Goal: Task Accomplishment & Management: Use online tool/utility

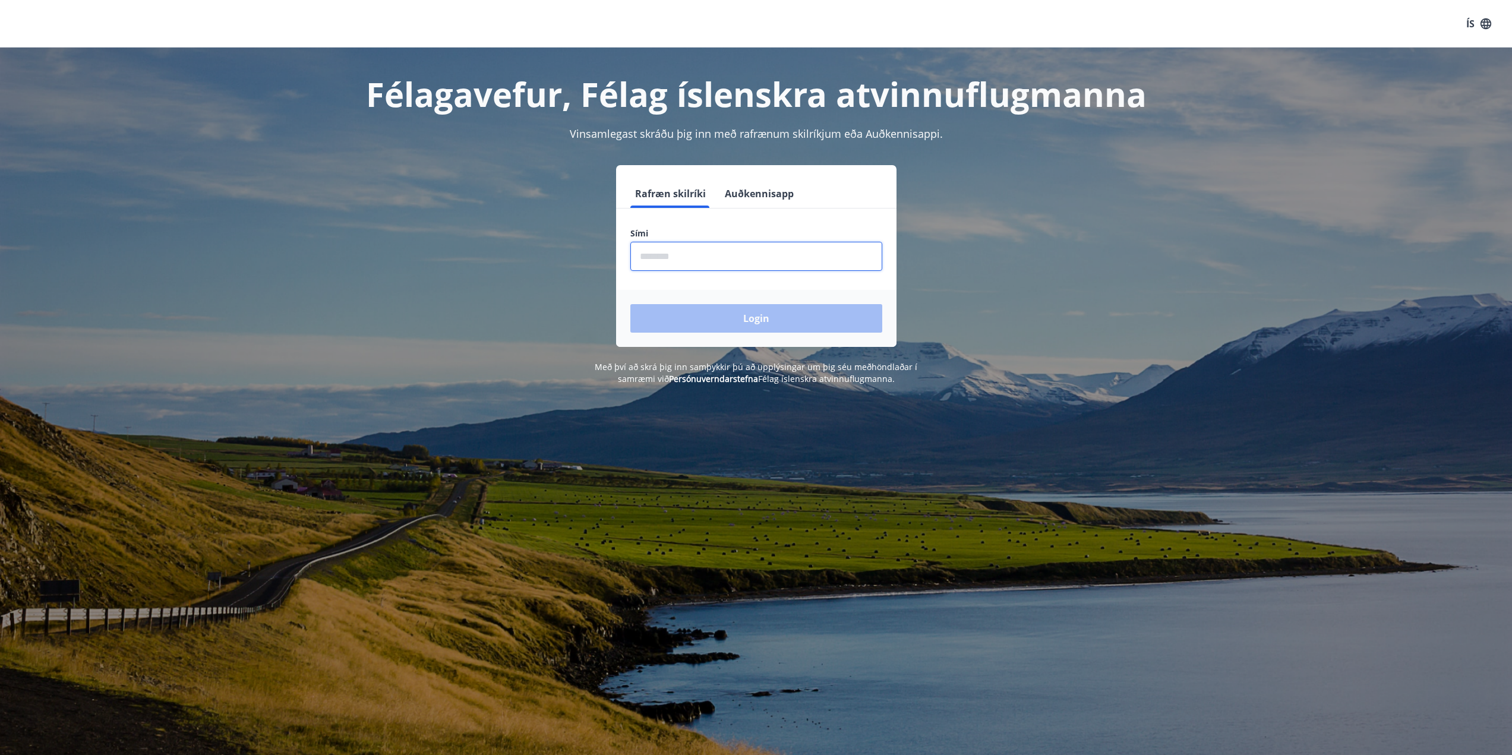
click at [699, 255] on input "phone" at bounding box center [756, 256] width 252 height 29
type input "********"
drag, startPoint x: 1104, startPoint y: 265, endPoint x: 1109, endPoint y: 262, distance: 6.6
click at [1105, 265] on div "Rafræn skilríki Auðkennisapp Sími ​ Login" at bounding box center [756, 256] width 827 height 182
click at [772, 257] on input "phone" at bounding box center [756, 256] width 252 height 29
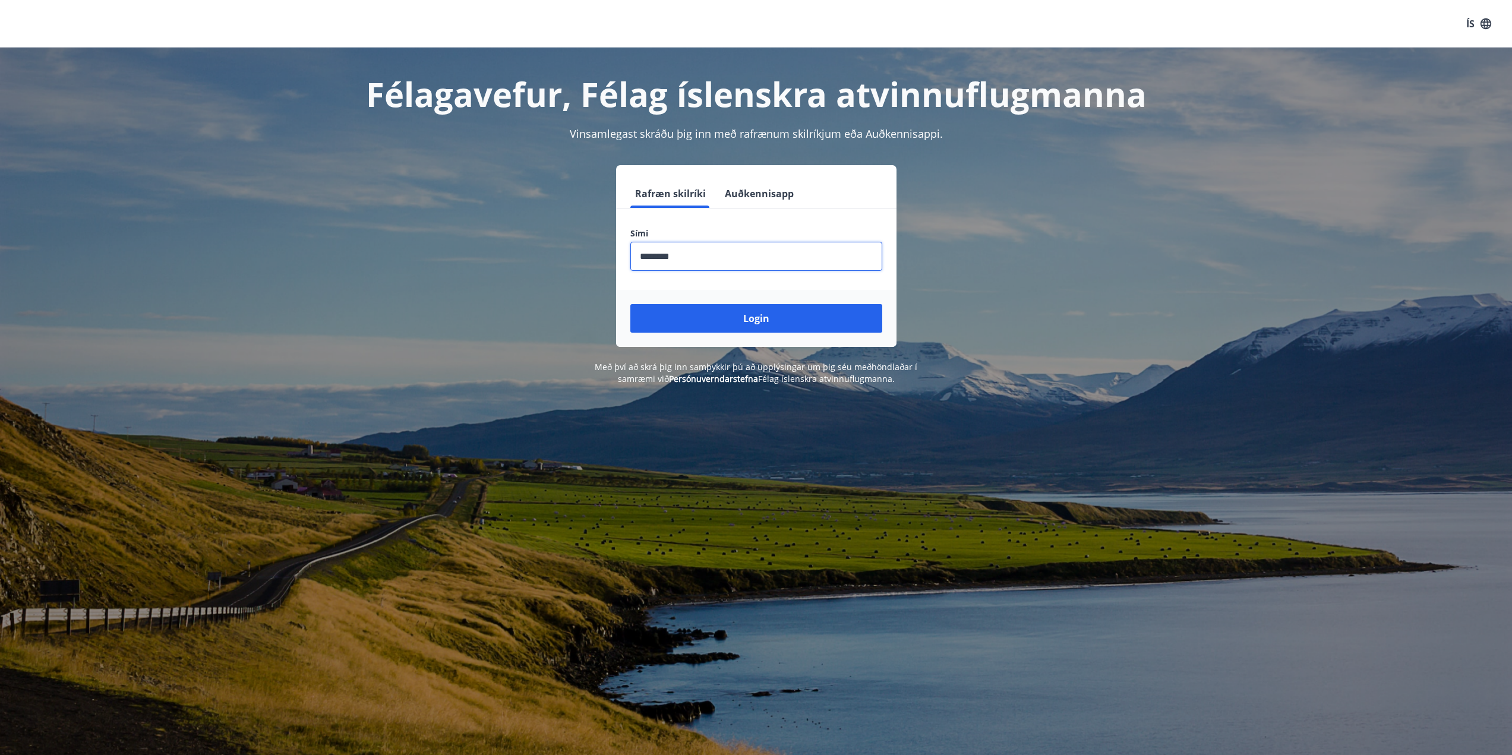
click at [772, 257] on input "phone" at bounding box center [756, 256] width 252 height 29
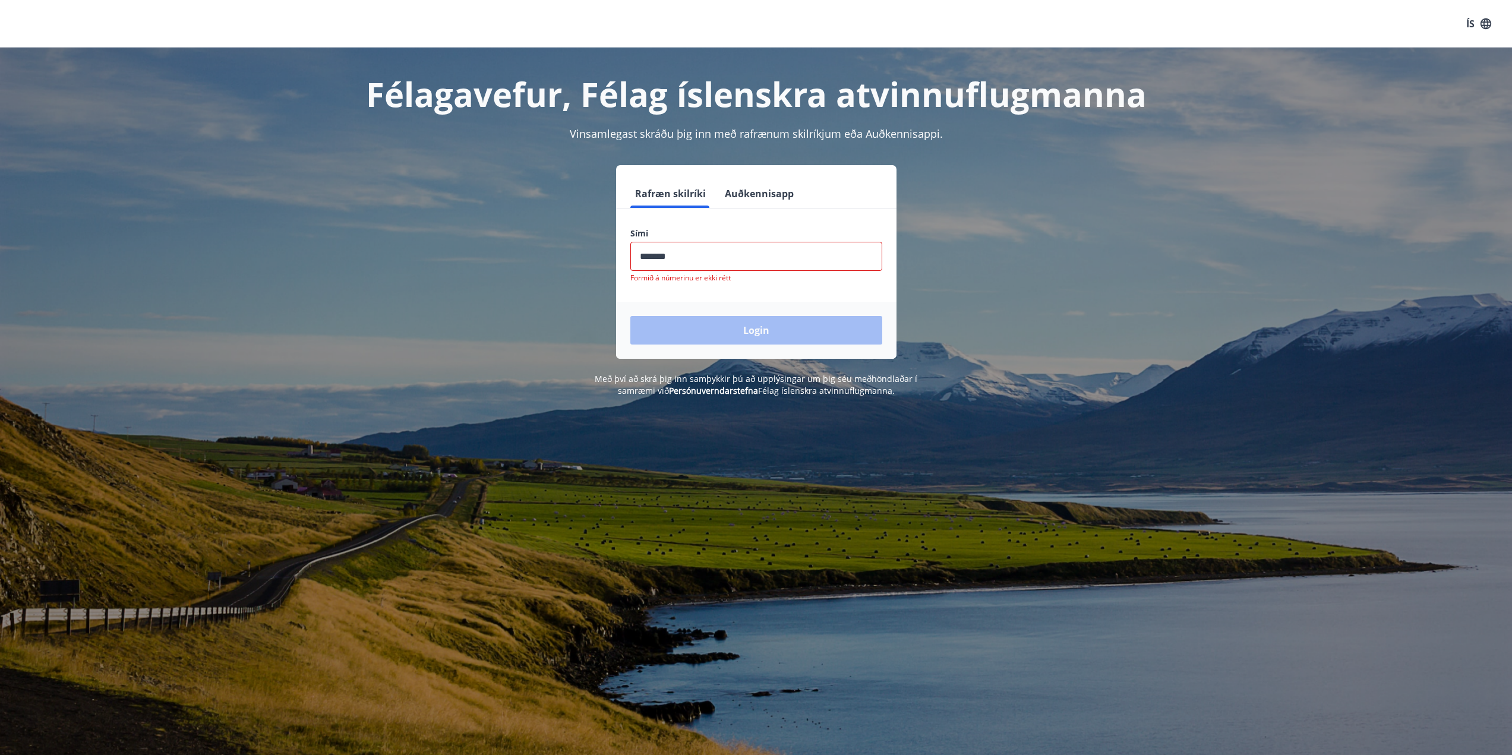
type input "********"
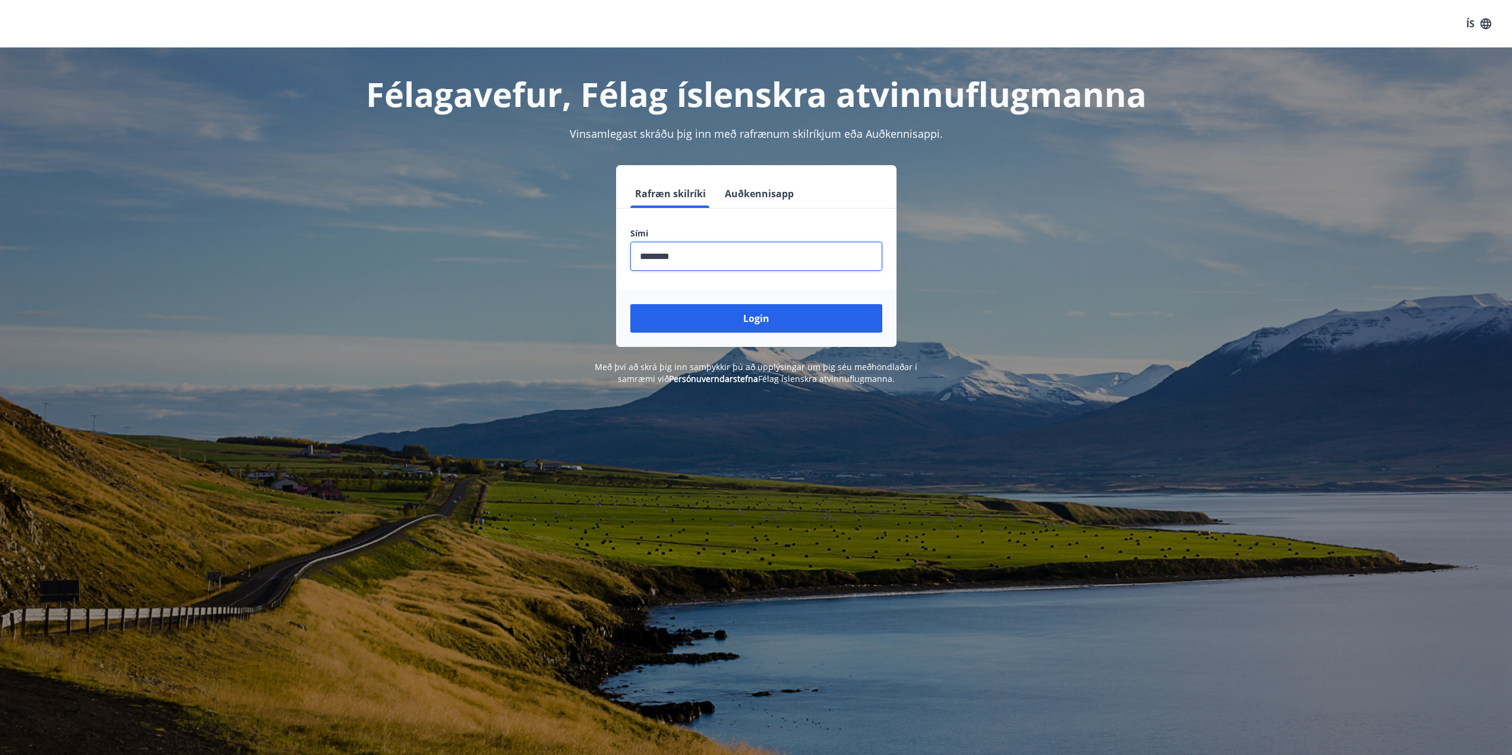
drag, startPoint x: 783, startPoint y: 318, endPoint x: 787, endPoint y: 325, distance: 8.6
click at [785, 322] on button "Login" at bounding box center [756, 318] width 252 height 29
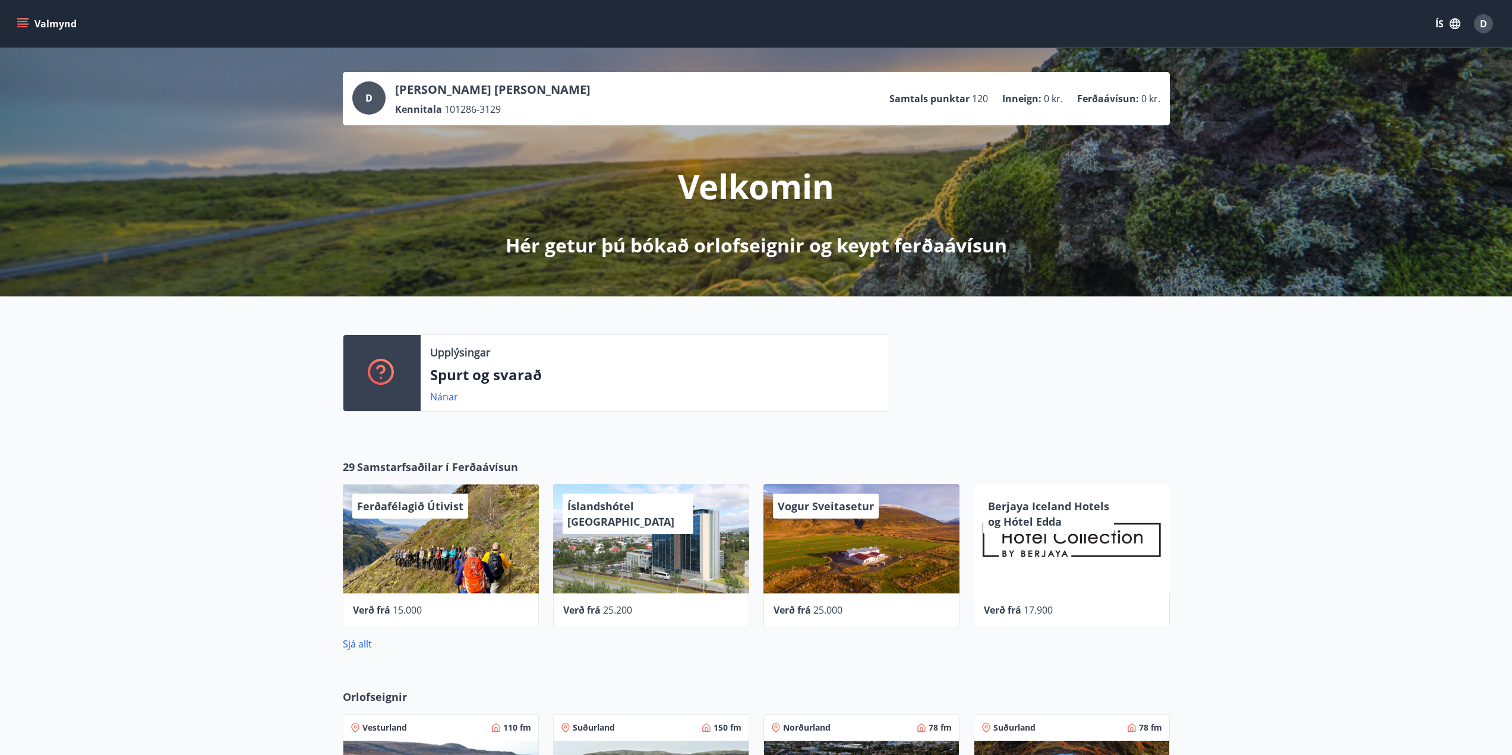
click at [124, 603] on div "29 Samstarfsaðilar í Ferðaávísun Ferðafélagið Útivist Verð frá 15.000 Íslandshó…" at bounding box center [756, 555] width 1512 height 230
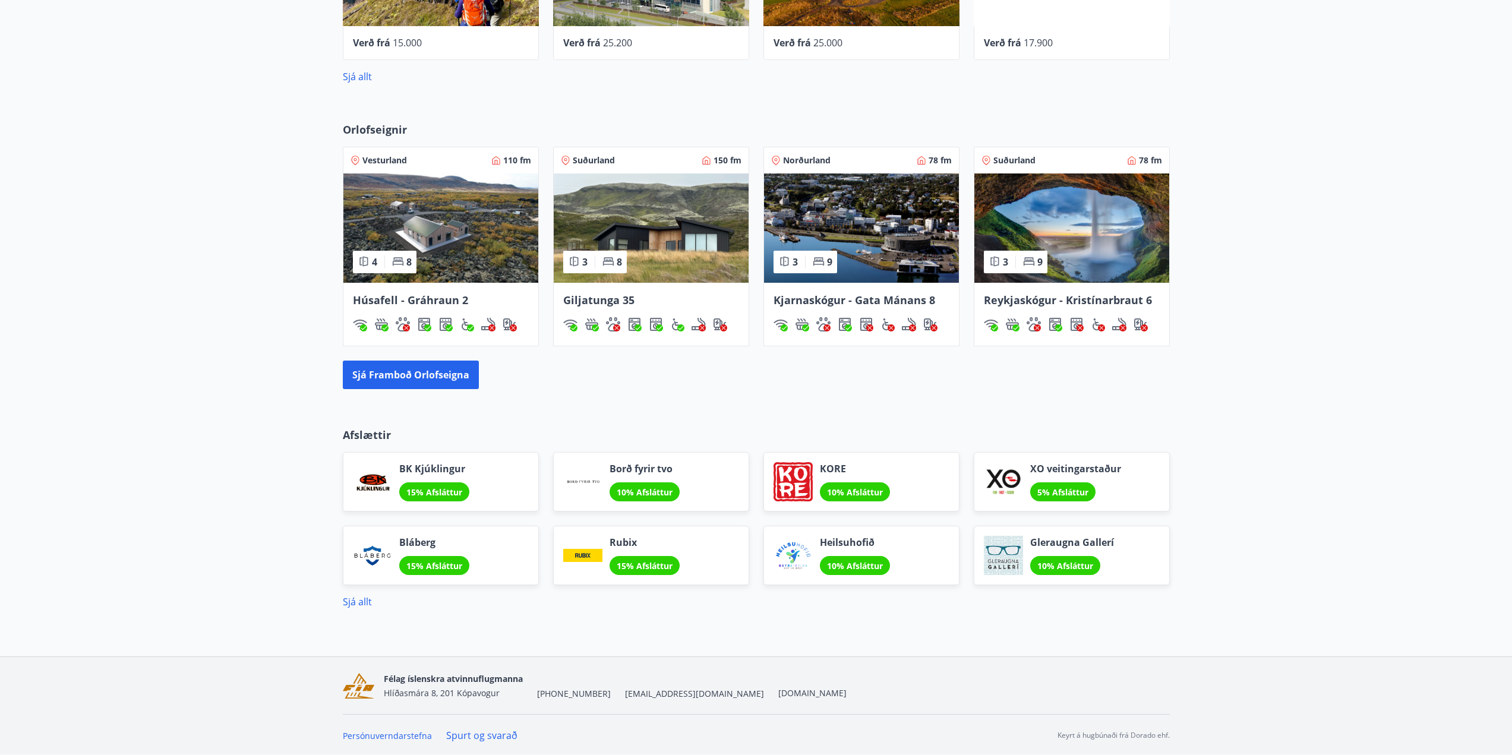
scroll to position [569, 0]
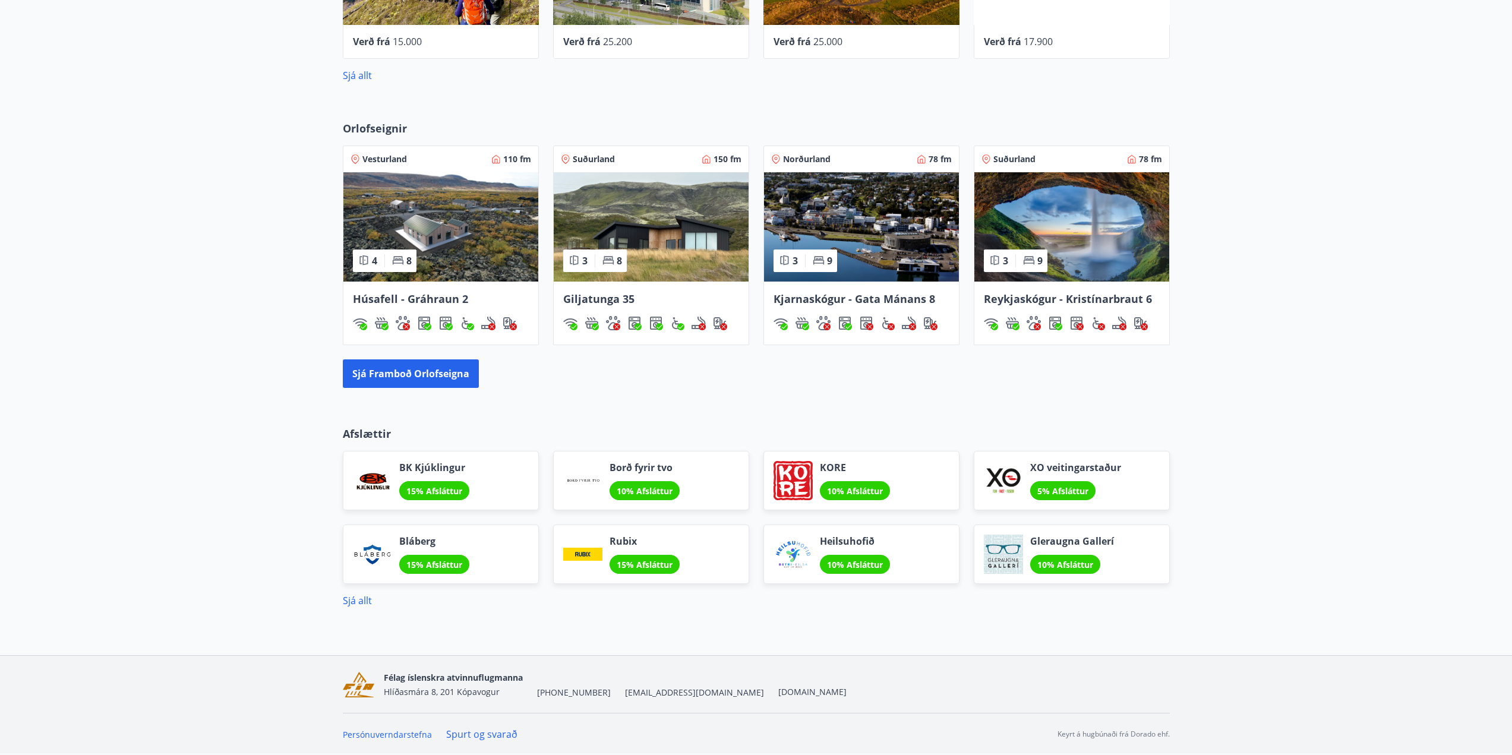
click at [1221, 411] on div "Afslættir BK Kjúklingur 15% Afsláttur Borð fyrir tvo 10% Afsláttur KORE 10% Afs…" at bounding box center [756, 507] width 1512 height 201
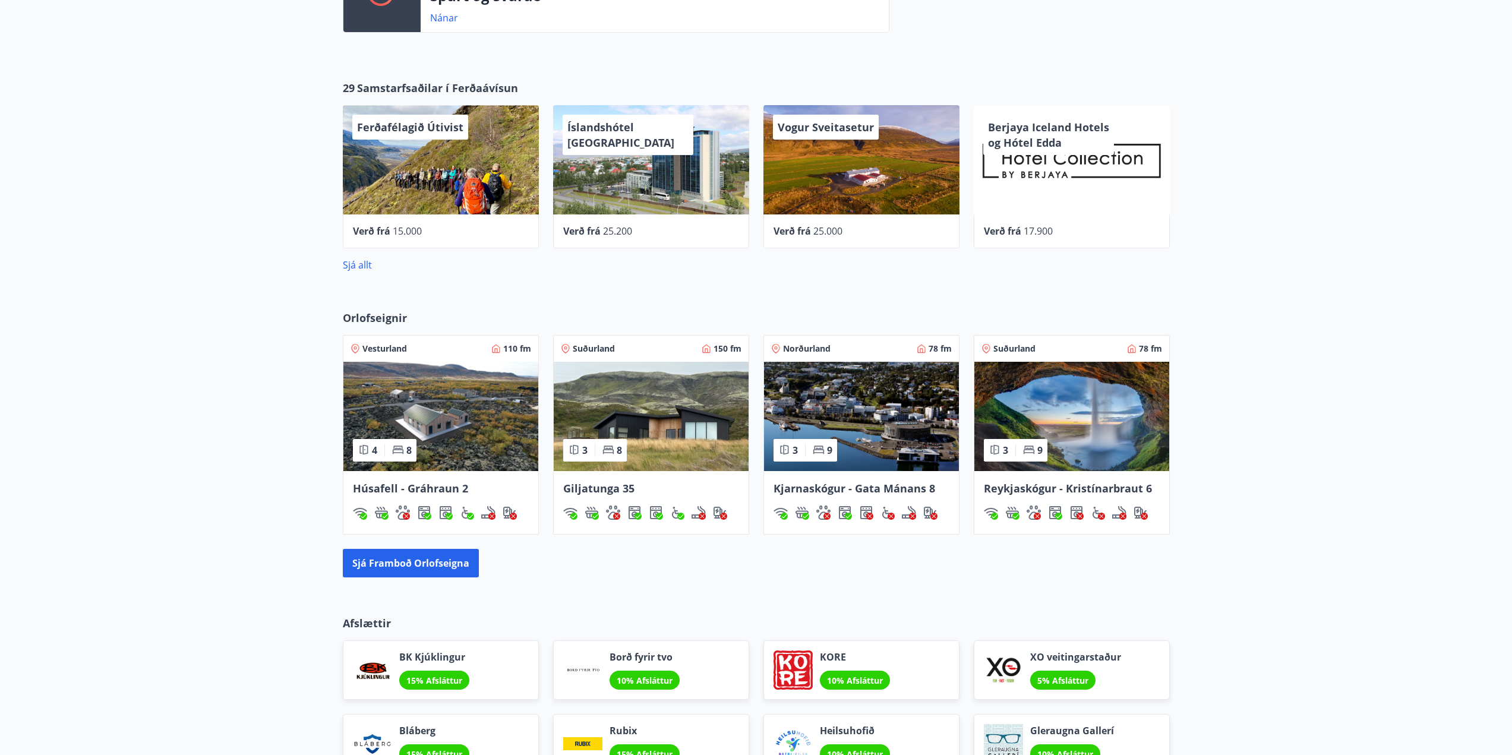
scroll to position [331, 0]
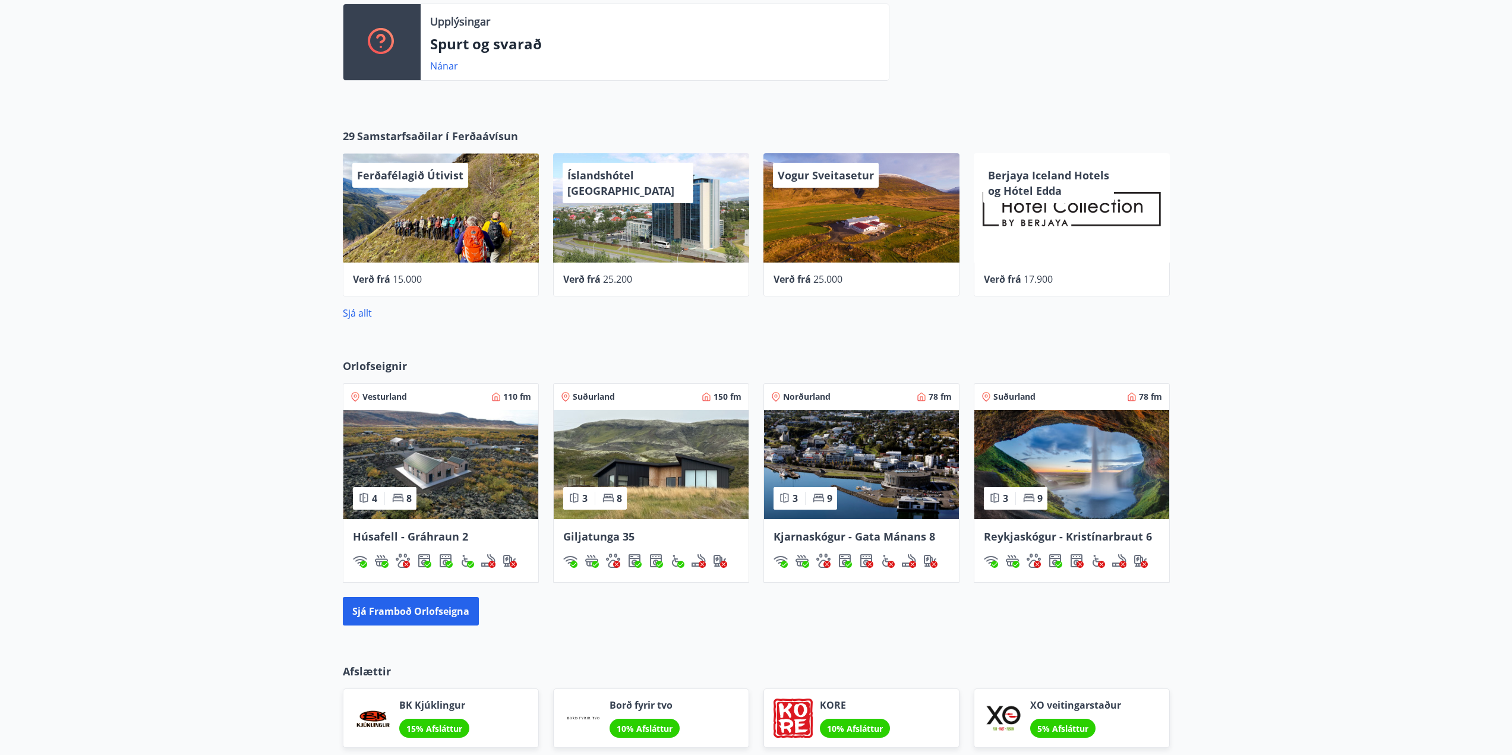
click at [1336, 479] on div "Orlofseignir Vesturland 110 fm 4 8 Húsafell - Gráhraun 2 Suðurland 150 fm 3 8 G…" at bounding box center [756, 491] width 1512 height 305
click at [1379, 531] on div "Orlofseignir Vesturland 110 fm 4 8 Húsafell - Gráhraun 2 Suðurland 150 fm 3 8 G…" at bounding box center [756, 491] width 1512 height 305
click at [1432, 503] on div "Orlofseignir Vesturland 110 fm 4 8 Húsafell - Gráhraun 2 Suðurland 150 fm 3 8 G…" at bounding box center [756, 491] width 1512 height 305
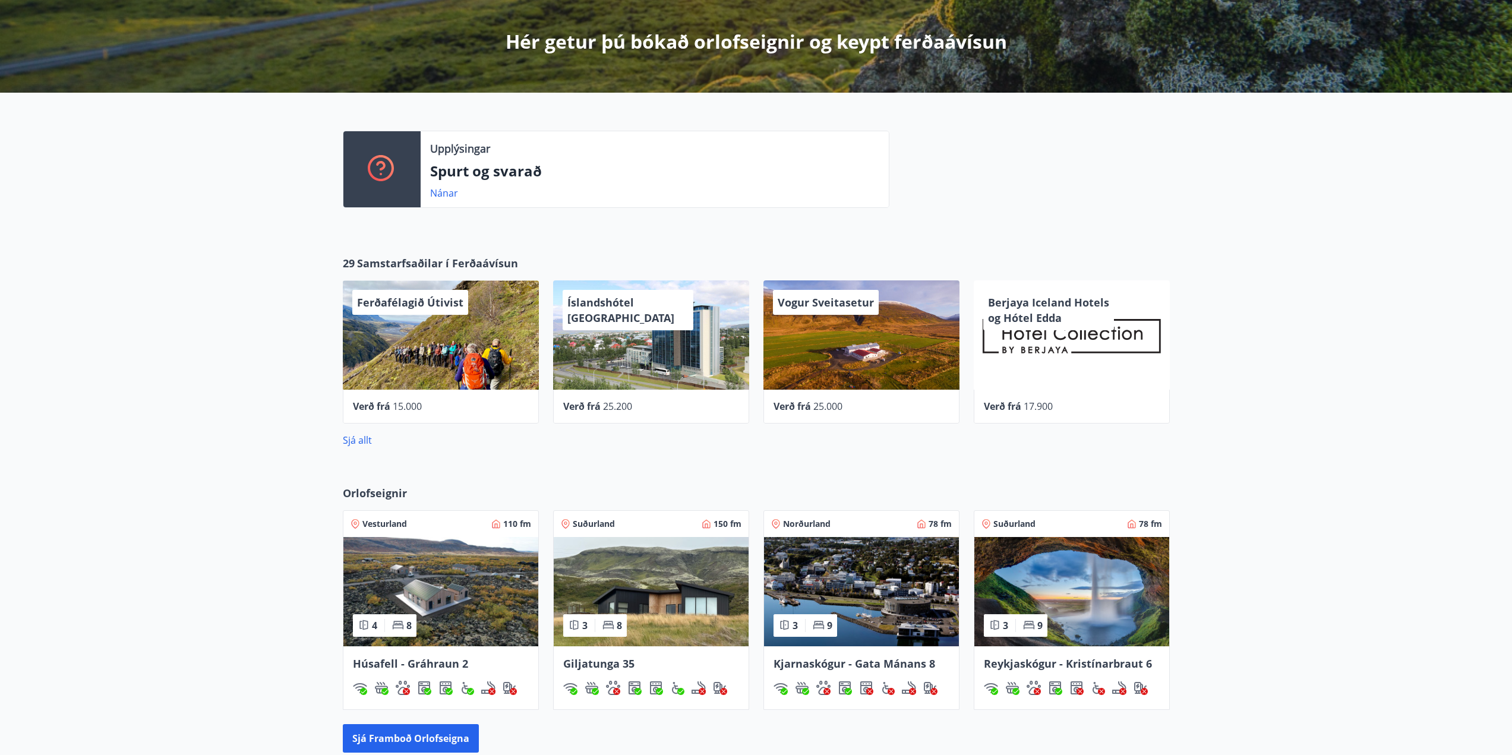
scroll to position [0, 0]
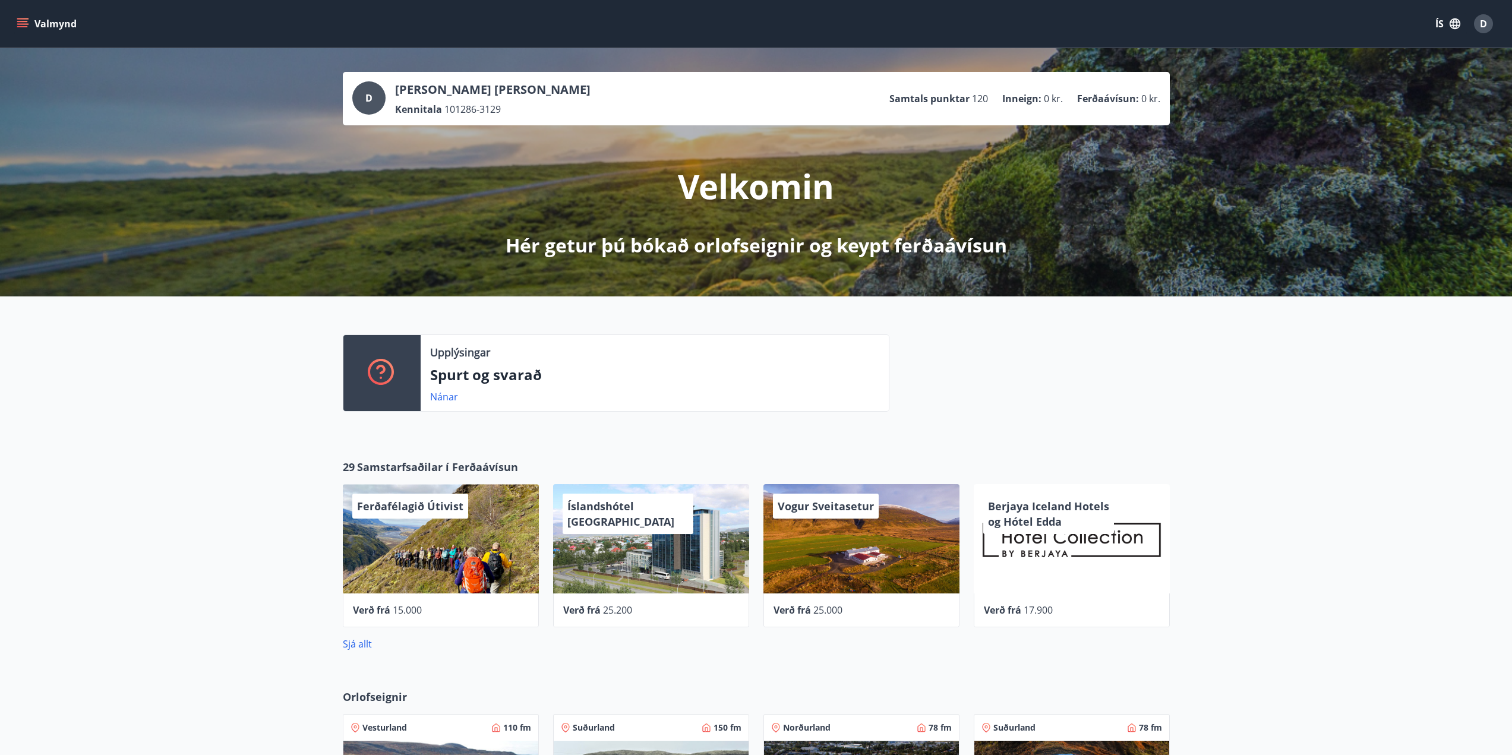
click at [1313, 418] on div "Upplýsingar Spurt og svarað Nánar" at bounding box center [756, 369] width 1512 height 144
click at [21, 18] on icon "menu" at bounding box center [23, 24] width 12 height 12
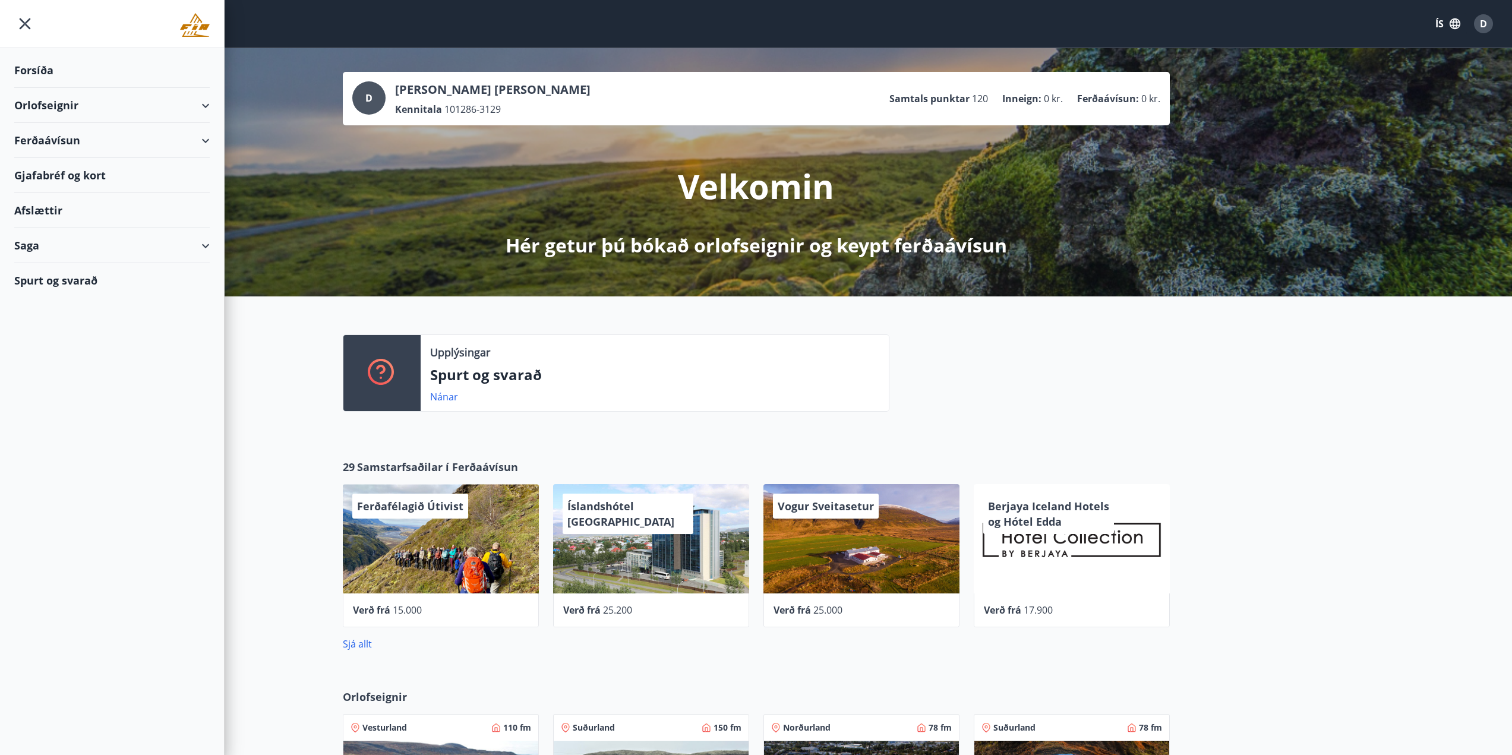
click at [159, 247] on div "Saga" at bounding box center [112, 245] width 196 height 35
click at [64, 273] on div "Ferðaávísun" at bounding box center [112, 275] width 176 height 25
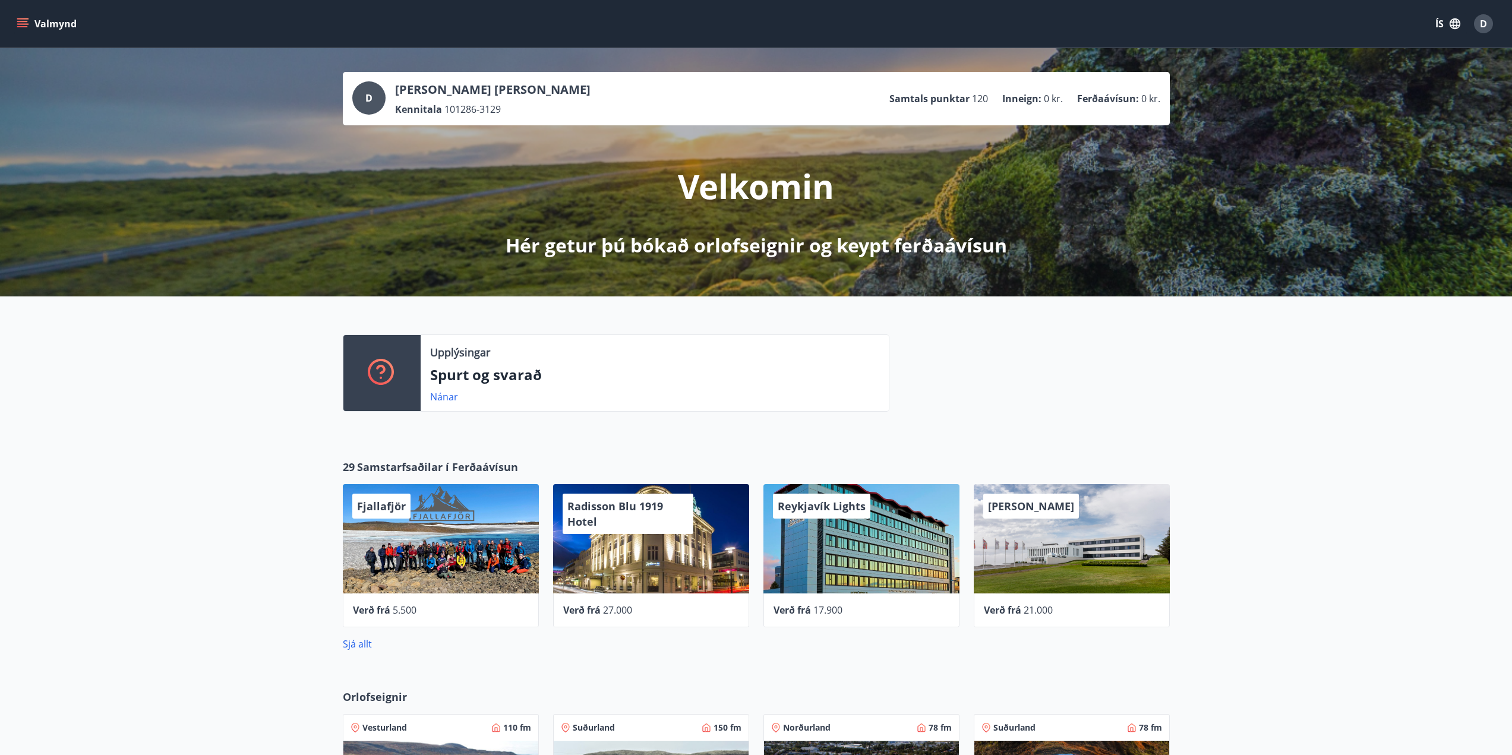
click at [23, 23] on icon "menu" at bounding box center [23, 24] width 12 height 12
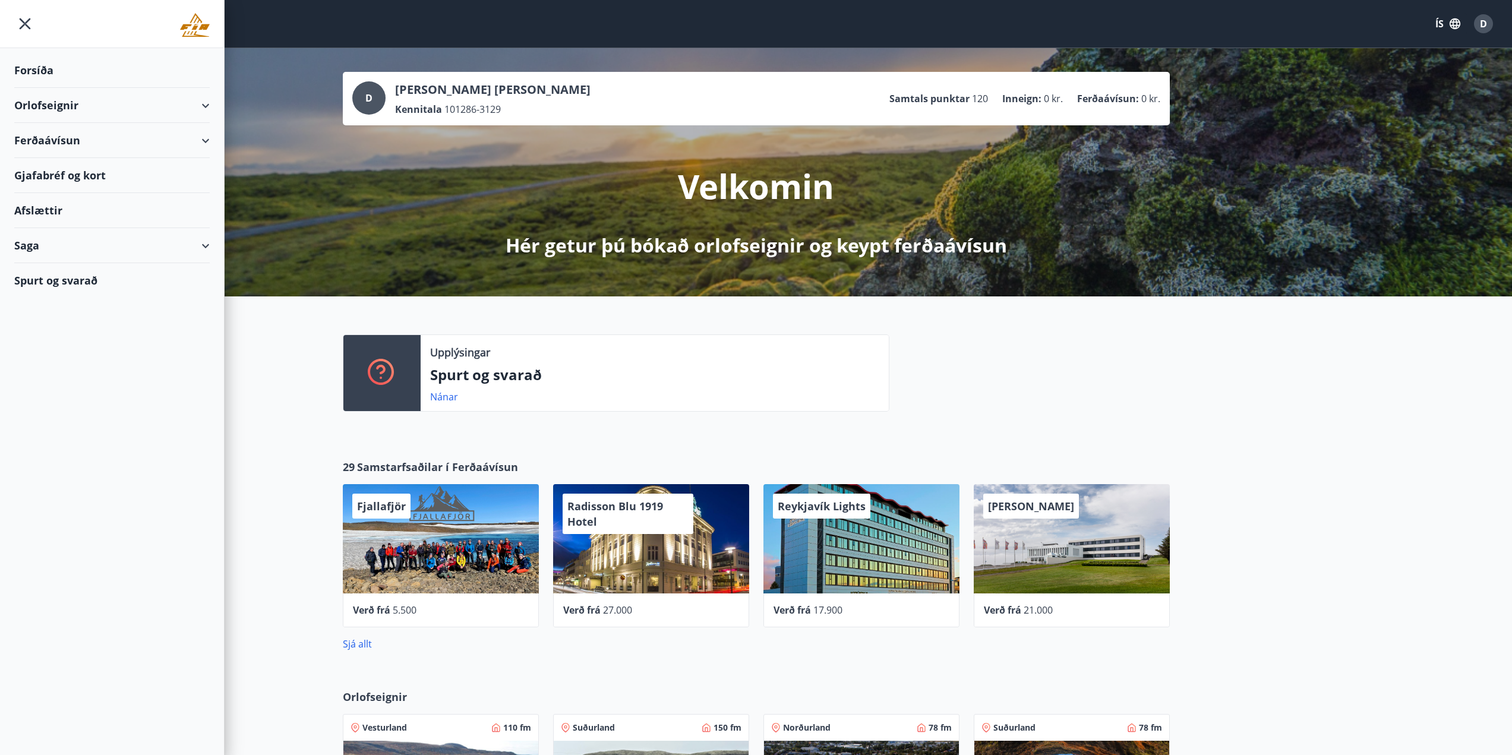
click at [193, 140] on div "Ferðaávísun" at bounding box center [112, 140] width 196 height 35
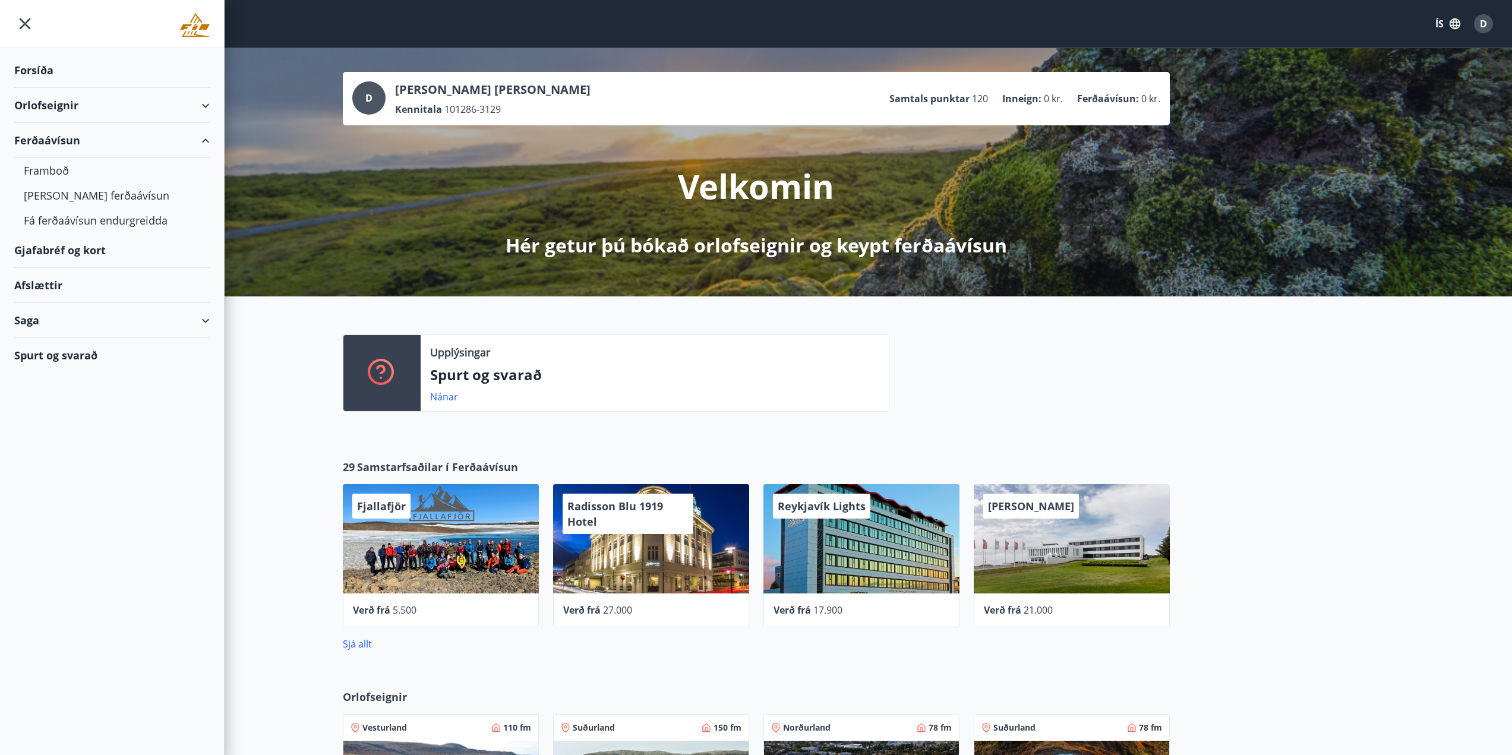
click at [86, 252] on div "Gjafabréf og kort" at bounding box center [112, 250] width 196 height 35
click at [53, 104] on div "Orlofseignir" at bounding box center [112, 105] width 196 height 35
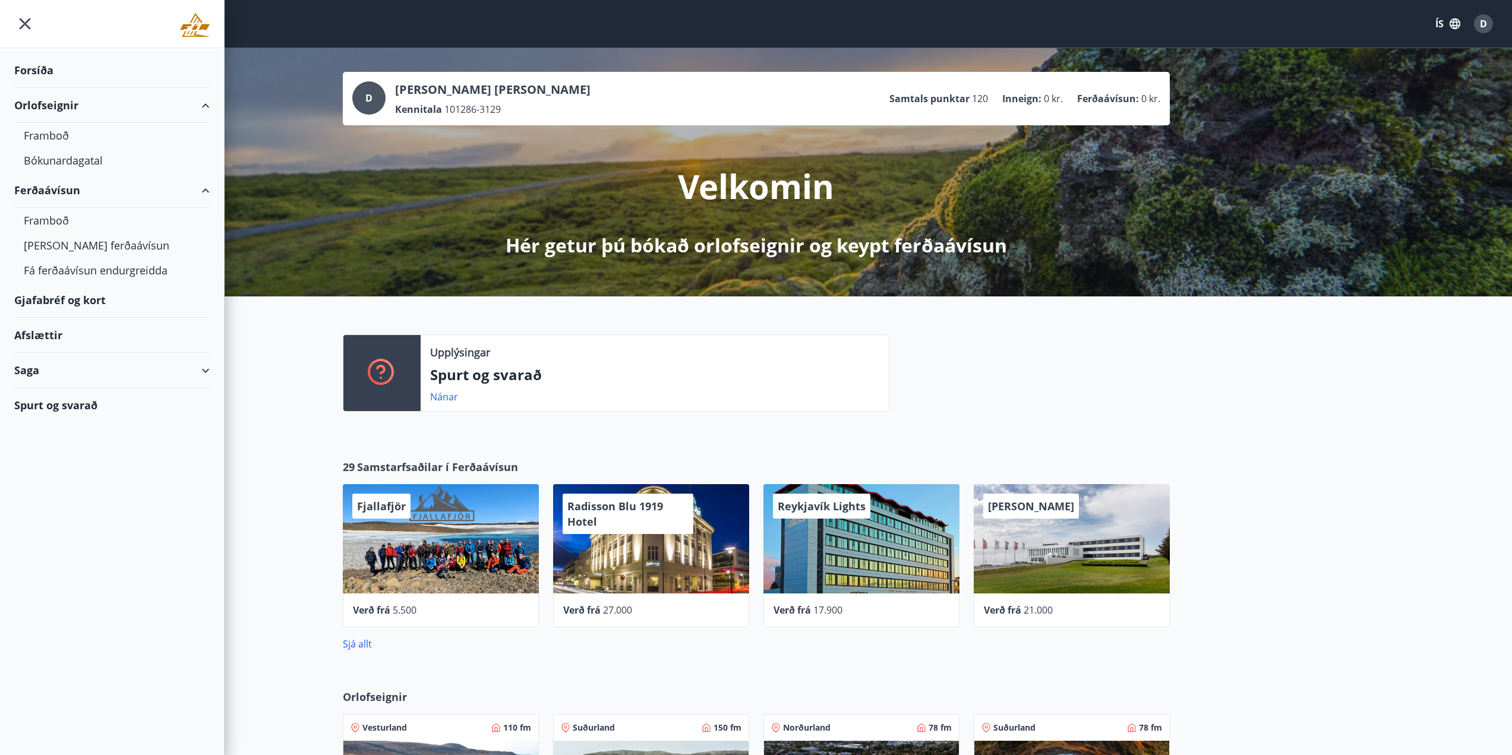
click at [36, 97] on div "Orlofseignir" at bounding box center [112, 105] width 196 height 35
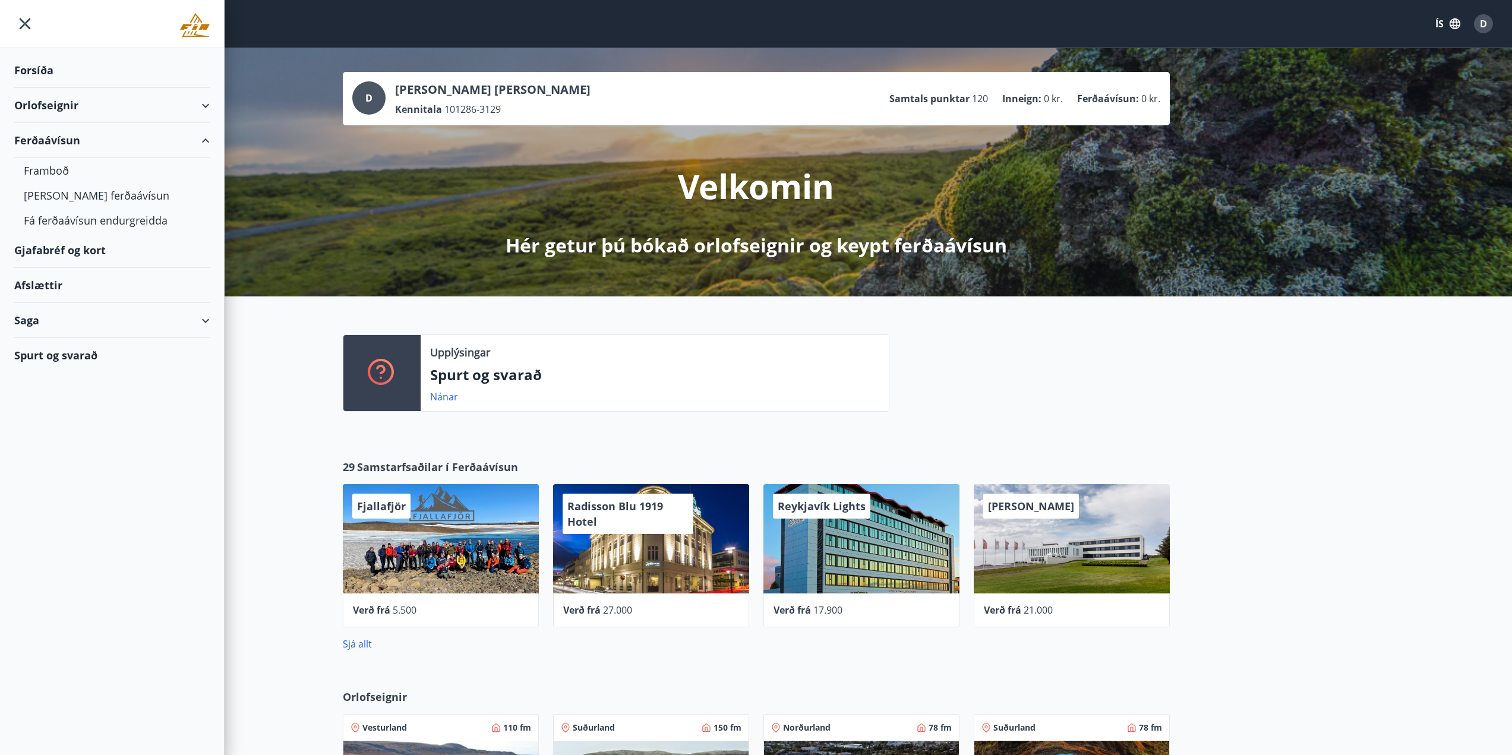
click at [36, 103] on div "Orlofseignir" at bounding box center [112, 105] width 196 height 35
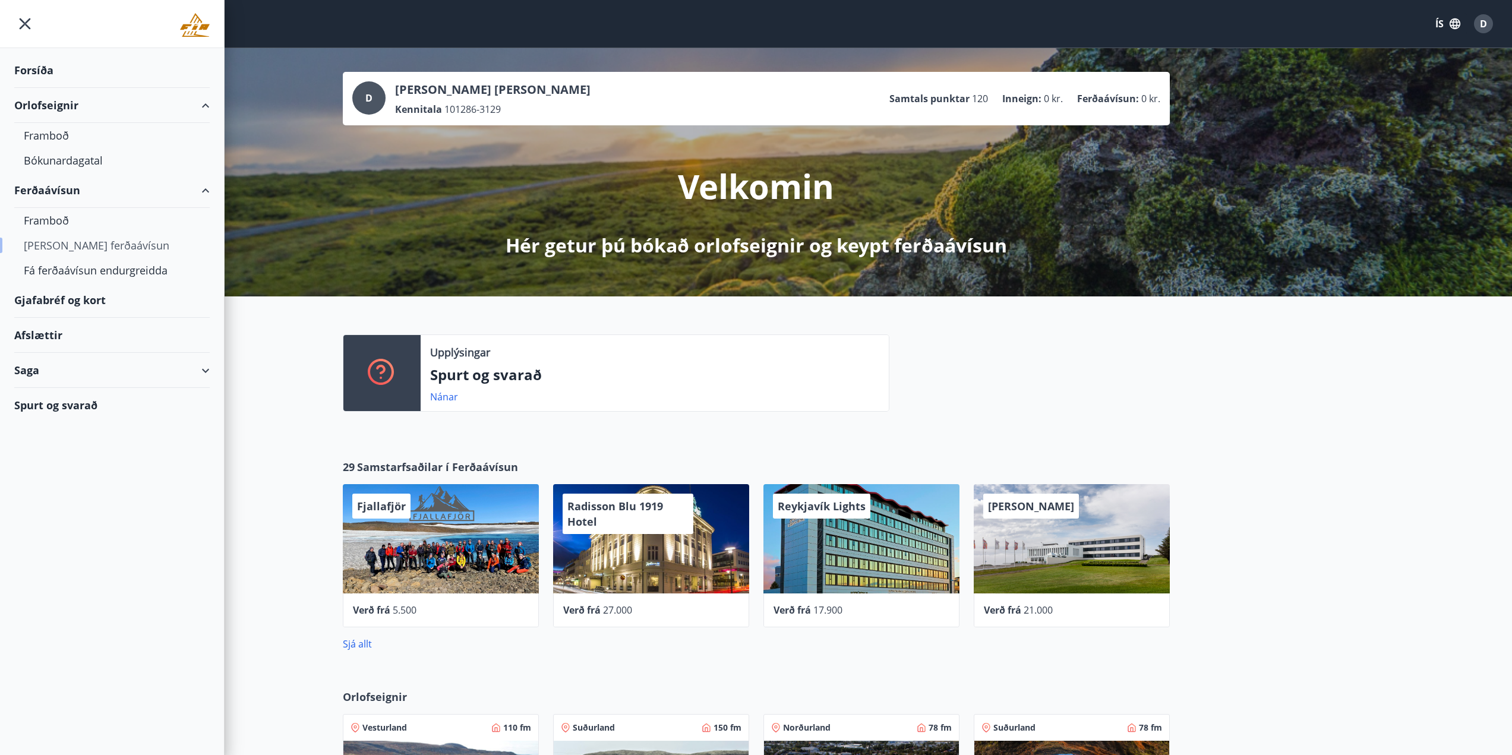
click at [64, 247] on div "Kaupa ferðaávísun" at bounding box center [112, 245] width 176 height 25
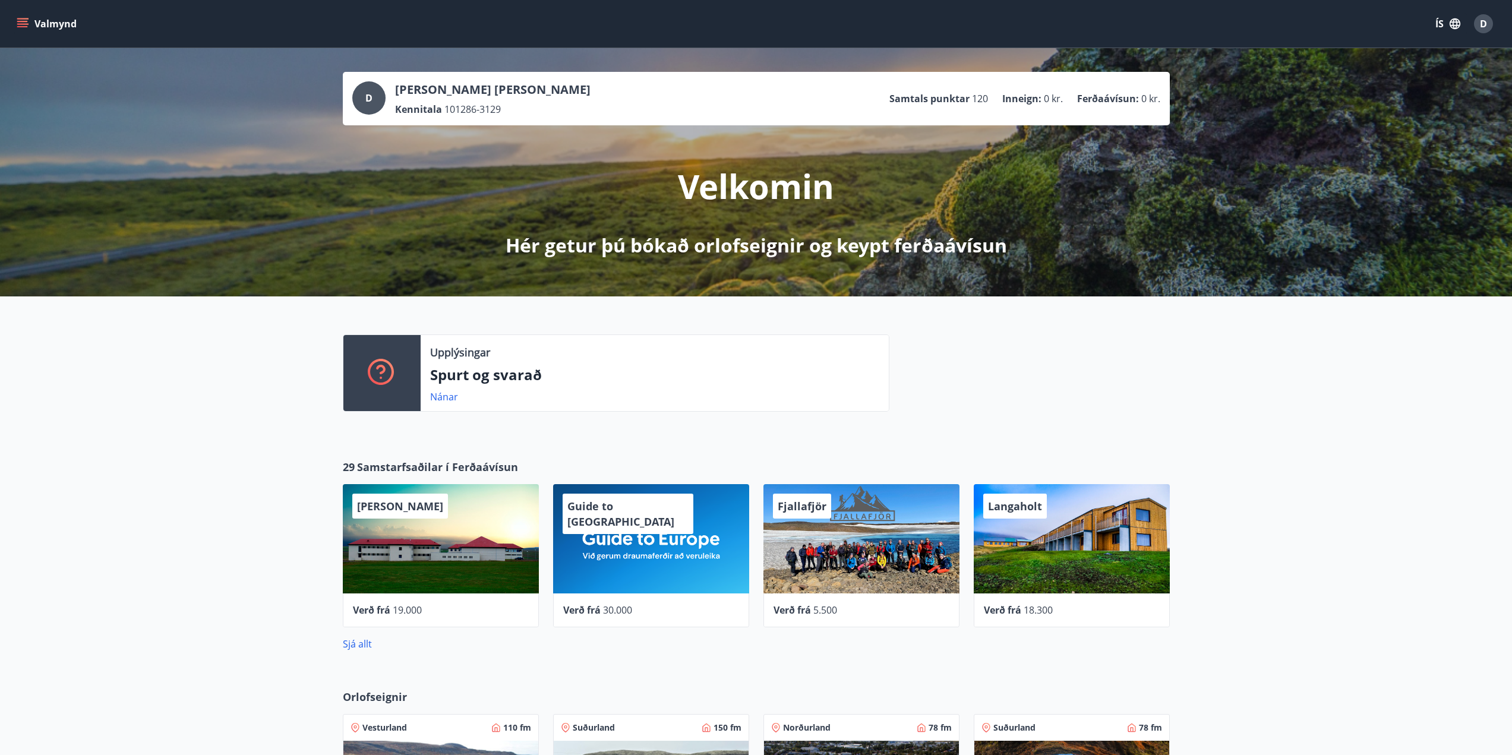
click at [24, 20] on icon "menu" at bounding box center [23, 24] width 12 height 12
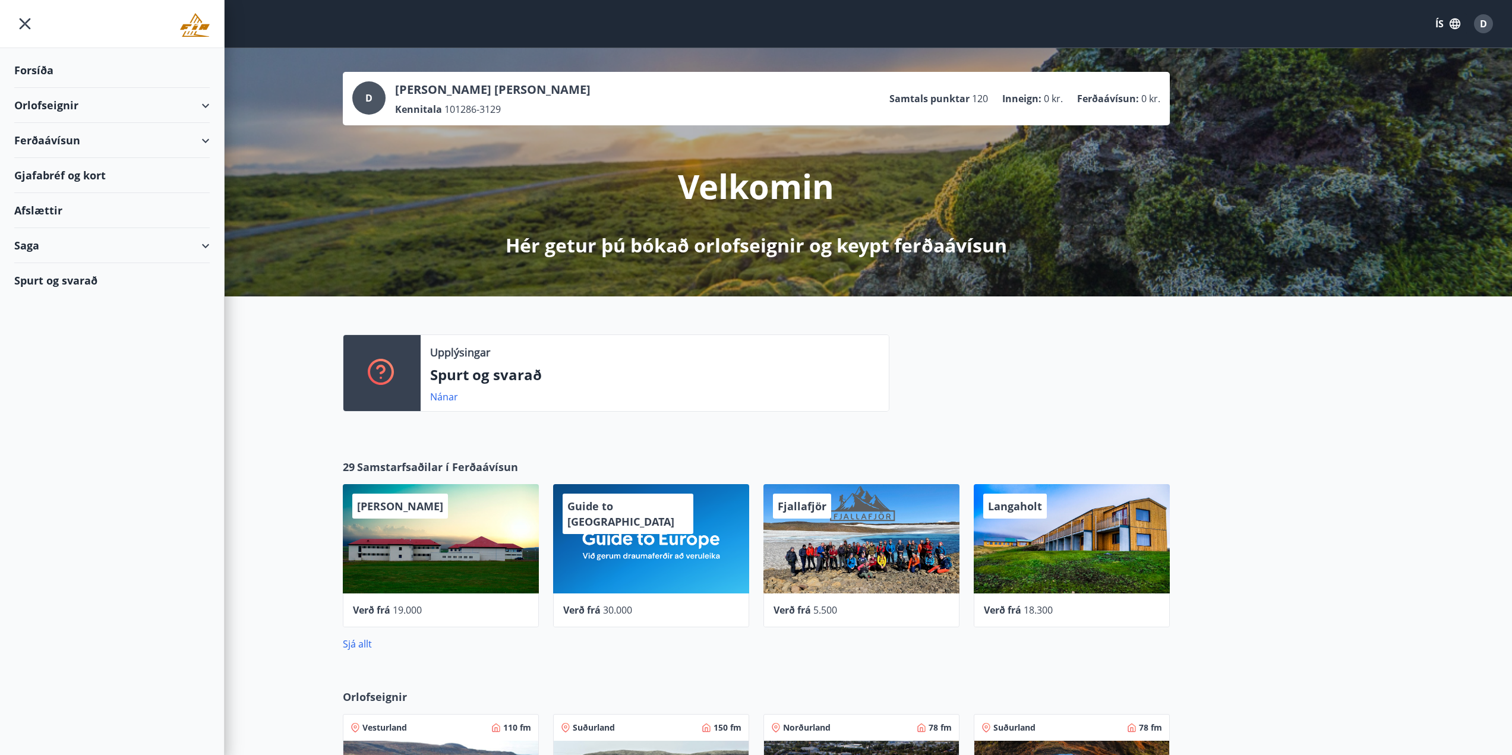
click at [49, 101] on div "Orlofseignir" at bounding box center [112, 105] width 196 height 35
click at [52, 156] on div "Bókunardagatal" at bounding box center [112, 160] width 176 height 25
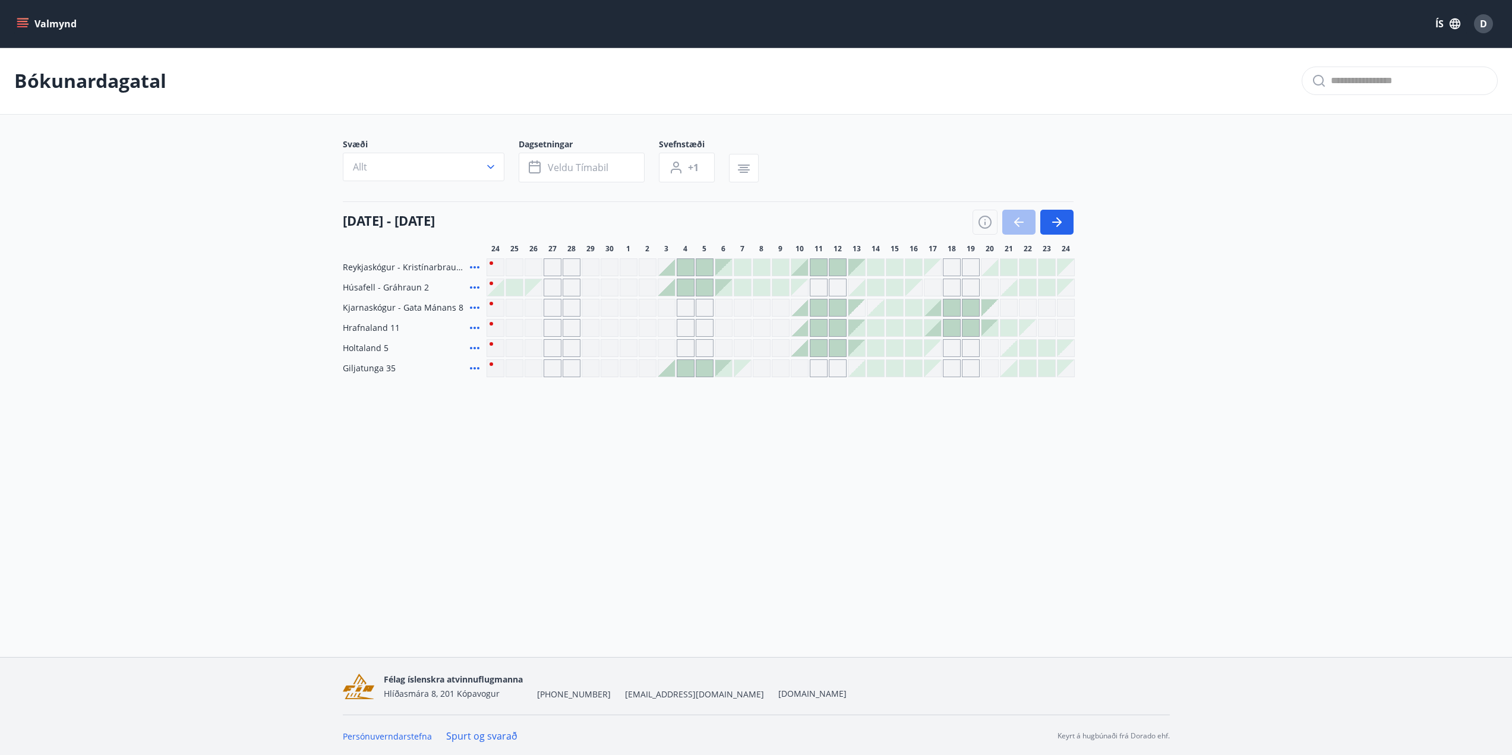
click at [162, 297] on main "Bókunardagatal Svæði Allt Dagsetningar Veldu tímabil Svefnstæði +1 24 september…" at bounding box center [756, 213] width 1512 height 330
click at [624, 467] on div "Valmynd ÍS D Bókunardagatal Svæði Allt Dagsetningar Veldu tímabil Svefnstæði +1…" at bounding box center [756, 328] width 1512 height 657
click at [507, 570] on div "Valmynd ÍS D Bókunardagatal Svæði Allt Dagsetningar Veldu tímabil Svefnstæði +1…" at bounding box center [756, 328] width 1512 height 657
click at [341, 492] on div "Valmynd ÍS D Bókunardagatal Svæði Allt Dagsetningar Veldu tímabil Svefnstæði +1…" at bounding box center [756, 328] width 1512 height 657
click at [357, 471] on div "Valmynd ÍS D Bókunardagatal Svæði Allt Dagsetningar Veldu tímabil Svefnstæði +1…" at bounding box center [756, 328] width 1512 height 657
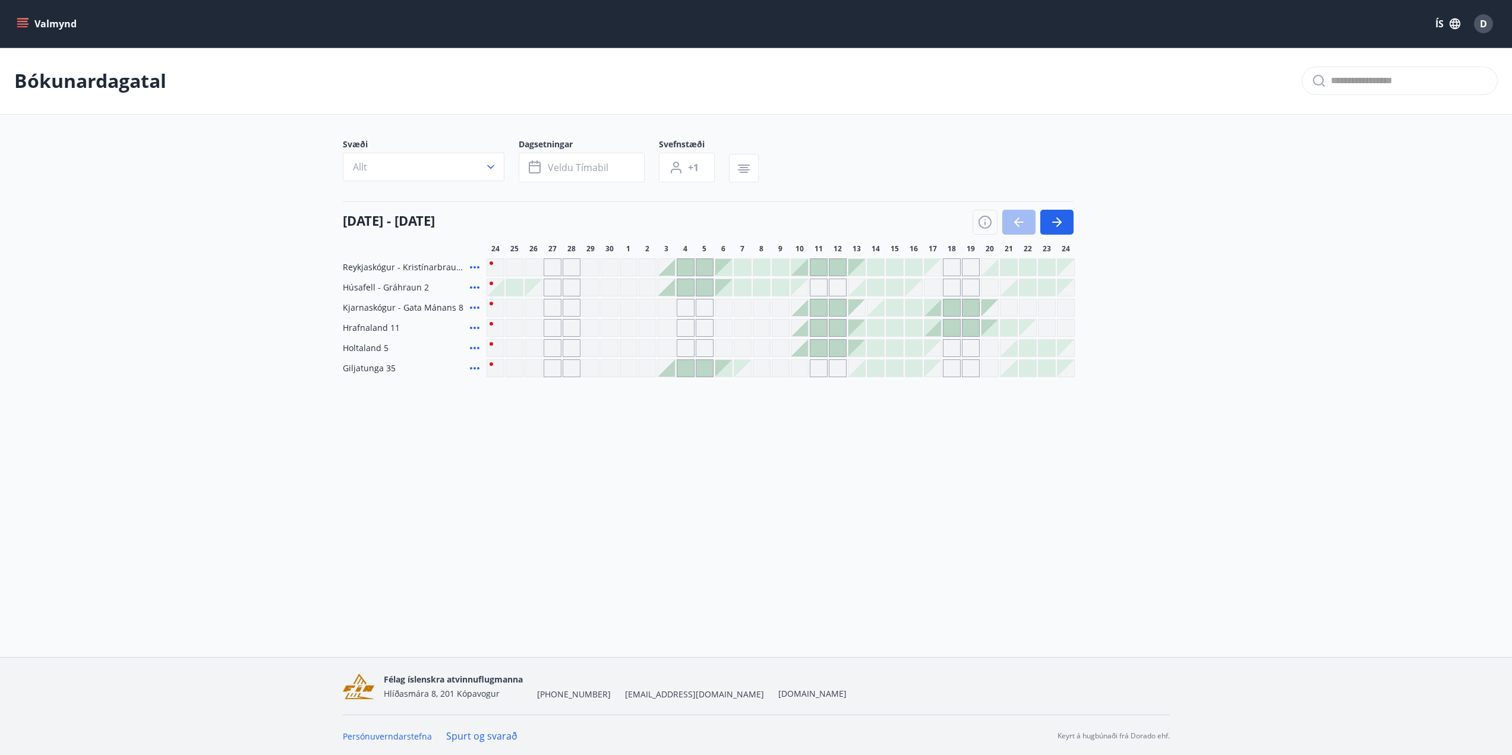
click at [526, 448] on div "Valmynd ÍS D Bókunardagatal Svæði Allt Dagsetningar Veldu tímabil Svefnstæði +1…" at bounding box center [756, 328] width 1512 height 657
click at [492, 170] on icon "button" at bounding box center [491, 167] width 12 height 12
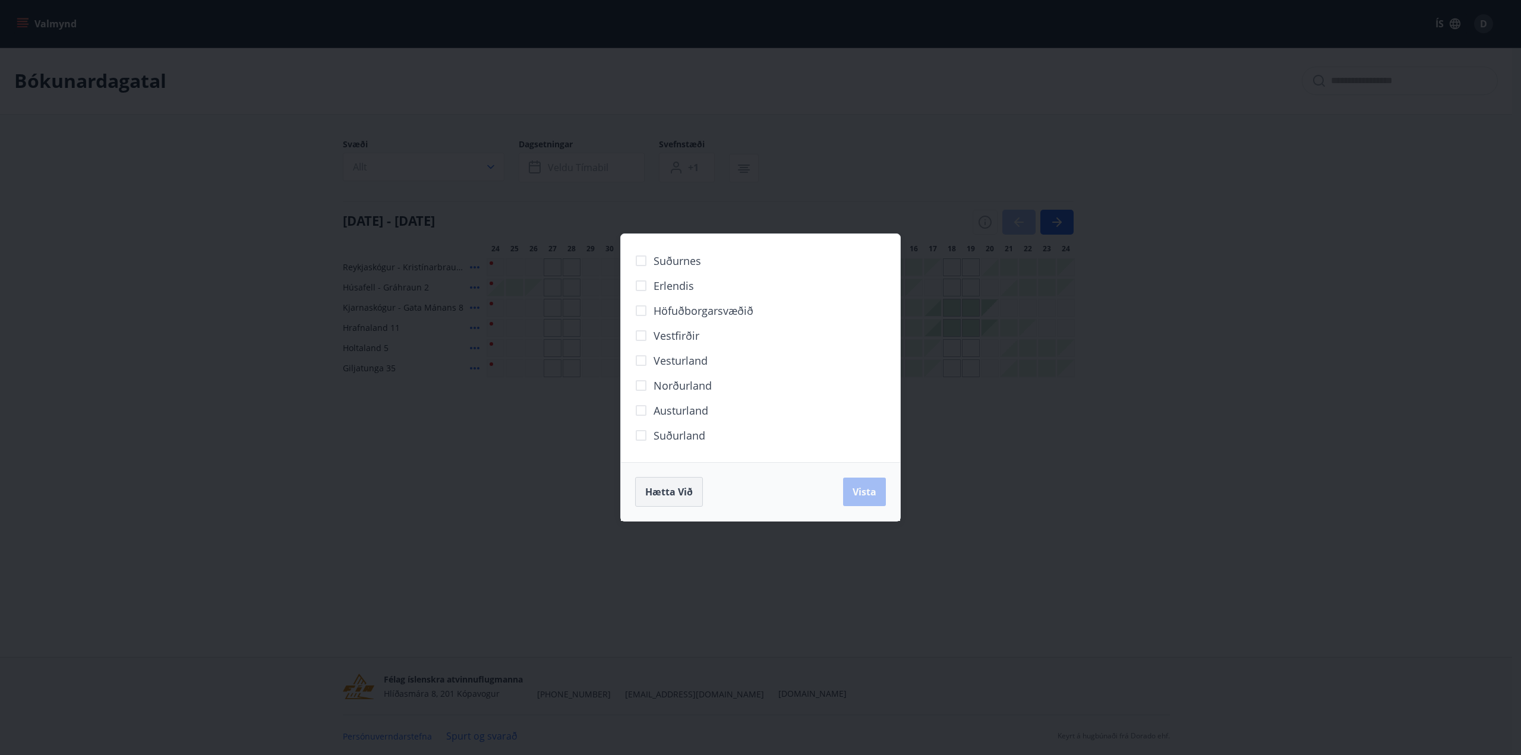
click at [680, 493] on span "Hætta við" at bounding box center [669, 491] width 48 height 13
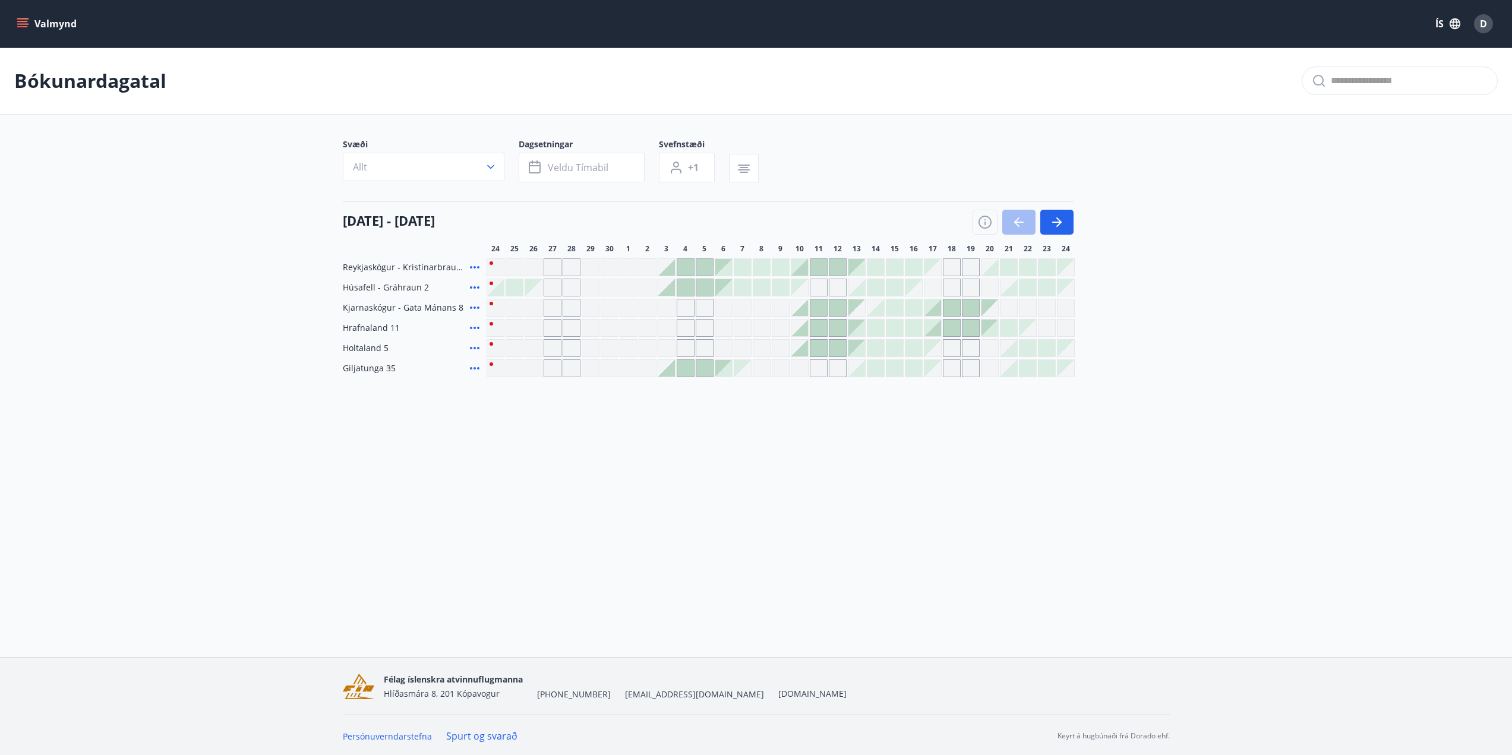
click at [938, 515] on div "Valmynd ÍS D Bókunardagatal Svæði Allt Dagsetningar Veldu tímabil Svefnstæði +1…" at bounding box center [756, 328] width 1512 height 657
click at [62, 29] on button "Valmynd" at bounding box center [47, 23] width 67 height 21
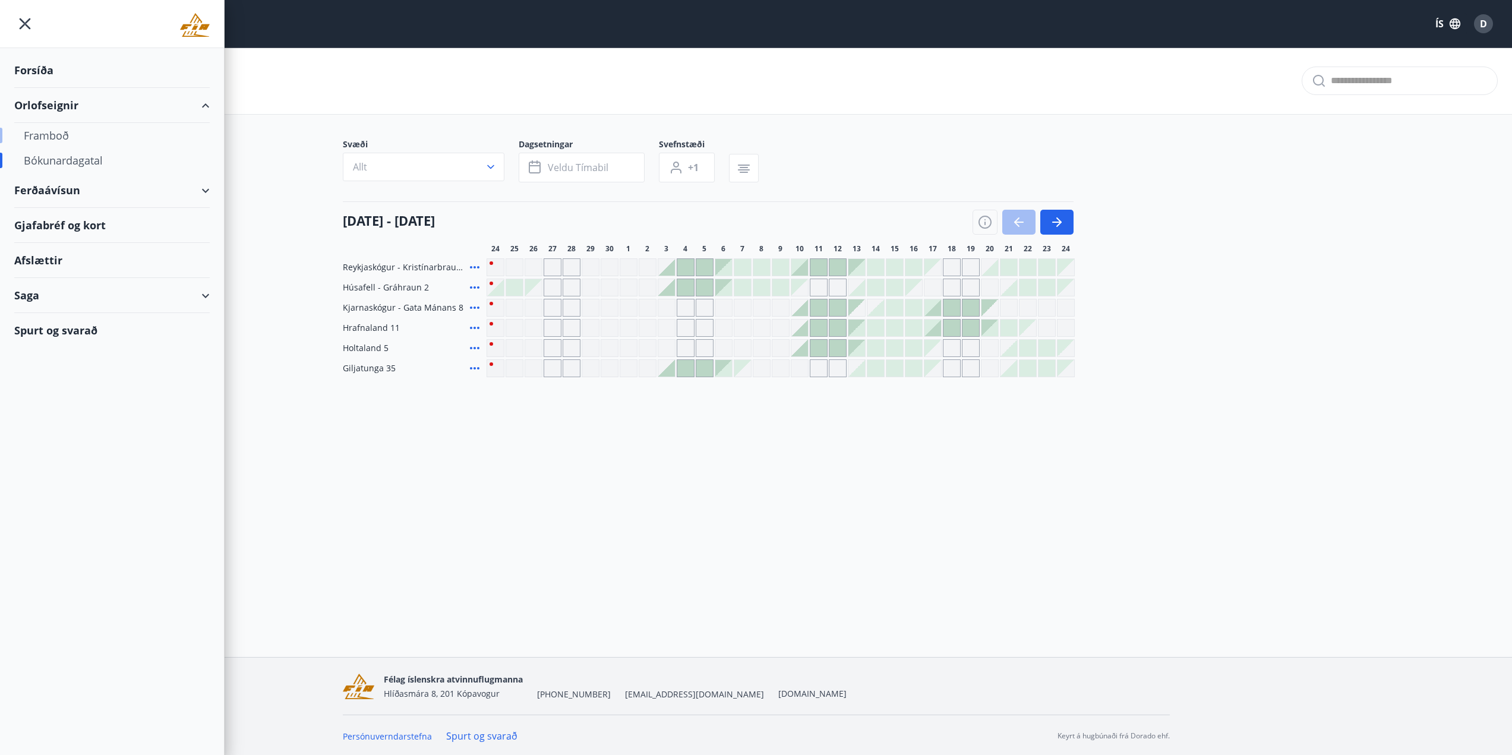
click at [51, 134] on div "Framboð" at bounding box center [112, 135] width 176 height 25
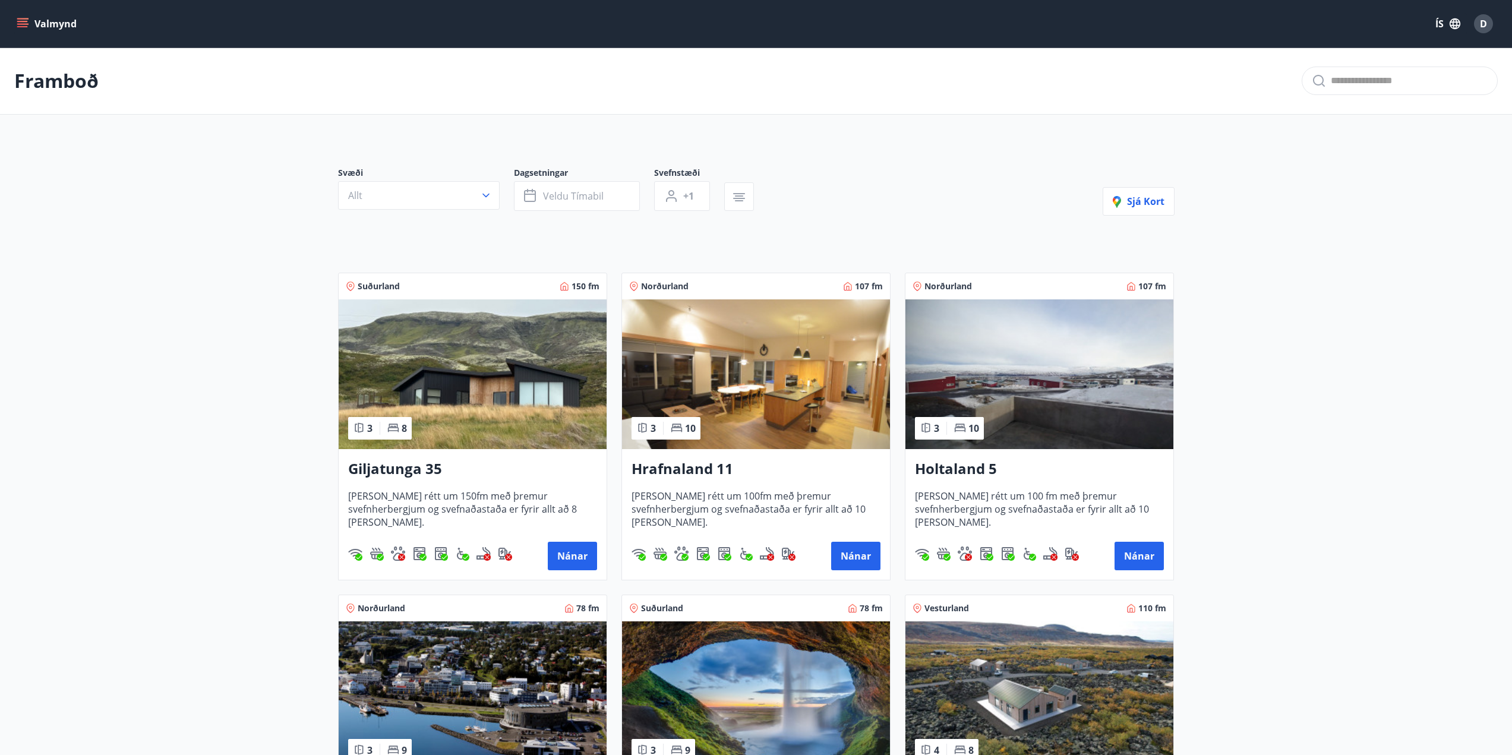
click at [168, 376] on main "Framboð Svæði Allt Dagsetningar Veldu tímabil Svefnstæði +1 Sjá kort Suðurland …" at bounding box center [756, 480] width 1512 height 865
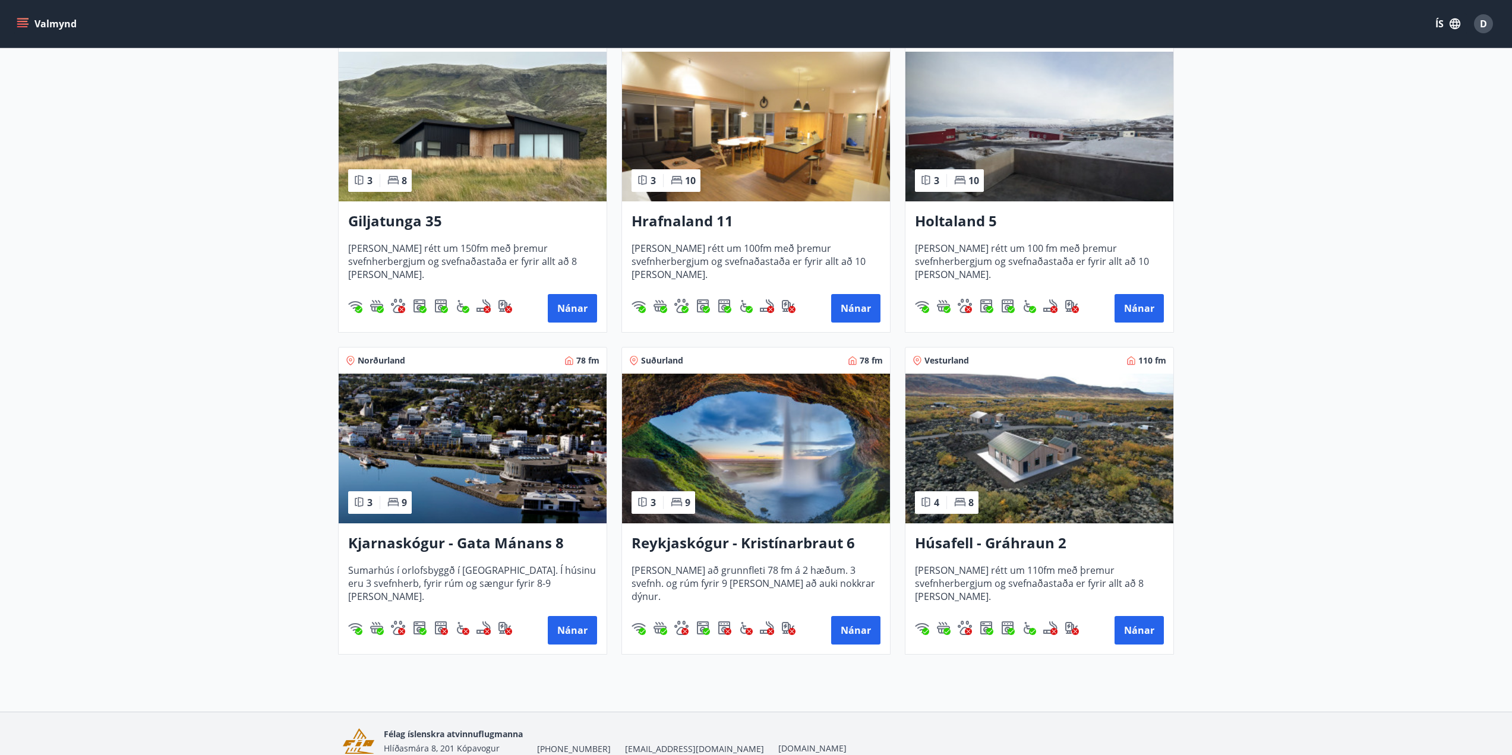
scroll to position [245, 0]
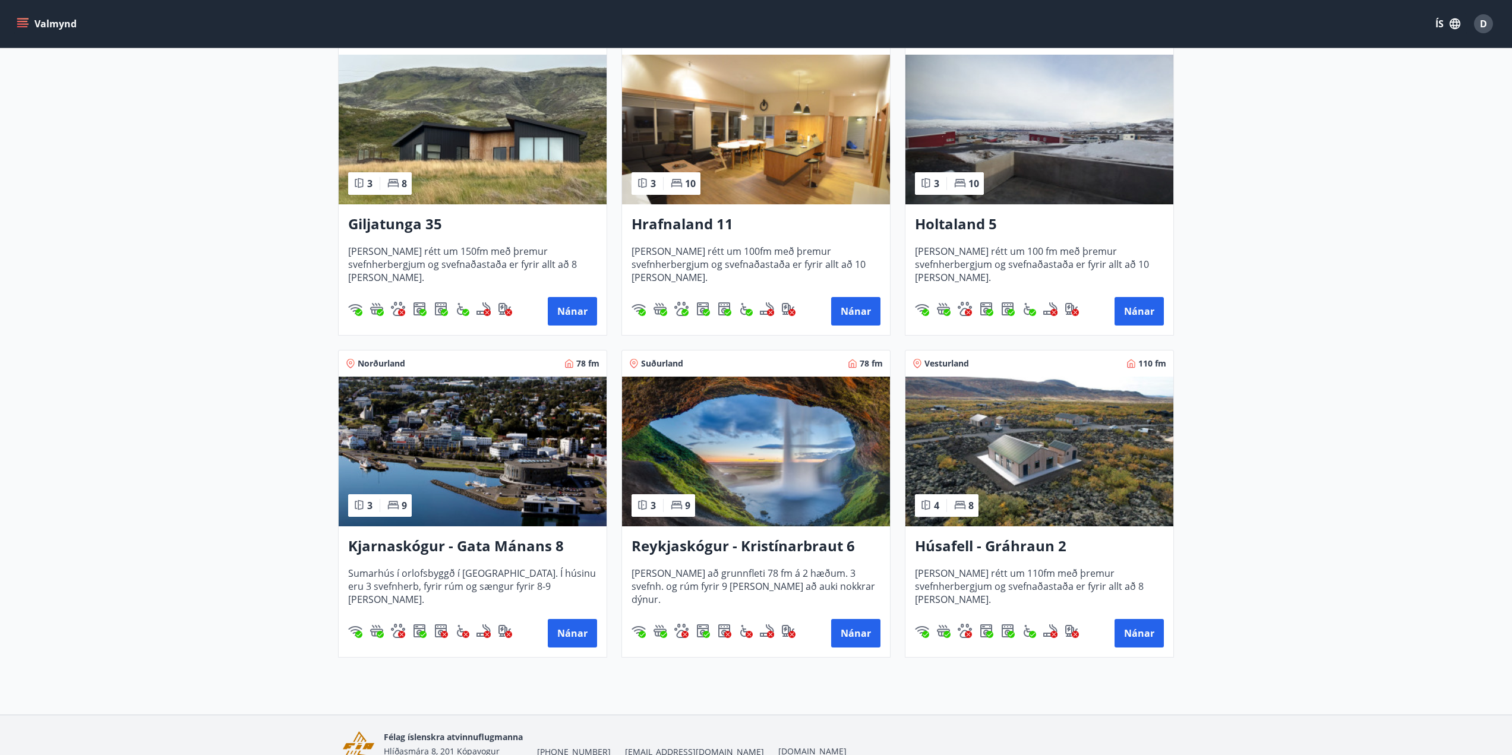
click at [1313, 458] on main "Framboð Svæði Allt Dagsetningar Veldu tímabil Svefnstæði +1 Sjá kort Suðurland …" at bounding box center [756, 235] width 1512 height 865
click at [1375, 467] on main "Framboð Svæði Allt Dagsetningar Veldu tímabil Svefnstæði +1 Sjá kort Suðurland …" at bounding box center [756, 235] width 1512 height 865
click at [174, 615] on main "Framboð Svæði Allt Dagsetningar Veldu tímabil Svefnstæði +1 Sjá kort Suðurland …" at bounding box center [756, 235] width 1512 height 865
click at [199, 517] on main "Framboð Svæði Allt Dagsetningar Veldu tímabil Svefnstæði +1 Sjá kort Suðurland …" at bounding box center [756, 235] width 1512 height 865
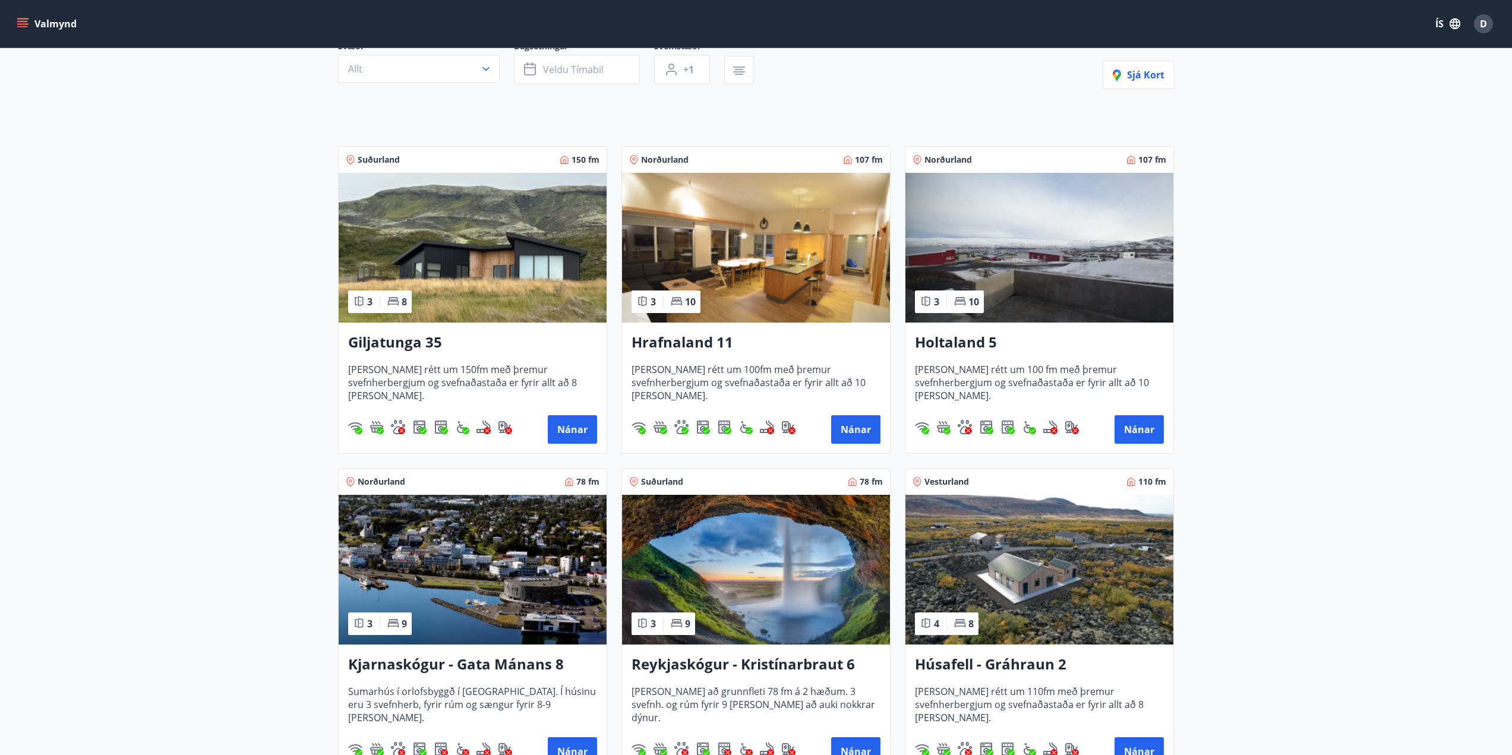
scroll to position [126, 0]
drag, startPoint x: 719, startPoint y: 342, endPoint x: 633, endPoint y: 345, distance: 86.2
click at [633, 345] on h3 "Hrafnaland 11" at bounding box center [756, 343] width 249 height 21
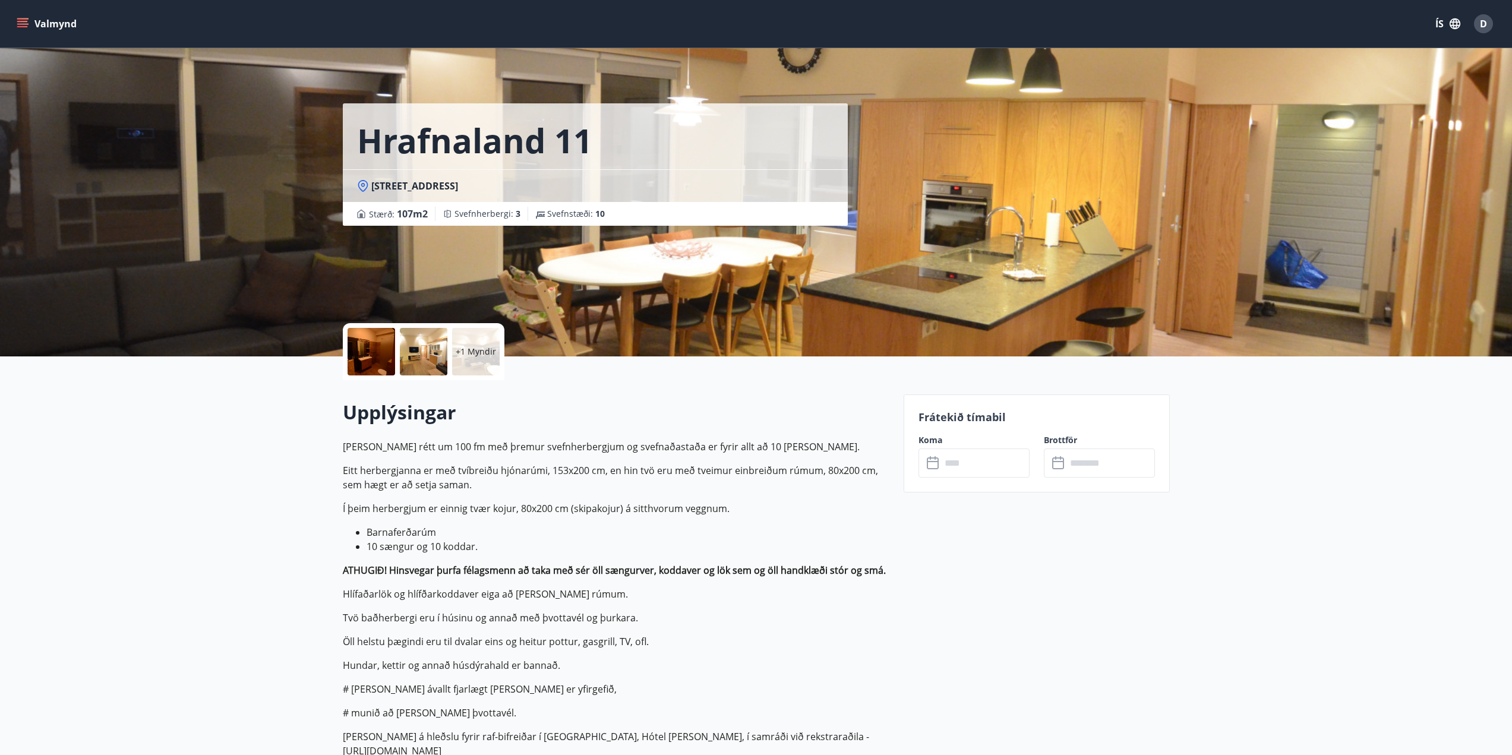
click at [483, 354] on p "+1 Myndir" at bounding box center [476, 352] width 40 height 12
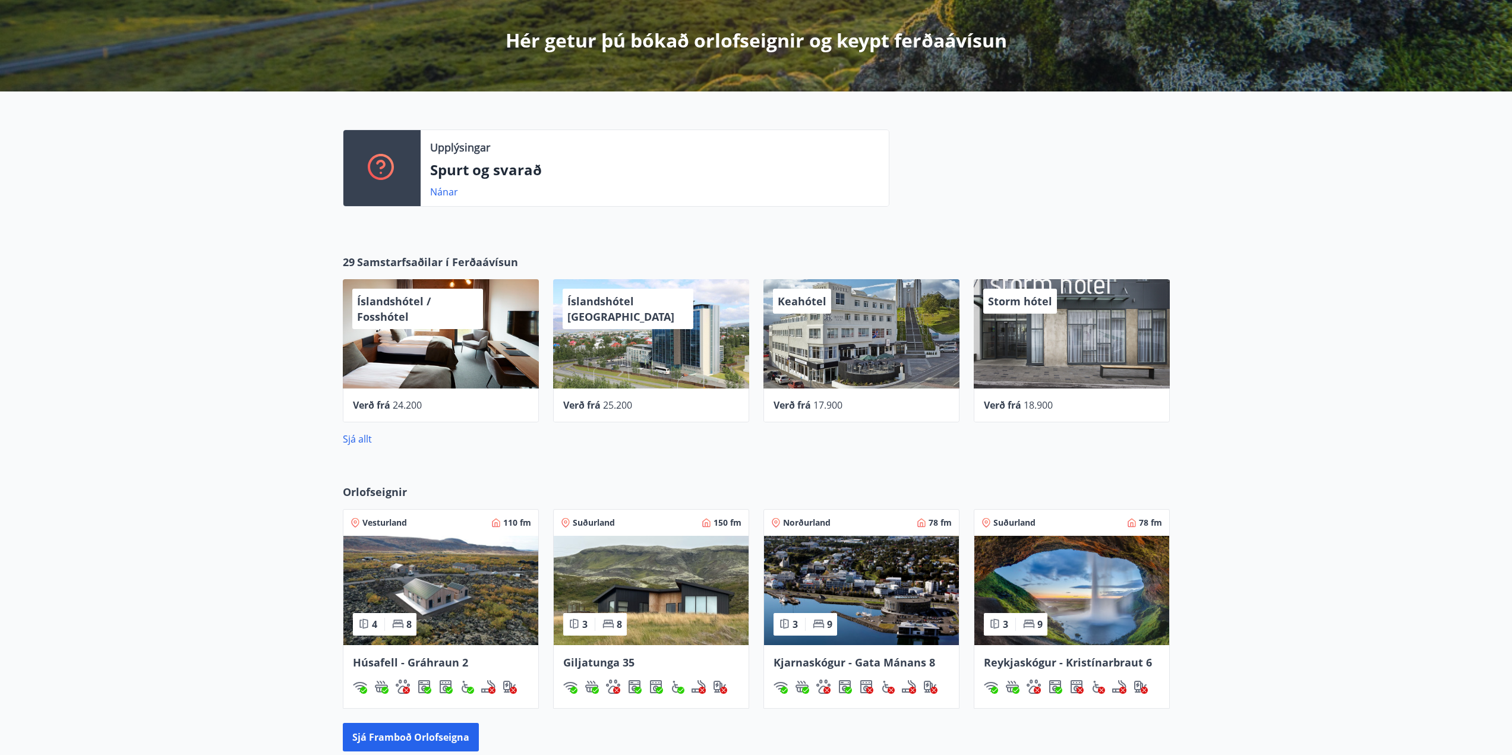
scroll to position [238, 0]
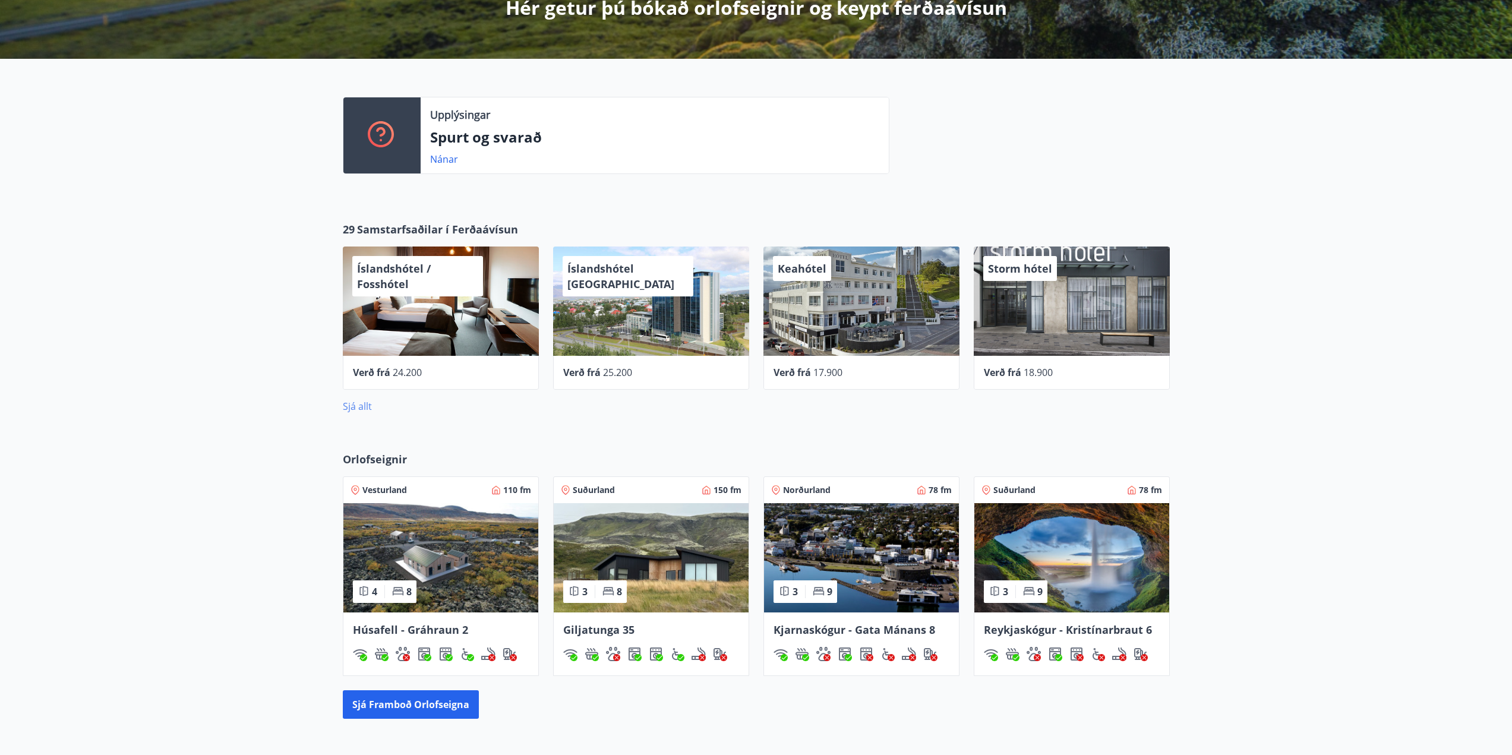
click at [363, 407] on link "Sjá allt" at bounding box center [357, 406] width 29 height 13
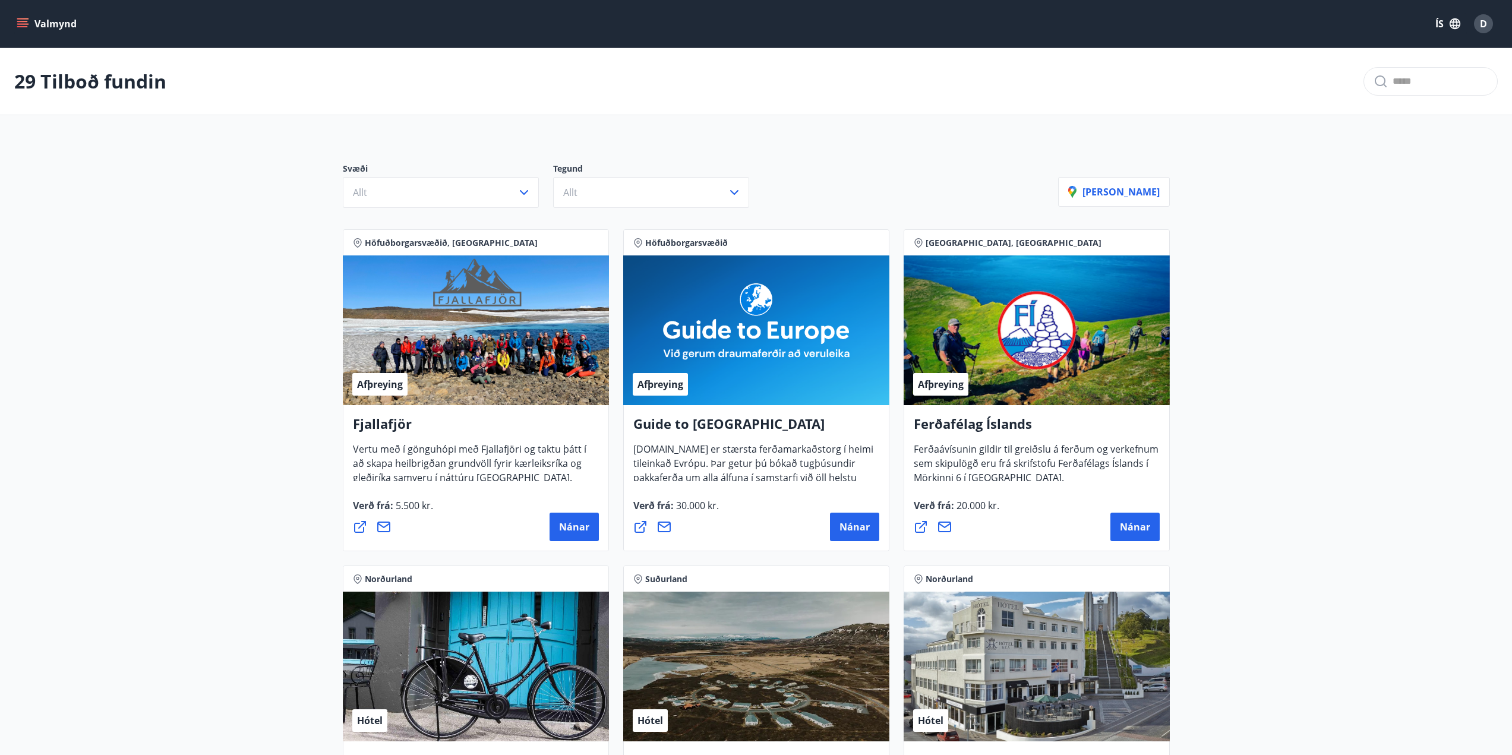
drag, startPoint x: 233, startPoint y: 390, endPoint x: 185, endPoint y: 416, distance: 54.8
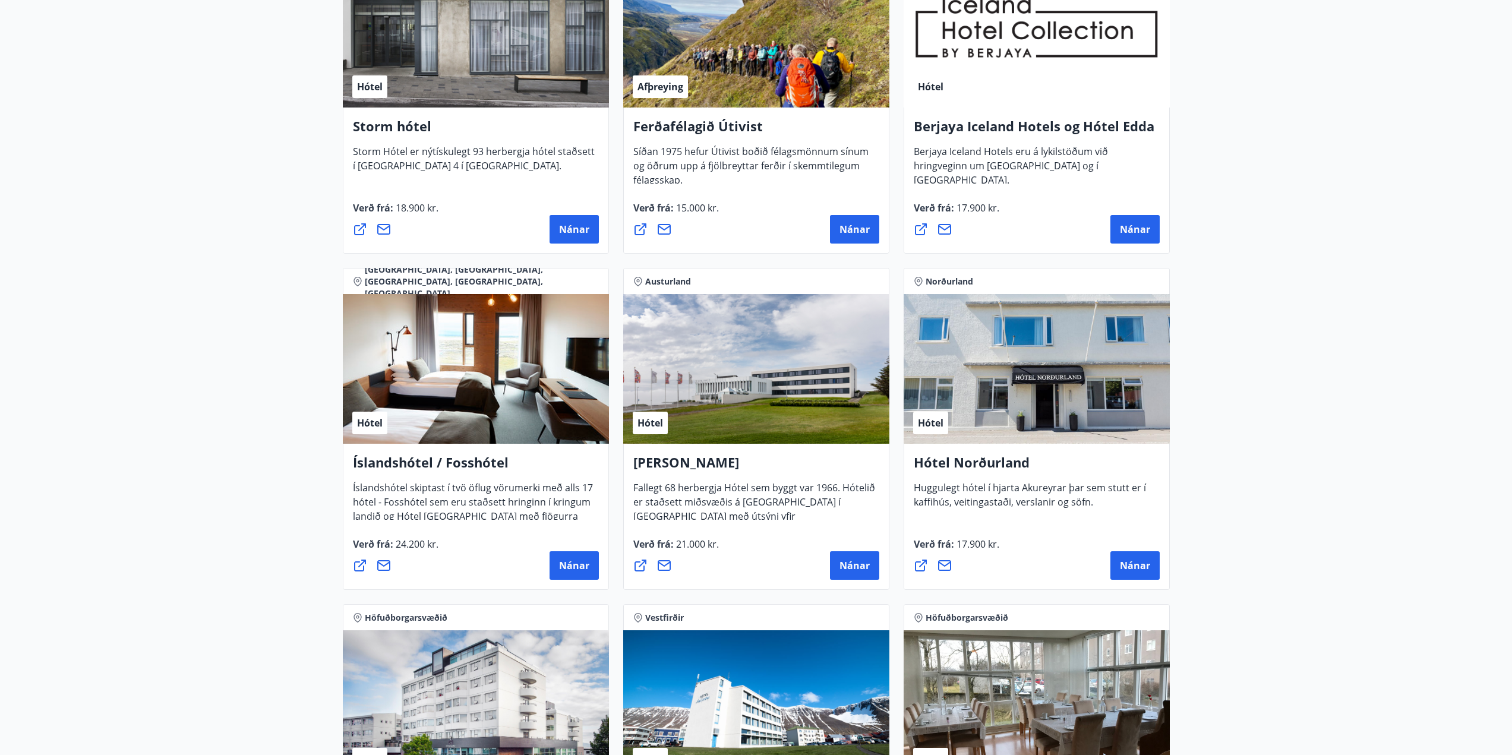
scroll to position [1307, 0]
click at [200, 519] on main "29 Tilboð fundin Svæði Allt Tegund Allt Sýna kort Höfuðborgarsvæðið, Suðurland …" at bounding box center [756, 510] width 1512 height 3538
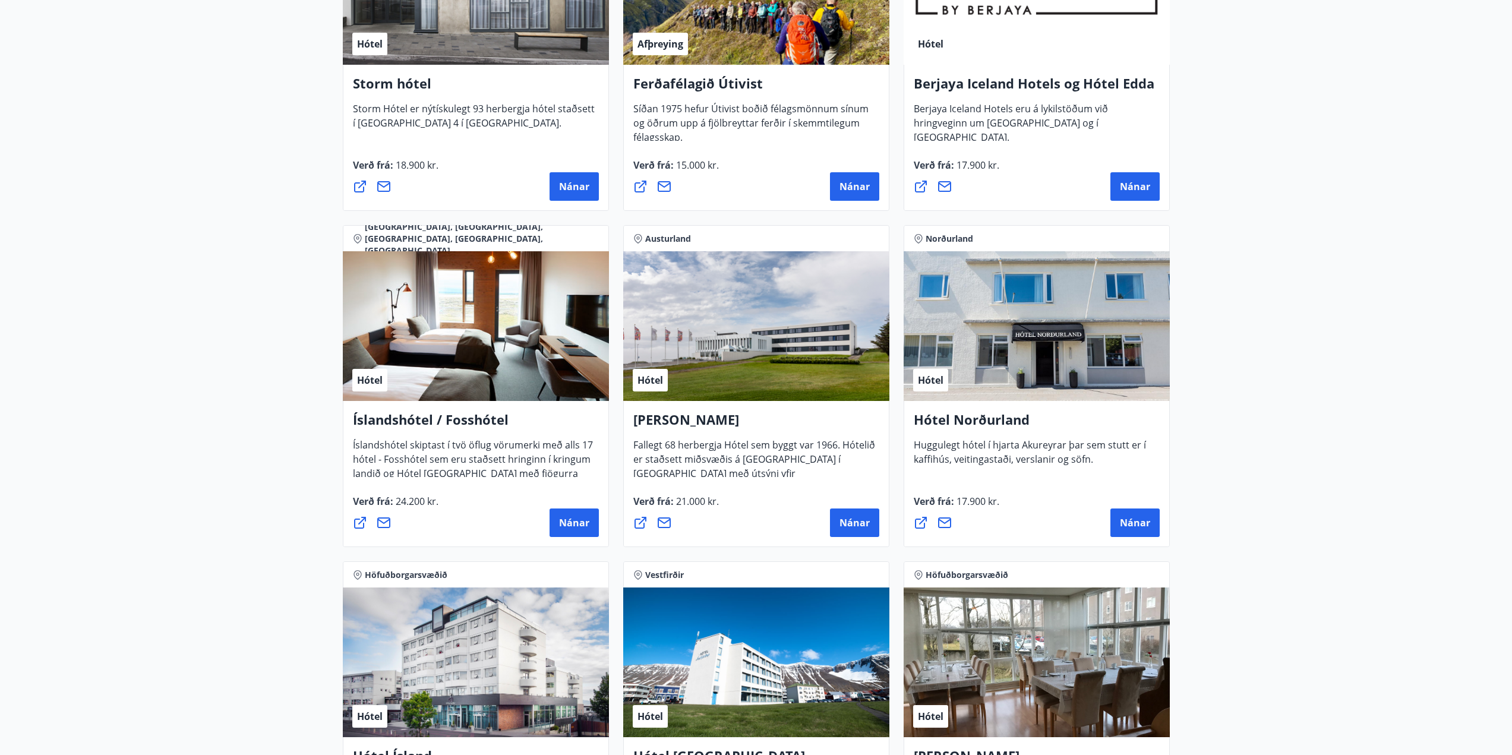
scroll to position [1604, 0]
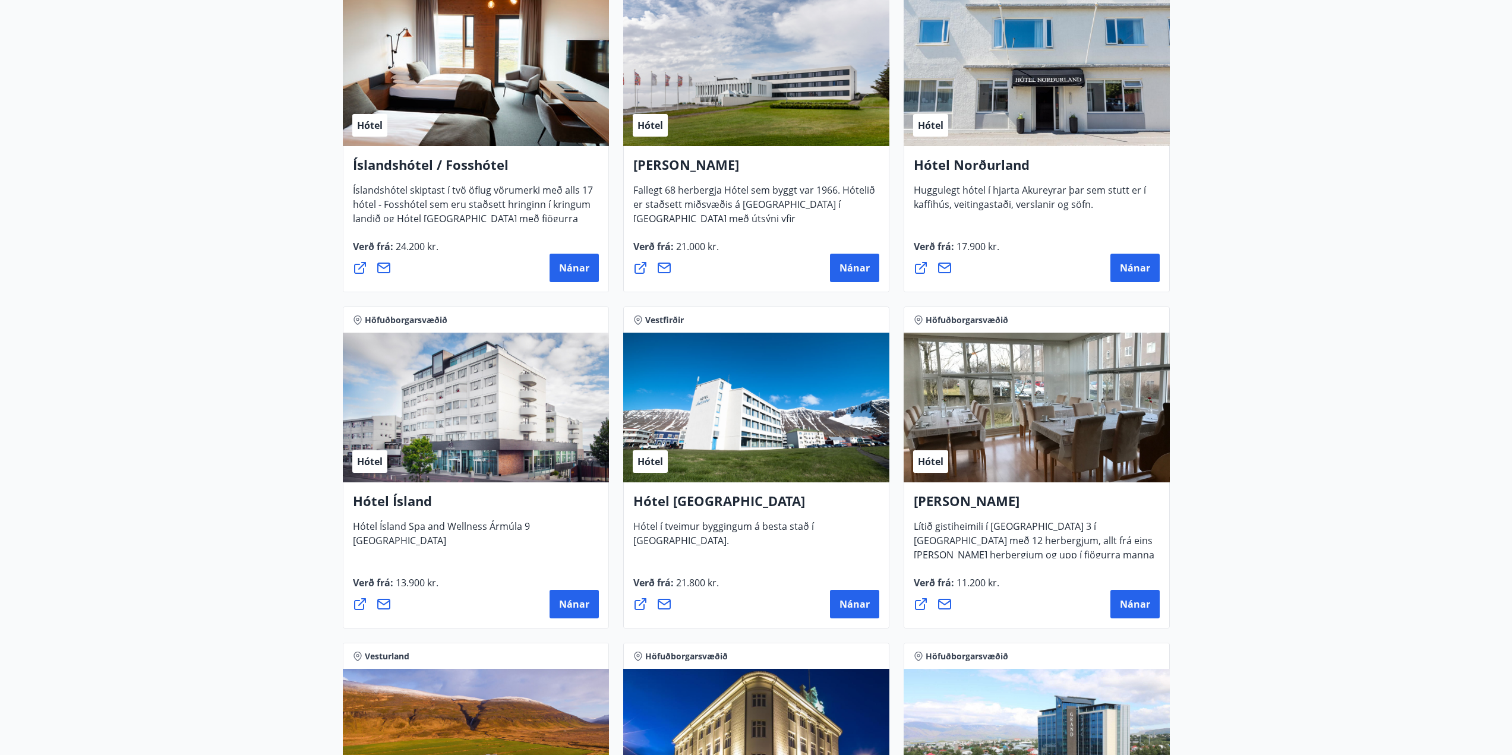
click at [1297, 429] on main "29 Tilboð fundin Svæði Allt Tegund Allt Sýna kort Höfuðborgarsvæðið, Suðurland …" at bounding box center [756, 213] width 1512 height 3538
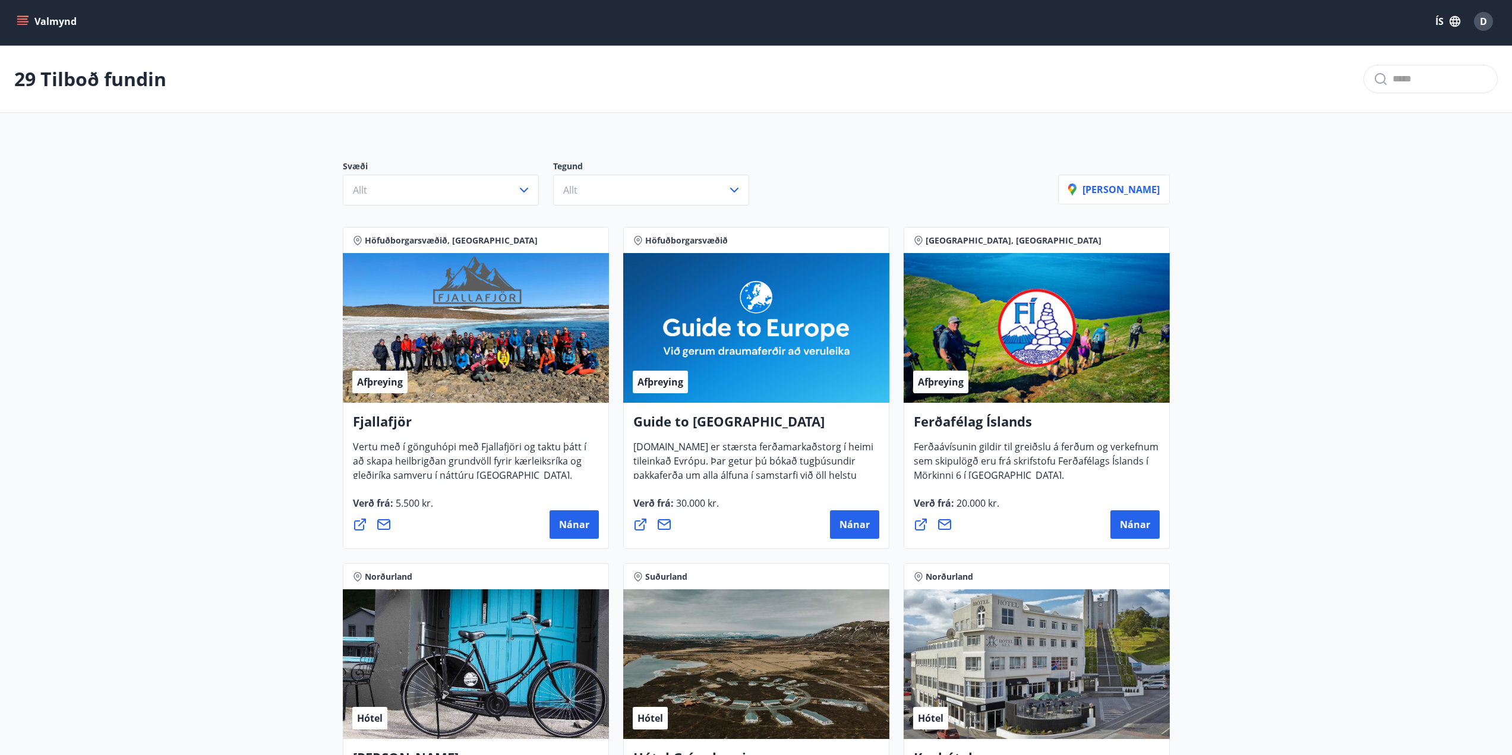
scroll to position [0, 0]
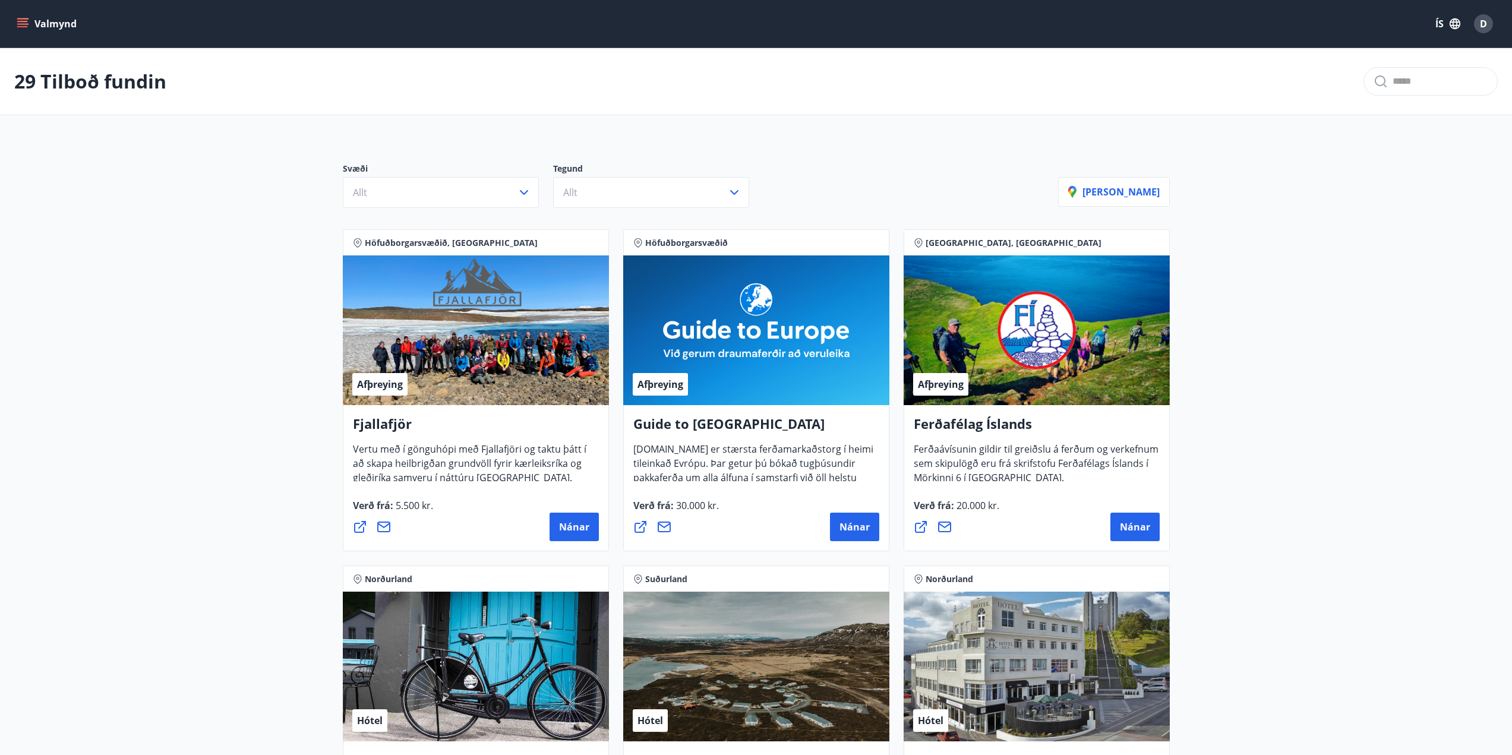
click at [28, 24] on icon "menu" at bounding box center [23, 23] width 13 height 1
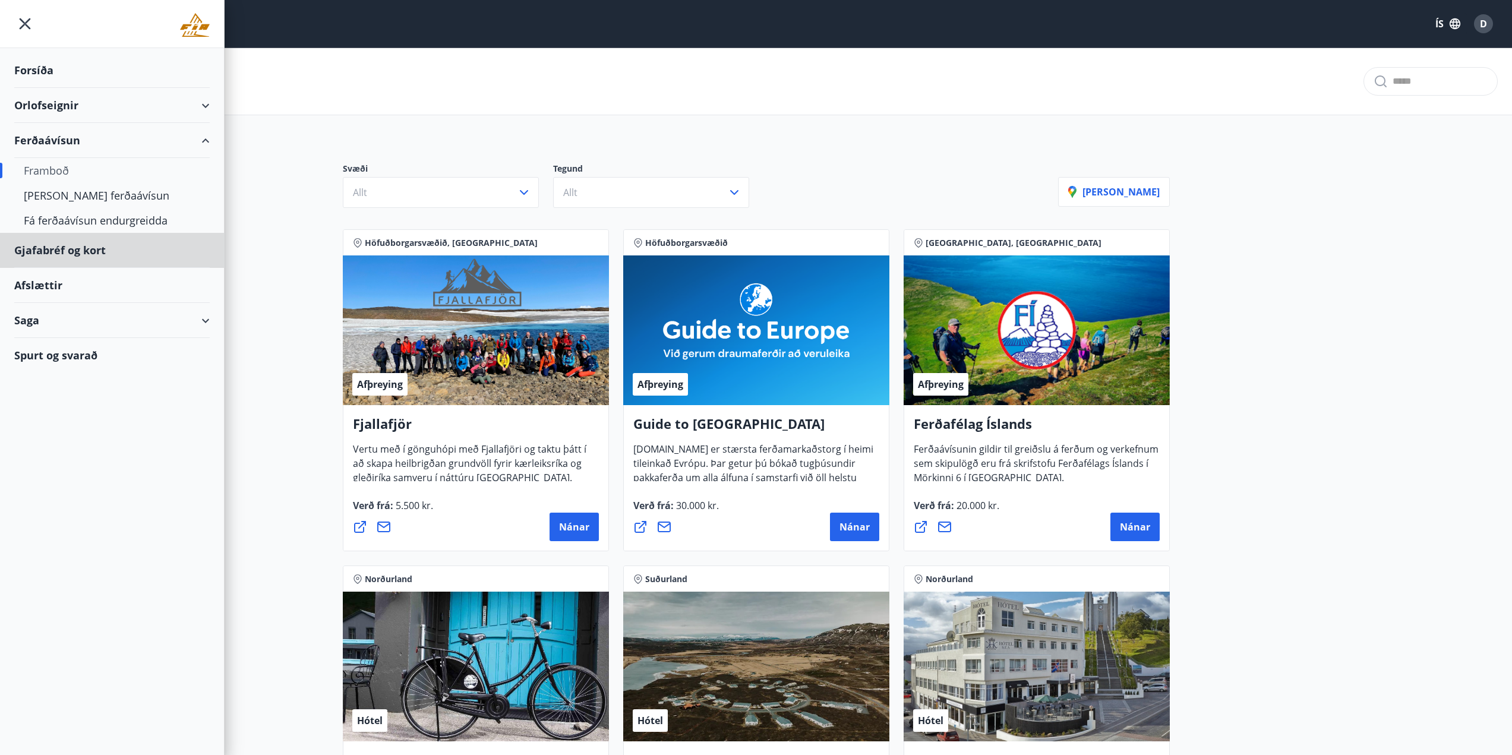
drag, startPoint x: 60, startPoint y: 249, endPoint x: 54, endPoint y: 382, distance: 132.6
click at [54, 382] on div "Forsíða Orlofseignir Ferðaávísun Framboð Kaupa ferðaávísun Fá ferðaávísun endur…" at bounding box center [112, 377] width 225 height 755
click at [55, 247] on div "Gjafabréf og kort" at bounding box center [112, 250] width 196 height 35
click at [207, 322] on div "Saga" at bounding box center [112, 320] width 196 height 35
click at [79, 251] on div "Gjafabréf og kort" at bounding box center [112, 250] width 196 height 35
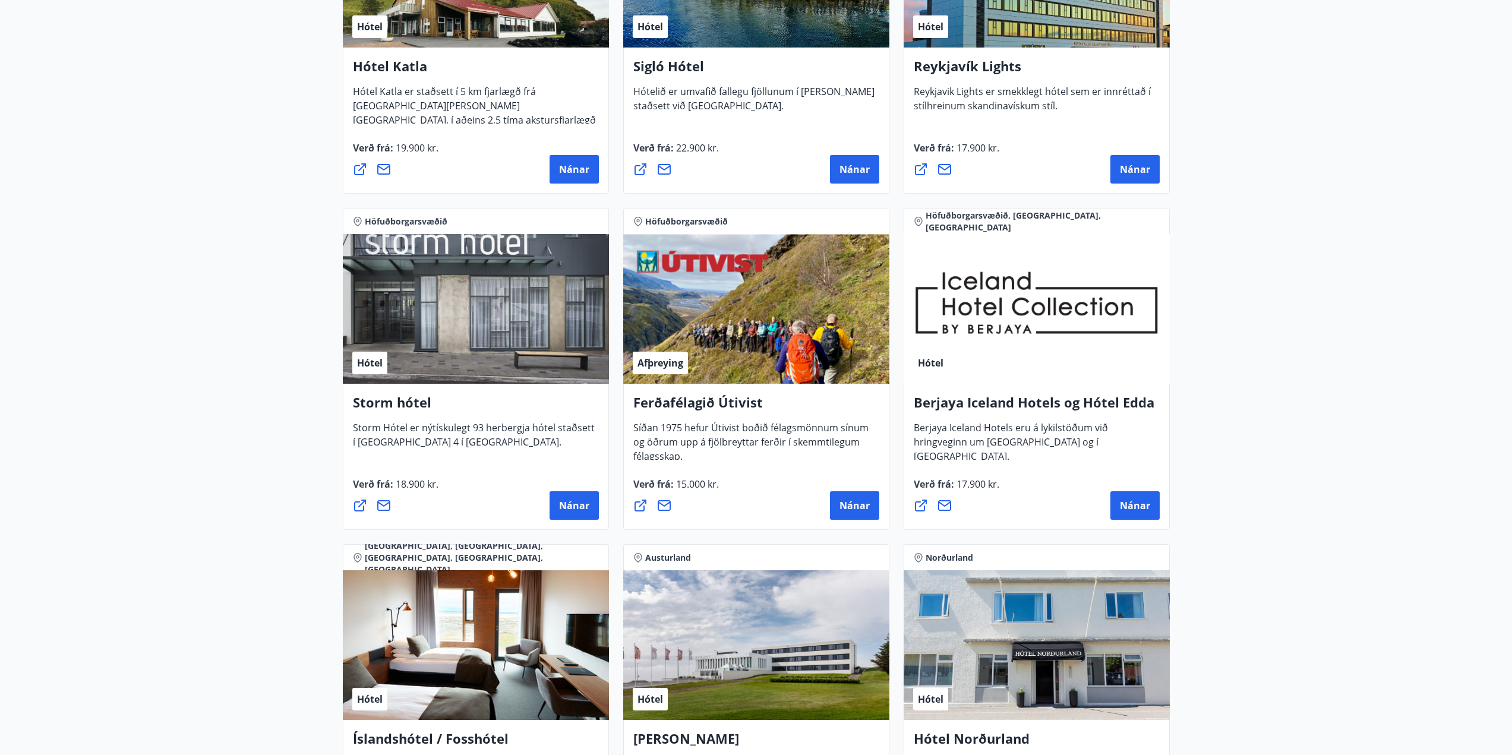
scroll to position [1129, 0]
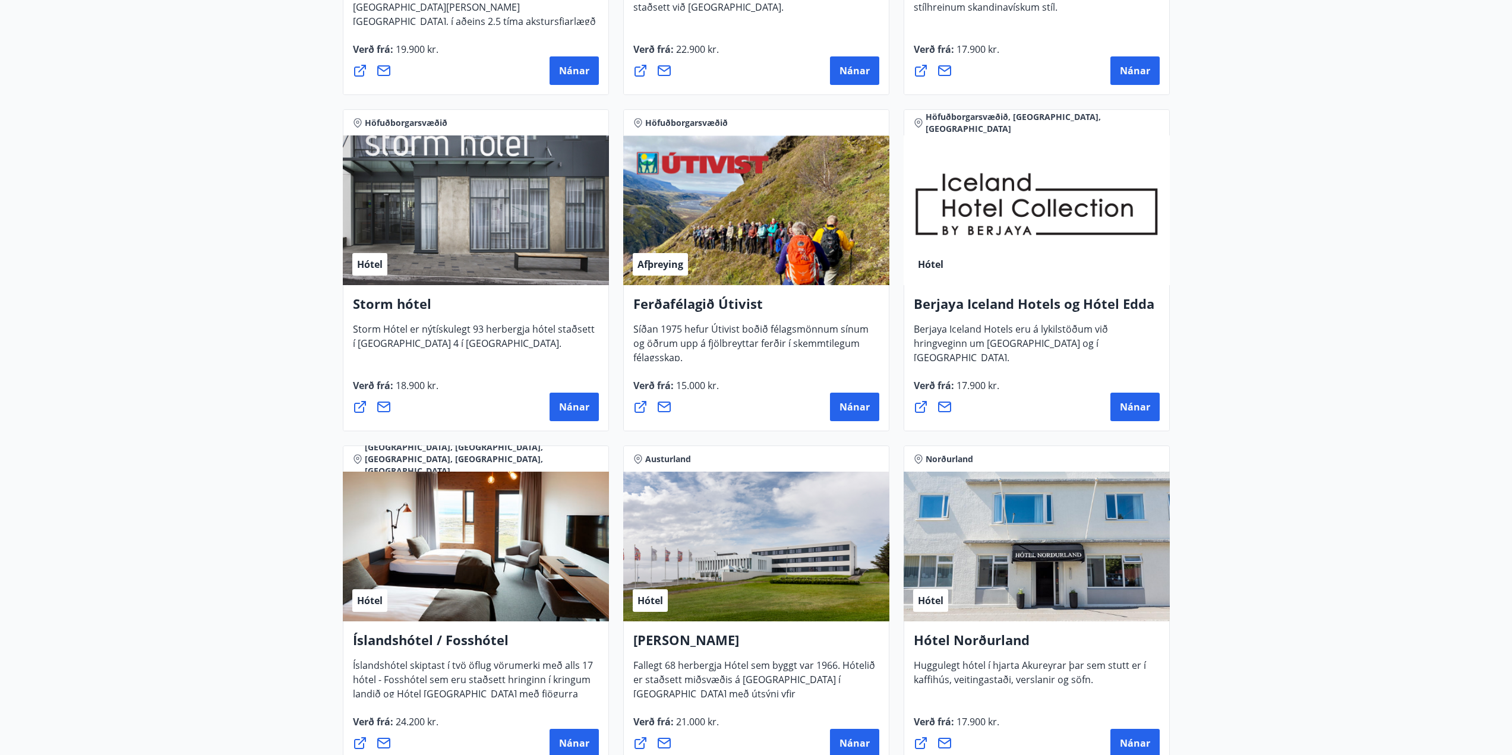
click at [1350, 335] on main "29 Tilboð fundin Svæði Allt Tegund Allt Sýna kort Höfuðborgarsvæðið, Suðurland …" at bounding box center [756, 688] width 1512 height 3538
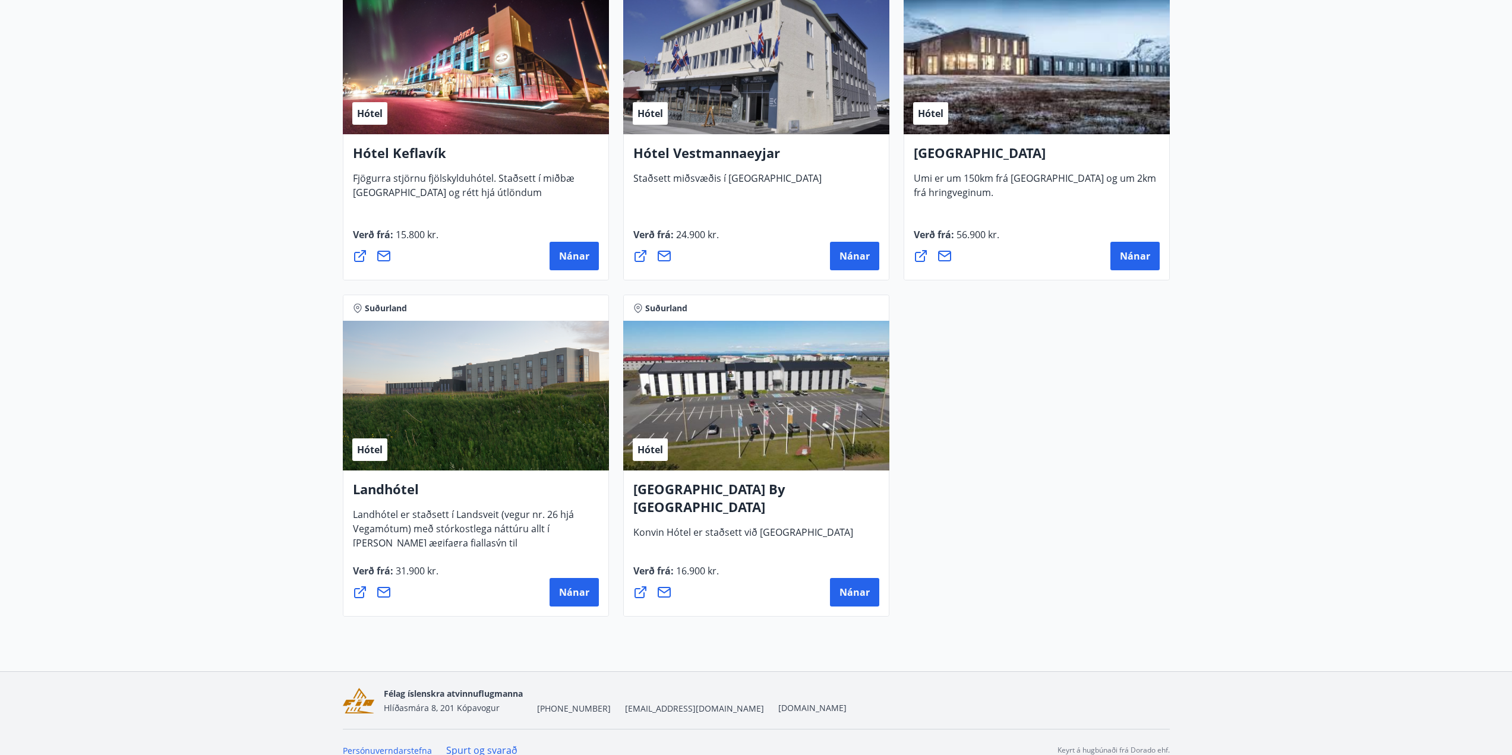
scroll to position [2971, 0]
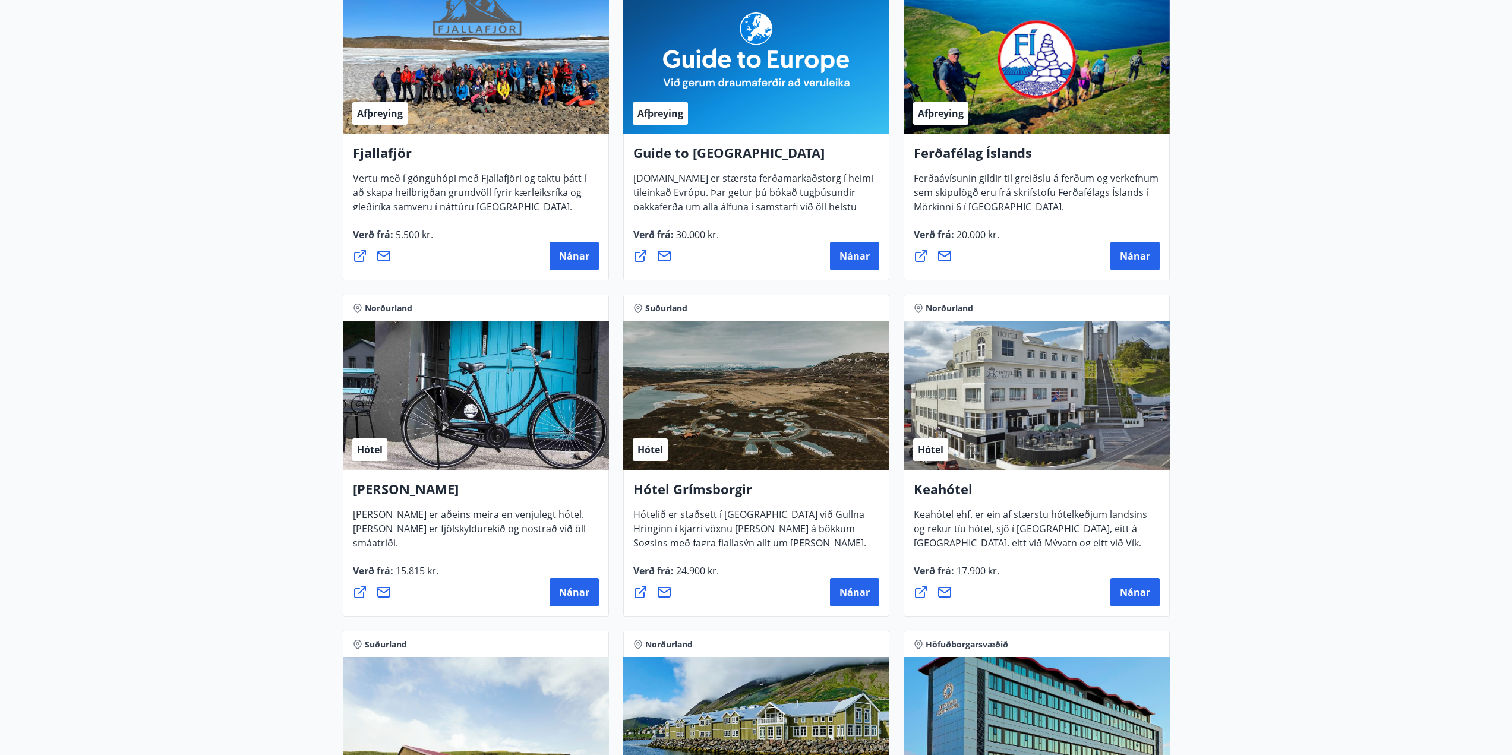
scroll to position [0, 0]
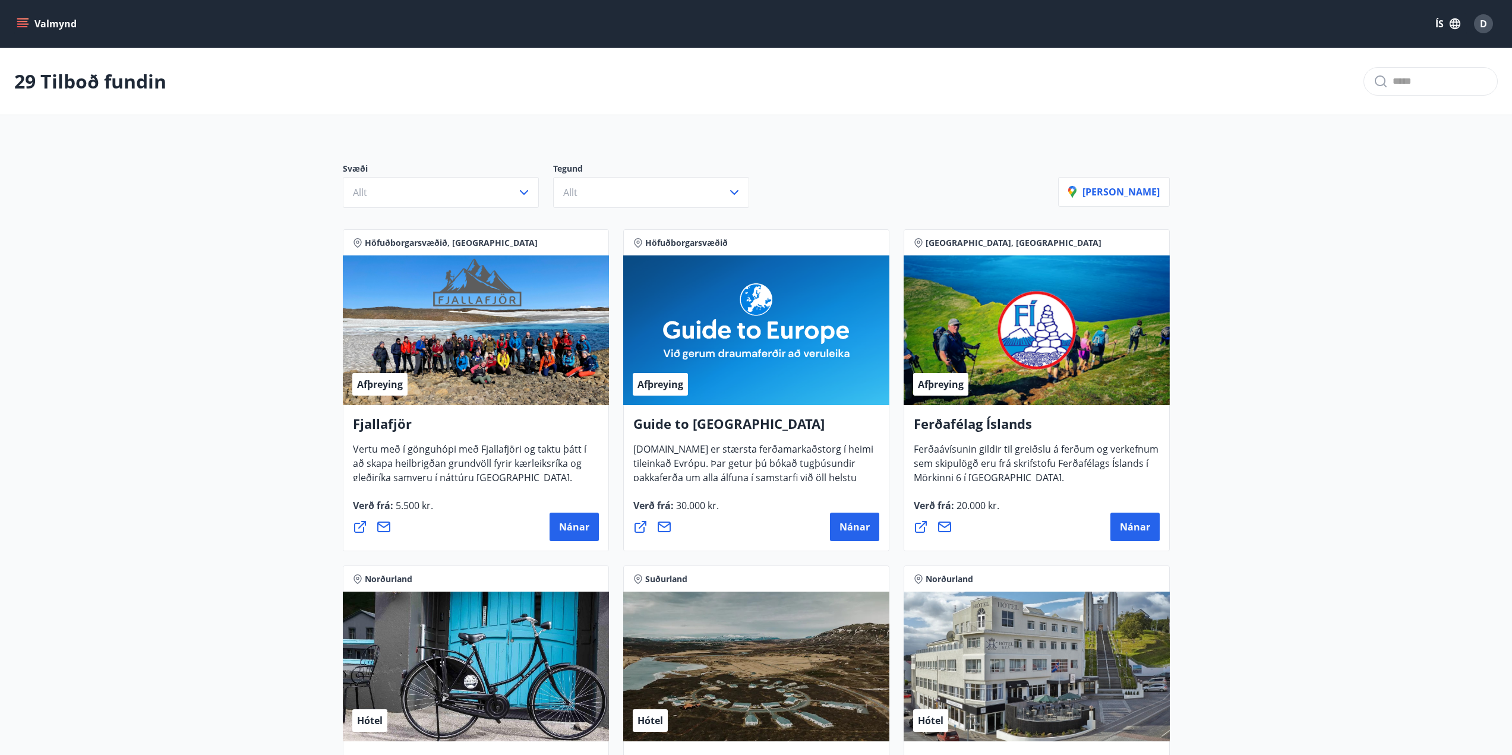
drag, startPoint x: 1355, startPoint y: 260, endPoint x: 1373, endPoint y: 267, distance: 19.8
click at [26, 20] on icon "menu" at bounding box center [23, 24] width 12 height 12
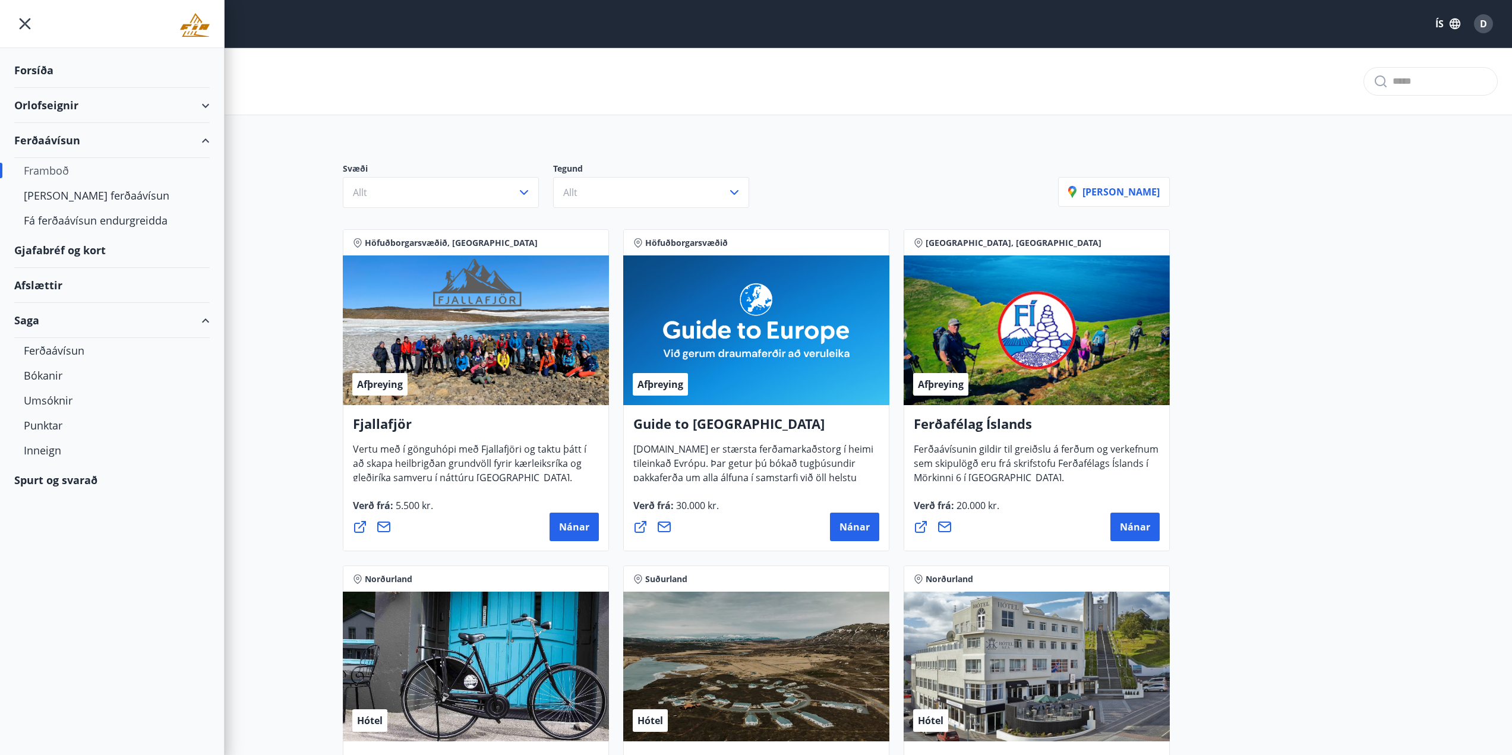
click at [81, 108] on div "Orlofseignir" at bounding box center [112, 105] width 196 height 35
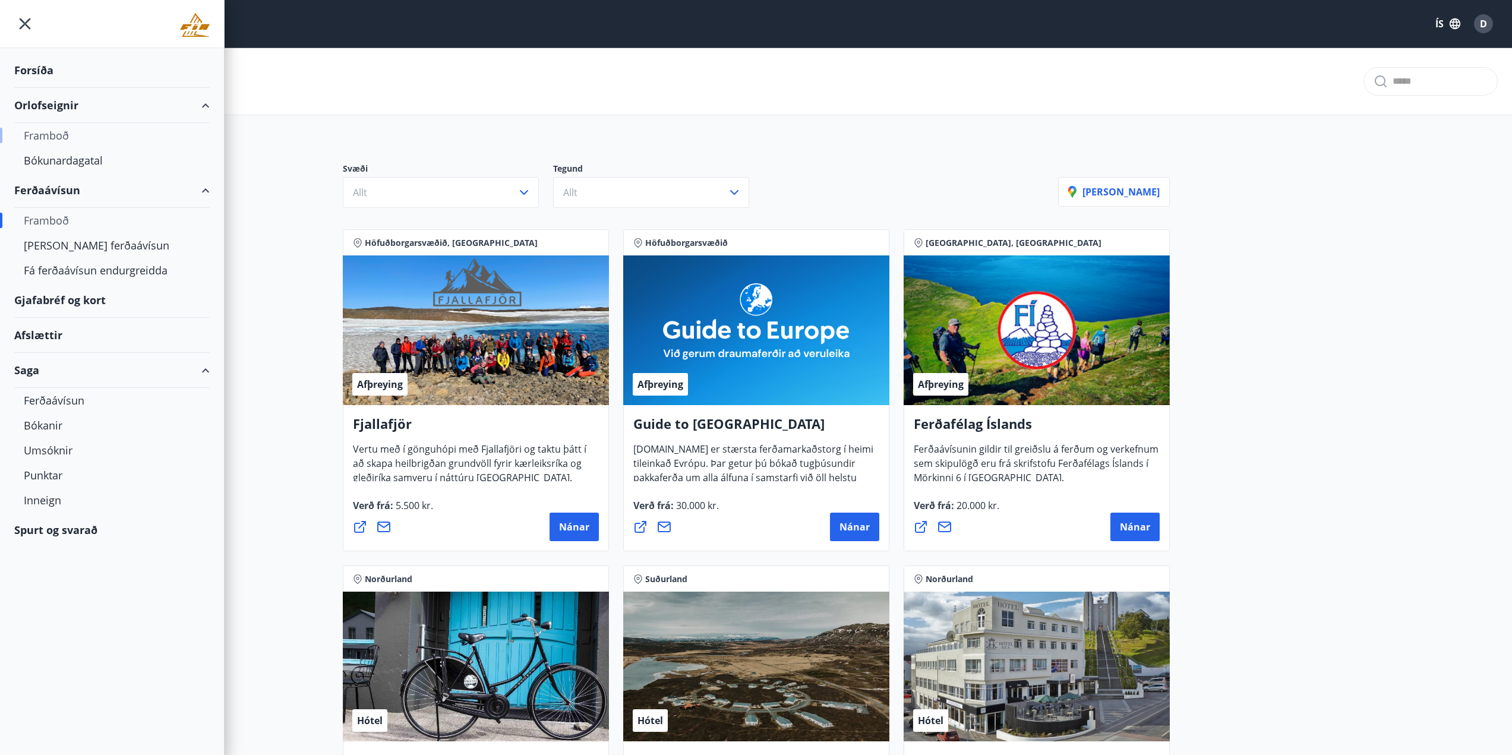
click at [48, 135] on div "Framboð" at bounding box center [112, 135] width 176 height 25
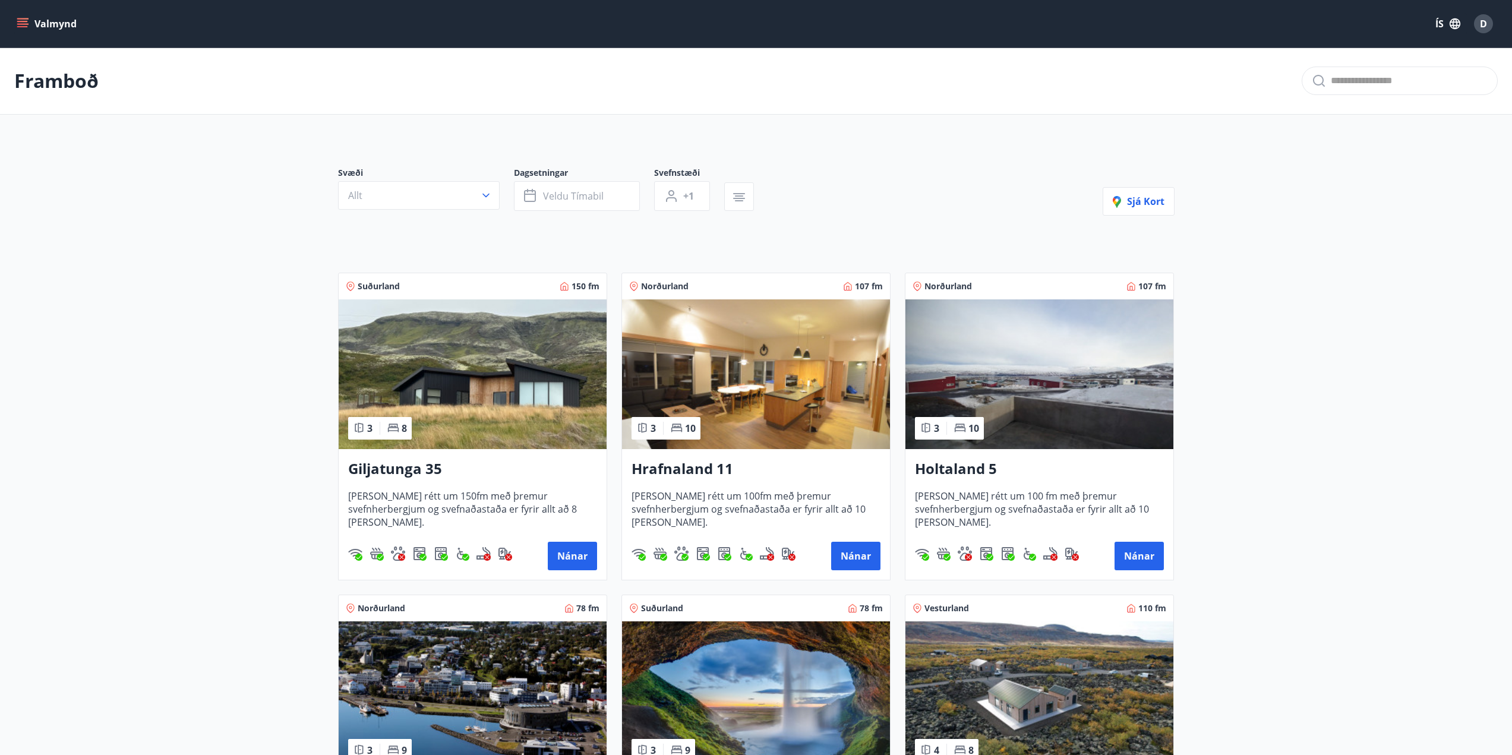
click at [131, 375] on main "Framboð Svæði Allt Dagsetningar Veldu tímabil Svefnstæði +1 Sjá kort Suðurland …" at bounding box center [756, 480] width 1512 height 865
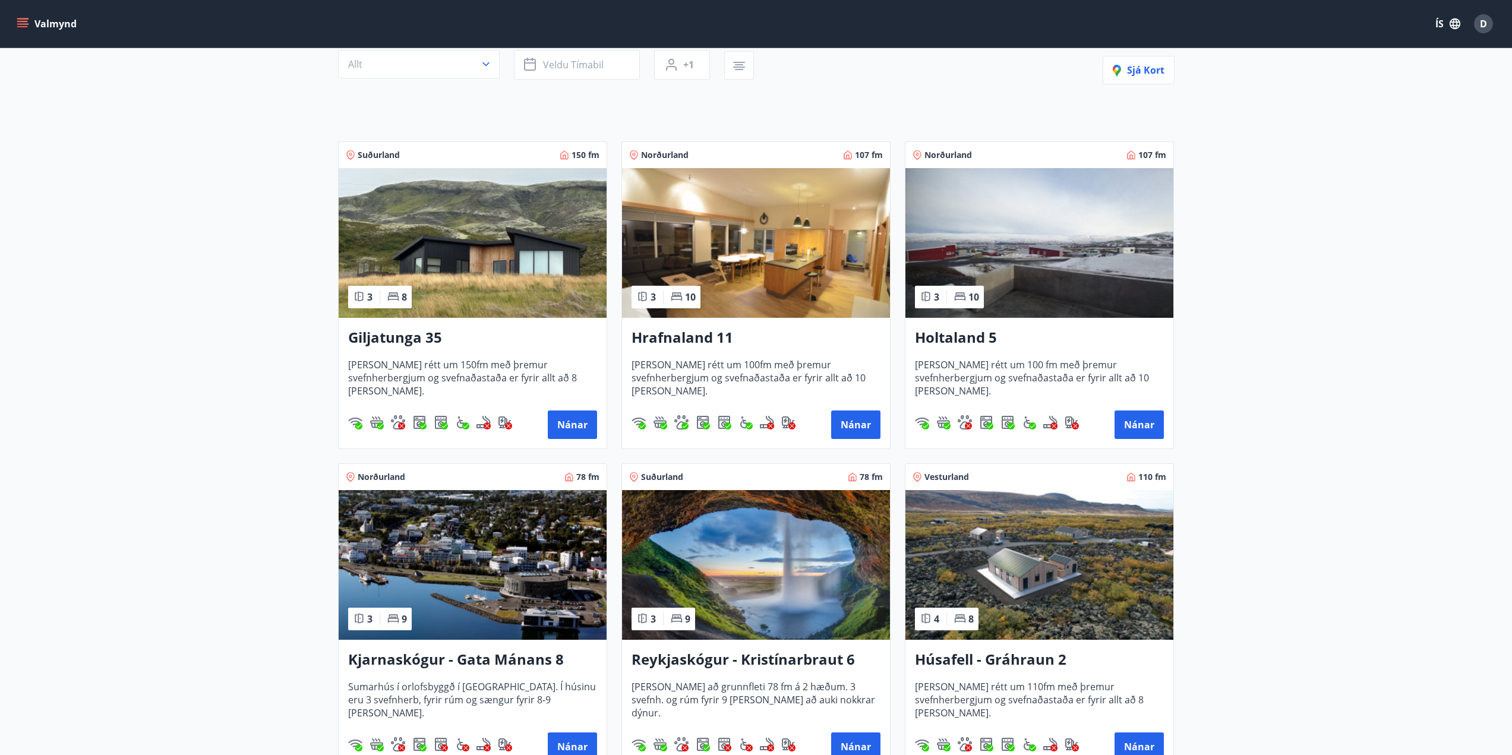
scroll to position [304, 0]
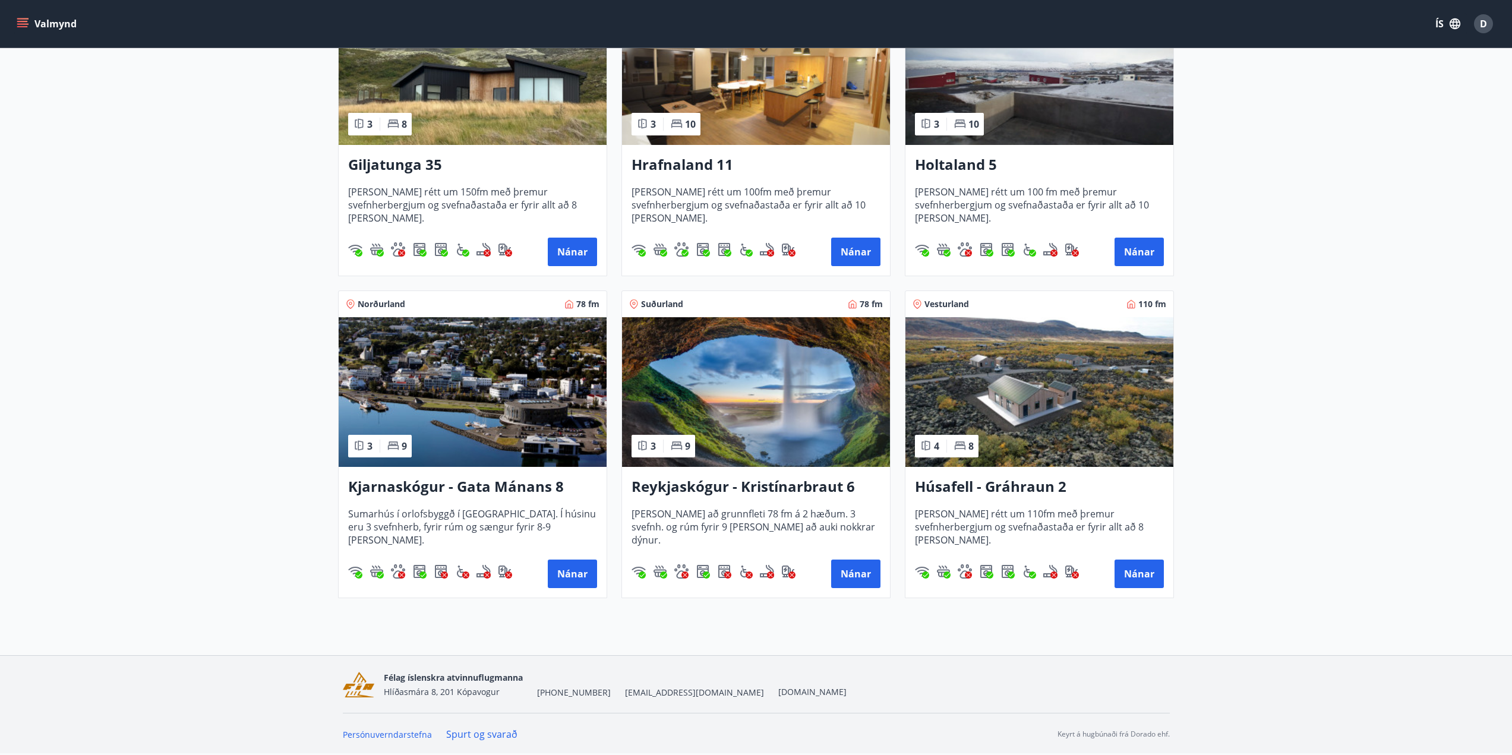
click at [158, 409] on main "Framboð Svæði Allt Dagsetningar Veldu tímabil Svefnstæði +1 Sjá kort Suðurland …" at bounding box center [756, 175] width 1512 height 865
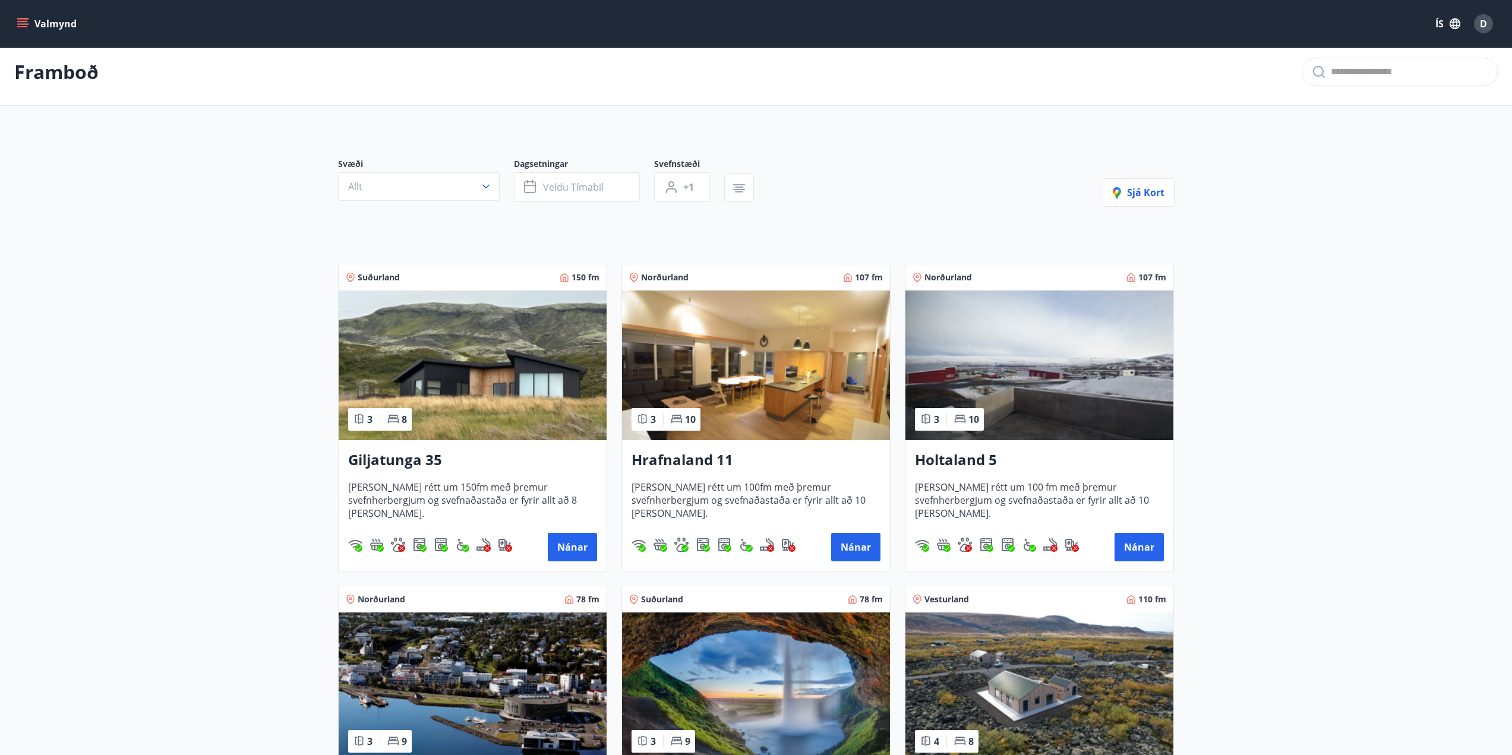
scroll to position [0, 0]
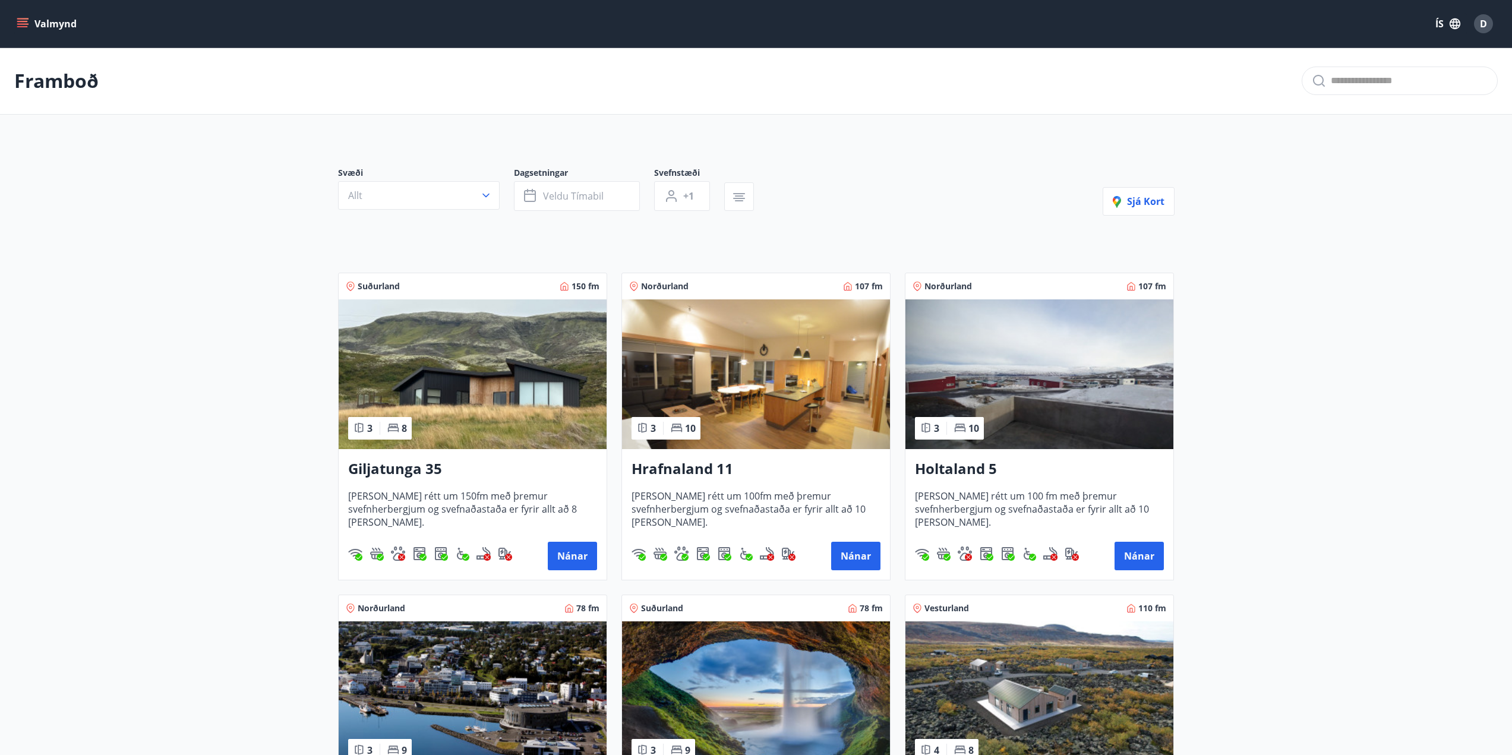
drag, startPoint x: 1351, startPoint y: 381, endPoint x: 1358, endPoint y: 396, distance: 16.8
click at [1355, 389] on main "Framboð Svæði Allt Dagsetningar Veldu tímabil Svefnstæði +1 Sjá kort Suðurland …" at bounding box center [756, 480] width 1512 height 865
click at [1349, 450] on main "Framboð Svæði Allt Dagsetningar Veldu tímabil Svefnstæði +1 Sjá kort Suðurland …" at bounding box center [756, 480] width 1512 height 865
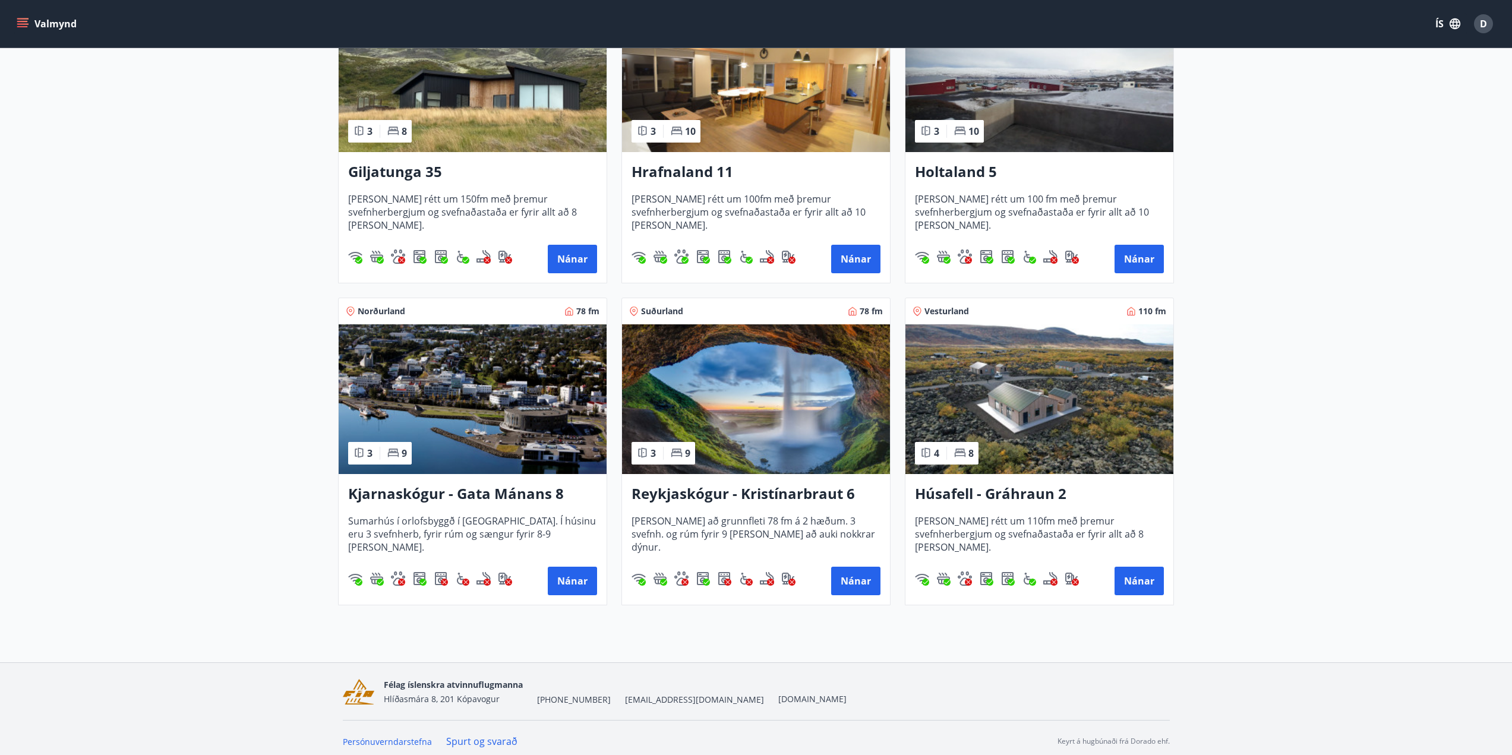
scroll to position [304, 0]
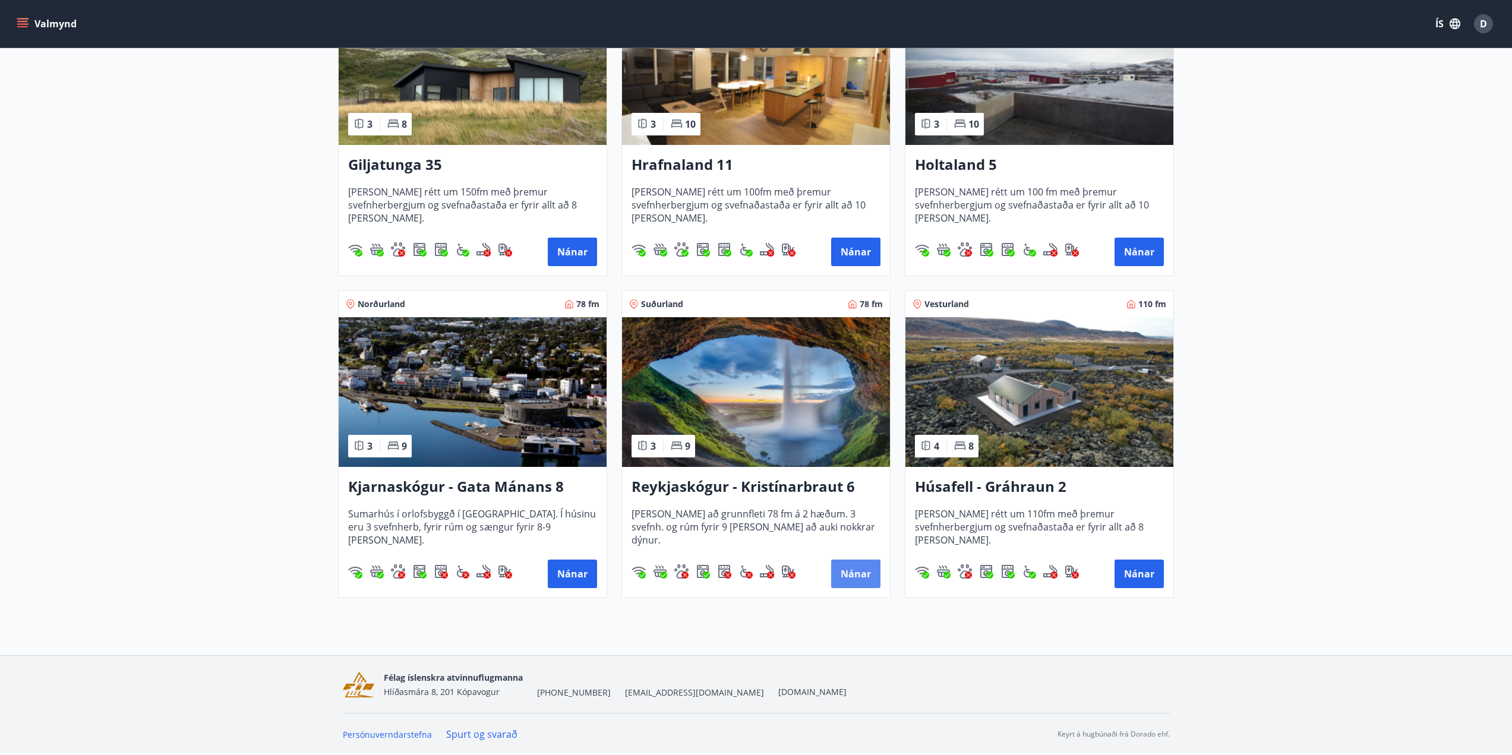
click at [868, 571] on button "Nánar" at bounding box center [855, 574] width 49 height 29
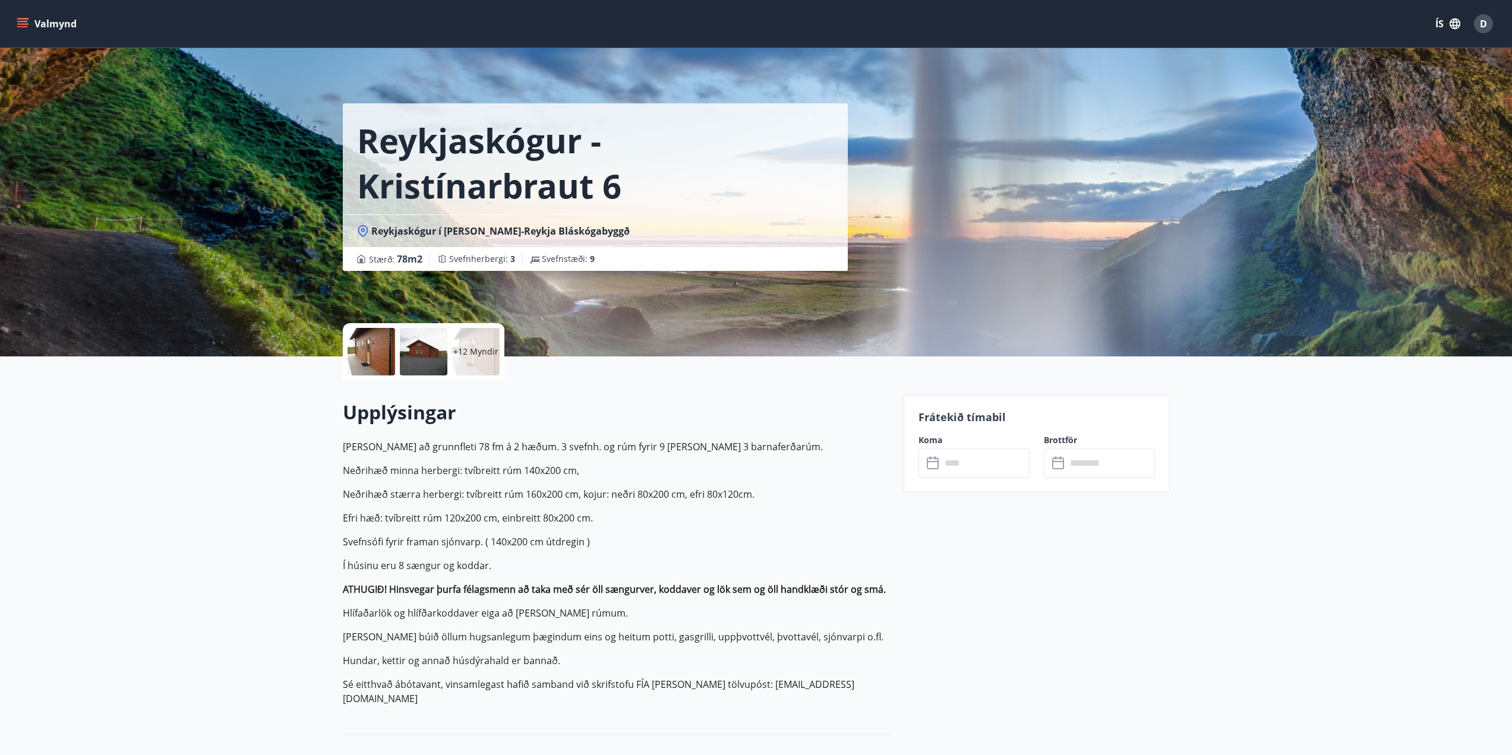
click at [1000, 464] on input "text" at bounding box center [985, 463] width 89 height 29
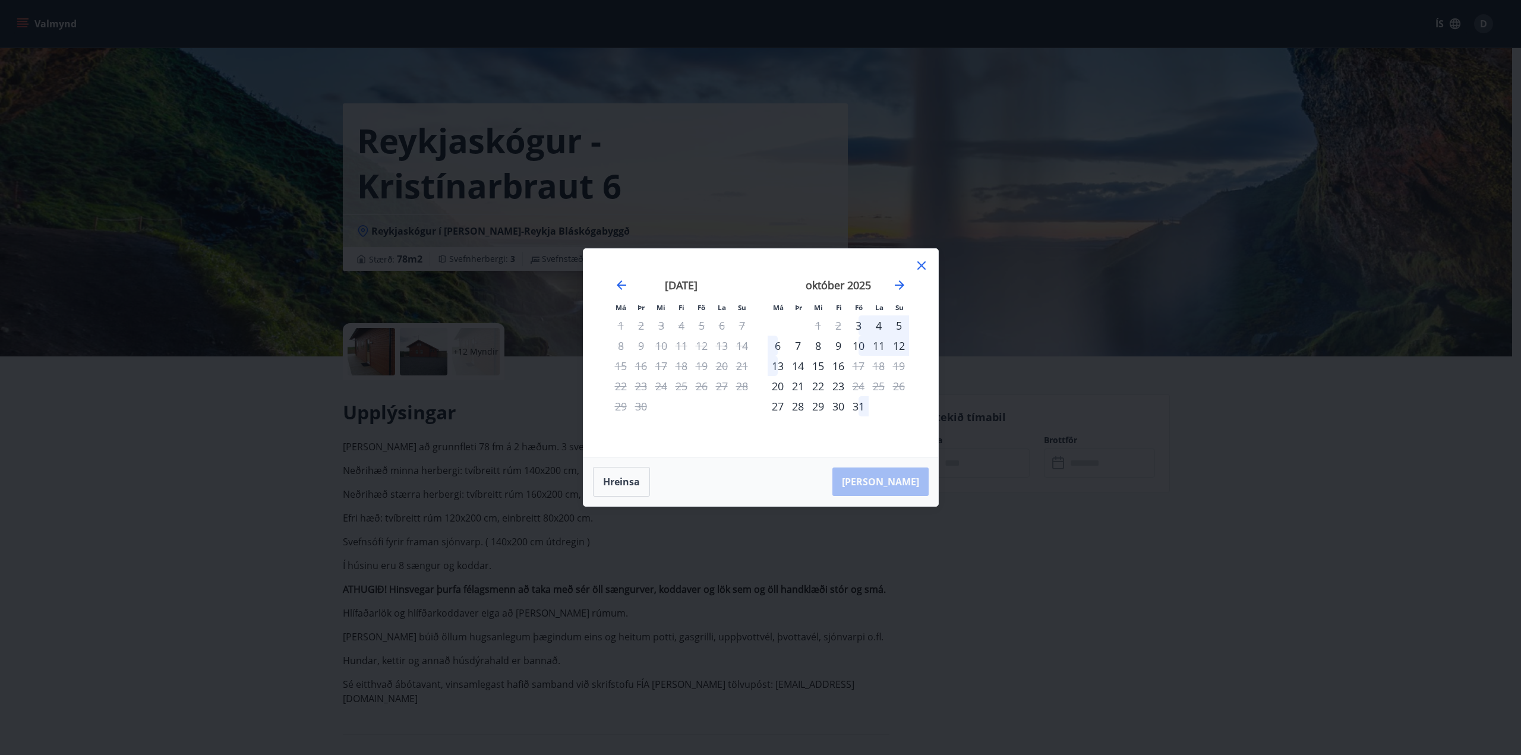
click at [838, 346] on div "9" at bounding box center [838, 346] width 20 height 20
click at [781, 368] on div "13" at bounding box center [778, 366] width 20 height 20
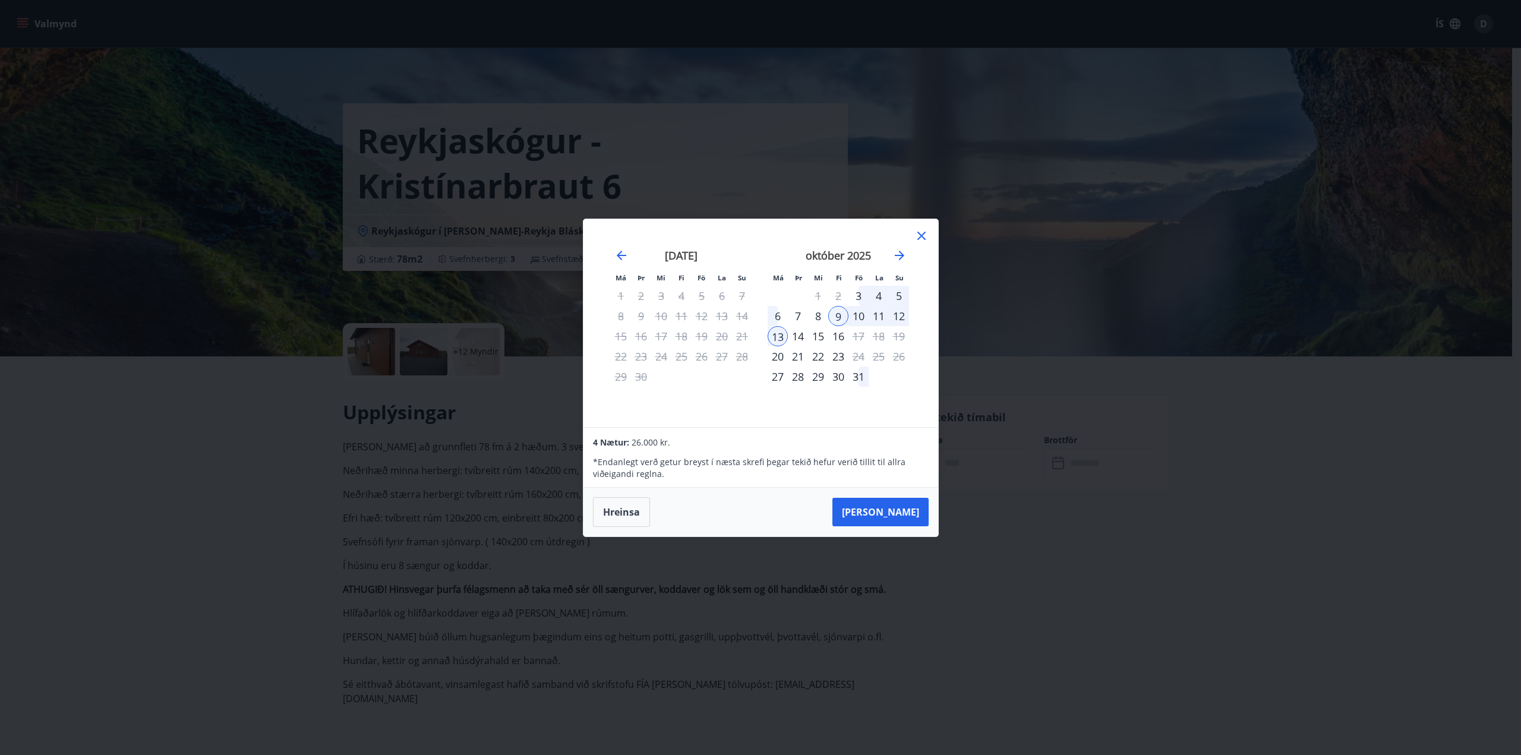
click at [906, 393] on div "október 2025 1 2 3 4 5 6 7 8 9 10 11 12 13 14 15 16 17 18 19 20 21 22 23 24 25 …" at bounding box center [838, 331] width 157 height 195
drag, startPoint x: 921, startPoint y: 241, endPoint x: 926, endPoint y: 245, distance: 6.3
click at [920, 241] on icon at bounding box center [922, 236] width 14 height 14
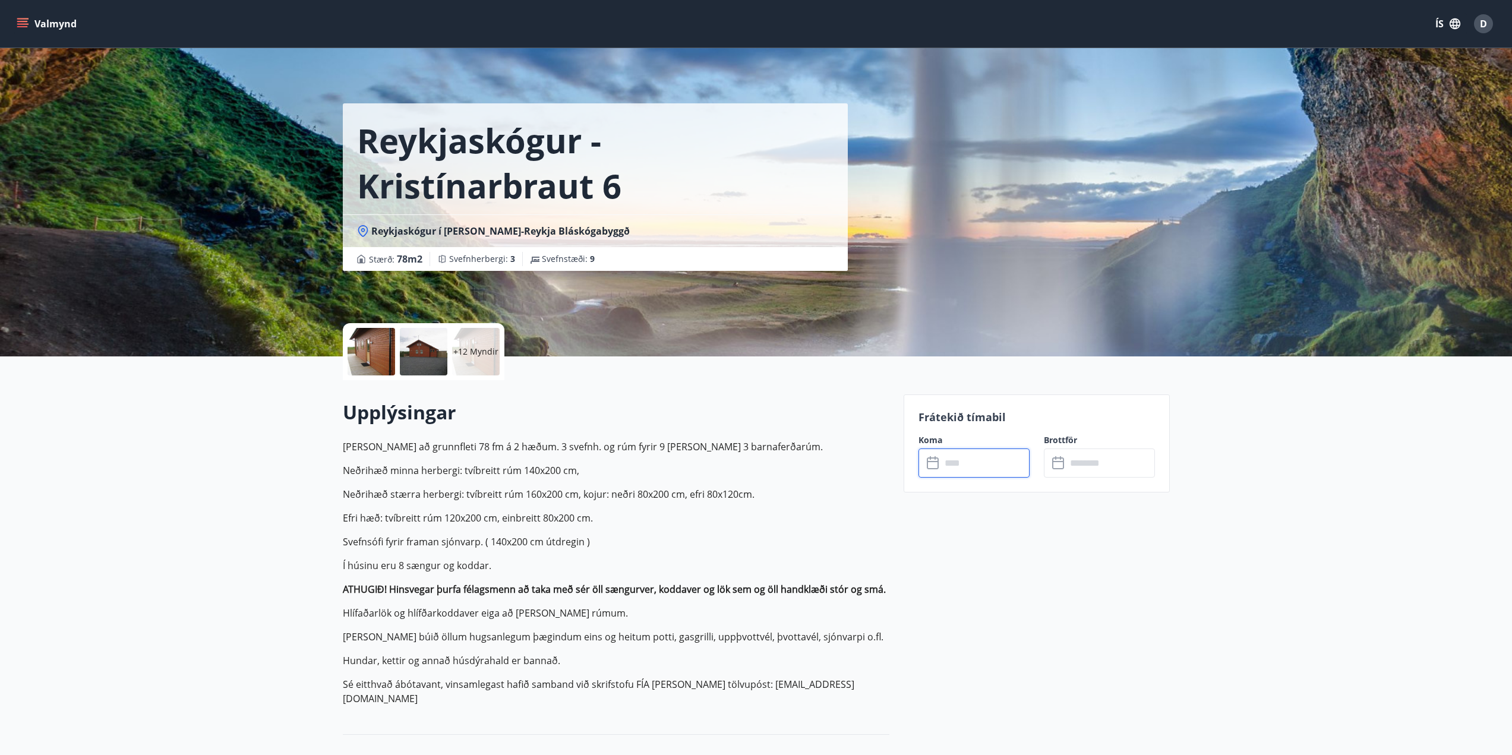
click at [466, 349] on p "+12 Myndir" at bounding box center [475, 352] width 45 height 12
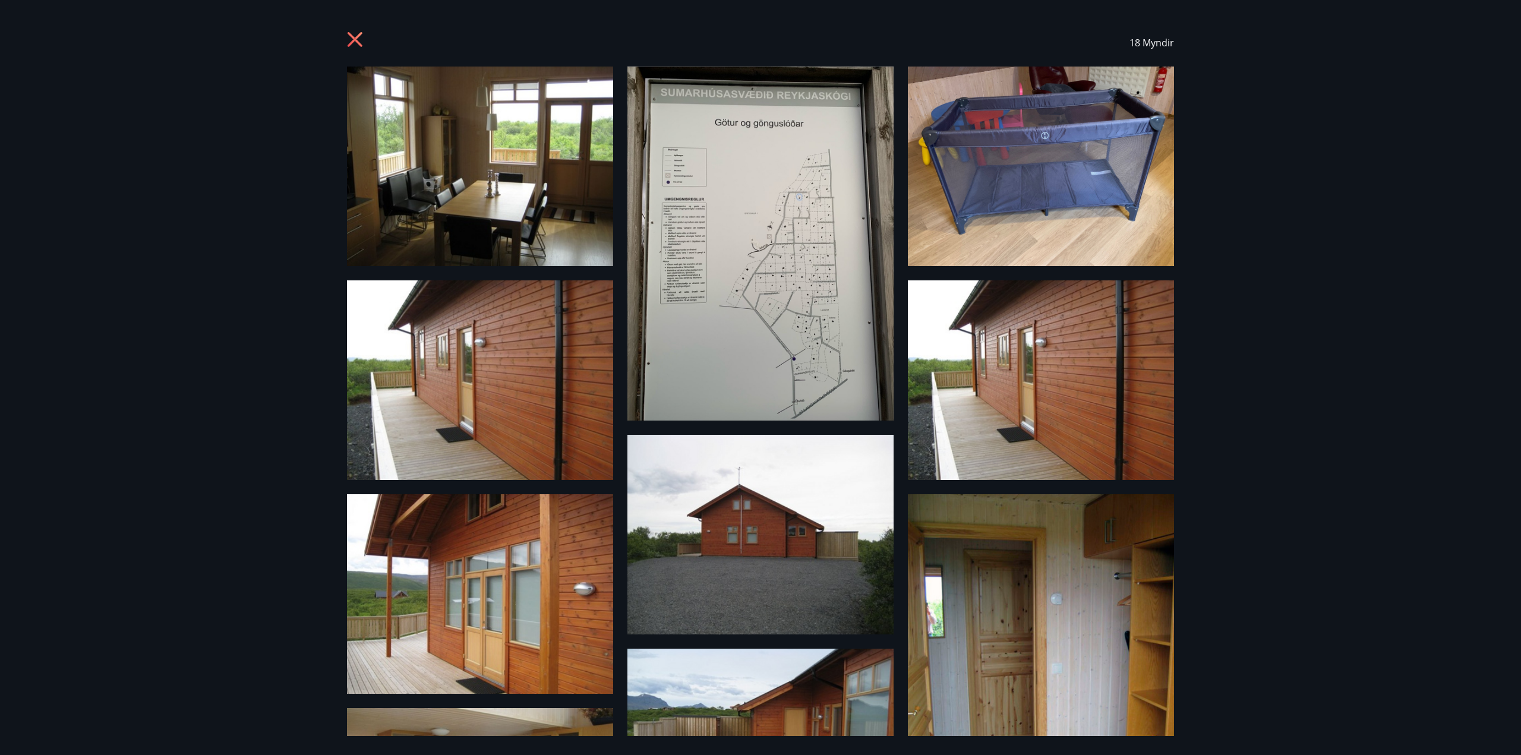
click at [354, 34] on icon at bounding box center [356, 40] width 19 height 19
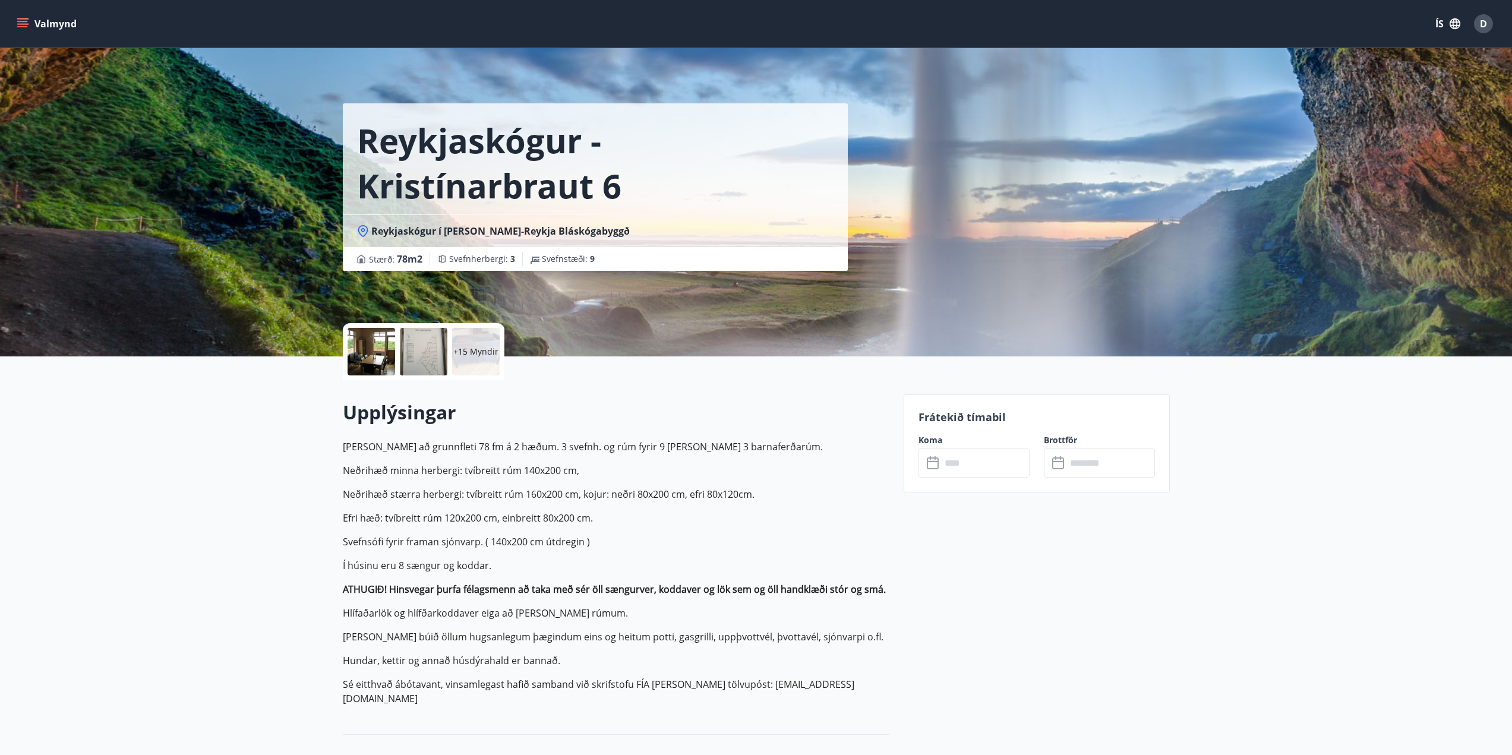
drag, startPoint x: 644, startPoint y: 420, endPoint x: 636, endPoint y: 415, distance: 9.1
click at [644, 419] on h2 "Upplýsingar" at bounding box center [616, 412] width 547 height 26
click at [28, 26] on icon "menu" at bounding box center [23, 24] width 12 height 12
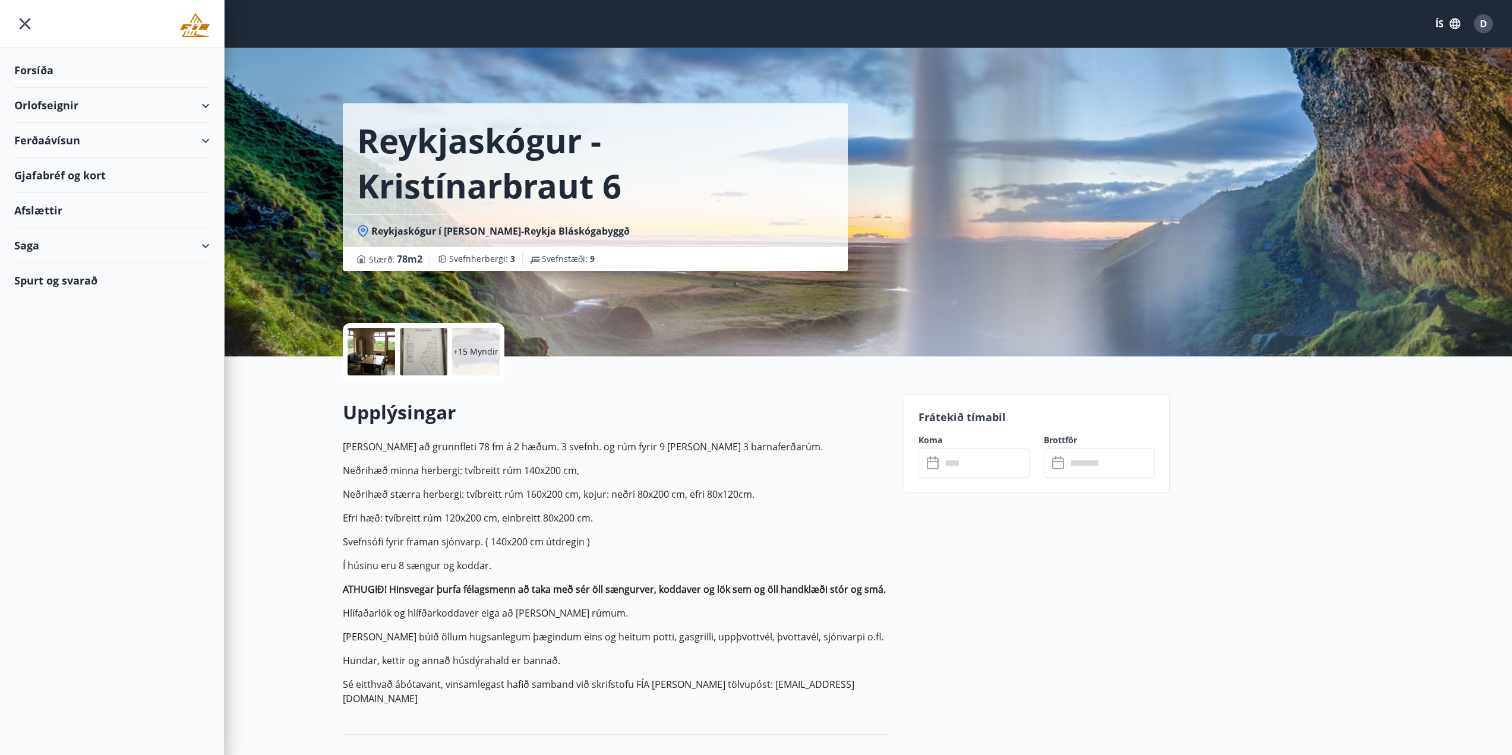
click at [38, 141] on div "Ferðaávísun" at bounding box center [112, 140] width 196 height 35
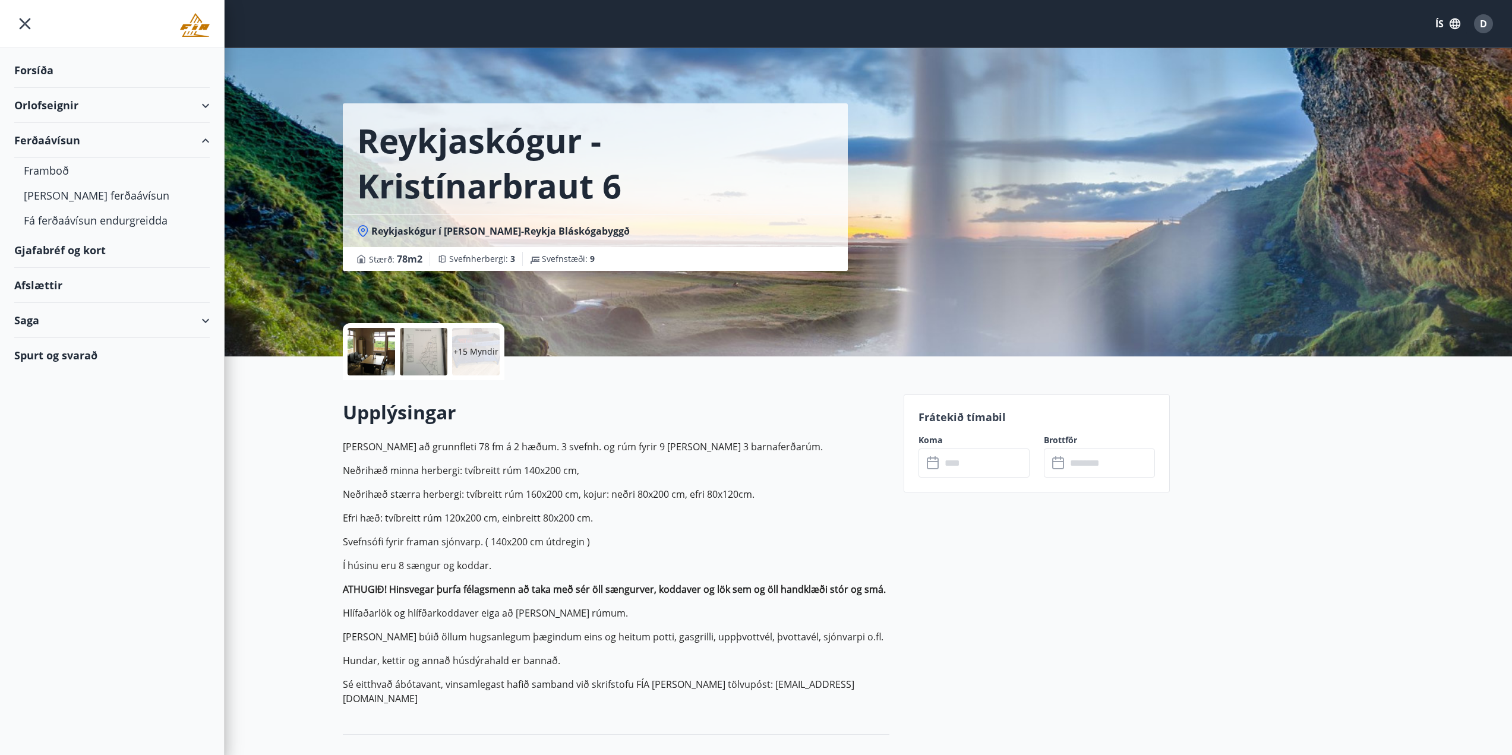
click at [78, 106] on div "Orlofseignir" at bounding box center [112, 105] width 196 height 35
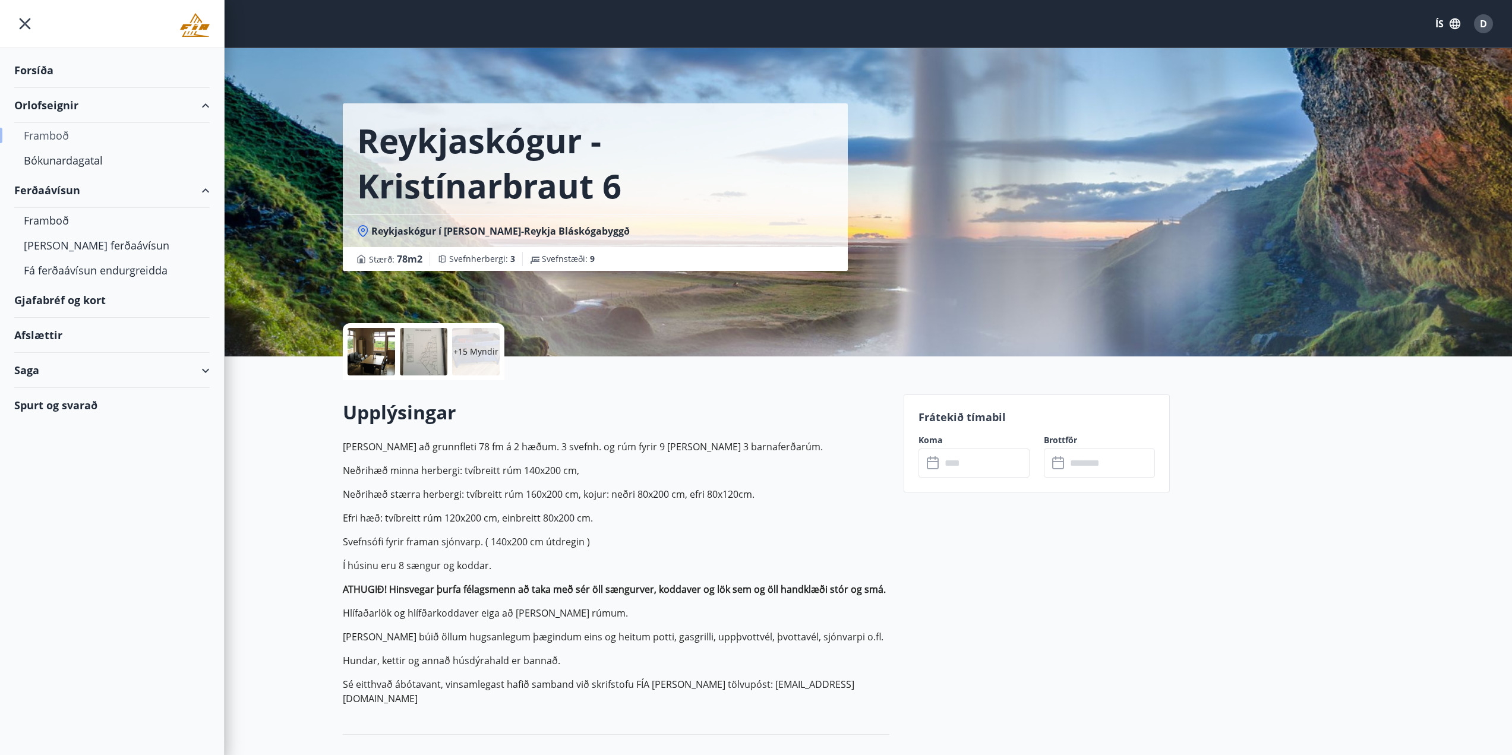
click at [52, 134] on div "Framboð" at bounding box center [112, 135] width 176 height 25
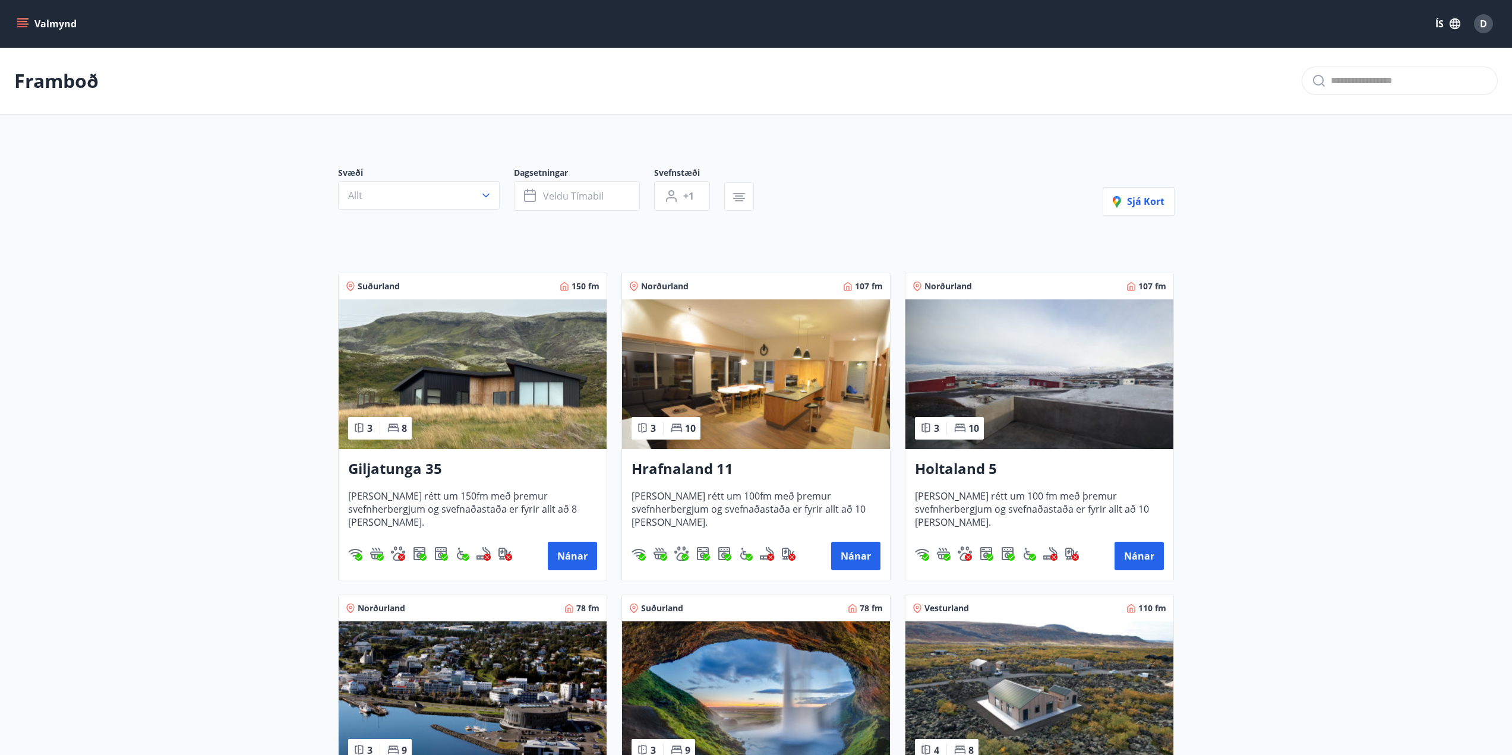
click at [198, 352] on main "Framboð Svæði Allt Dagsetningar Veldu tímabil Svefnstæði +1 Sjá kort Suðurland …" at bounding box center [756, 480] width 1512 height 865
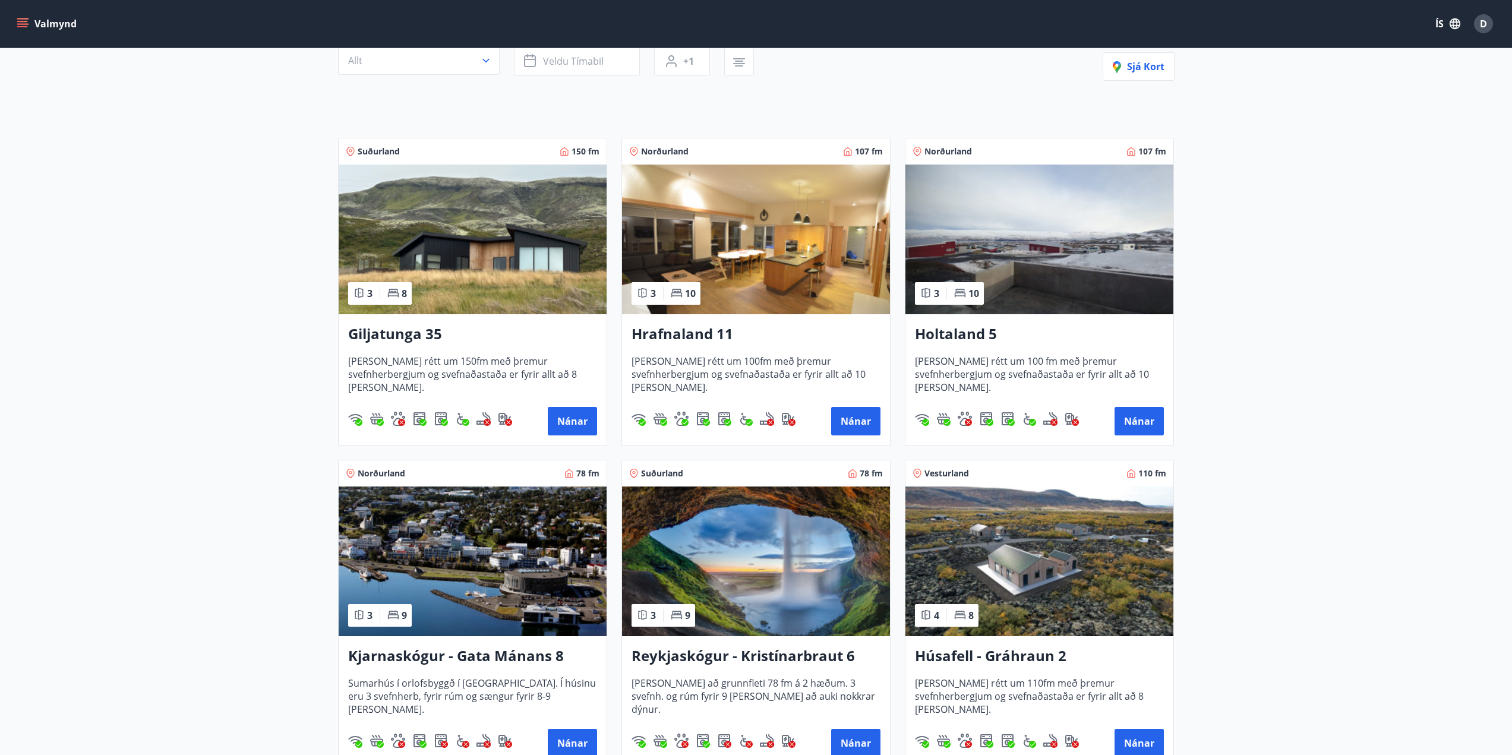
scroll to position [119, 0]
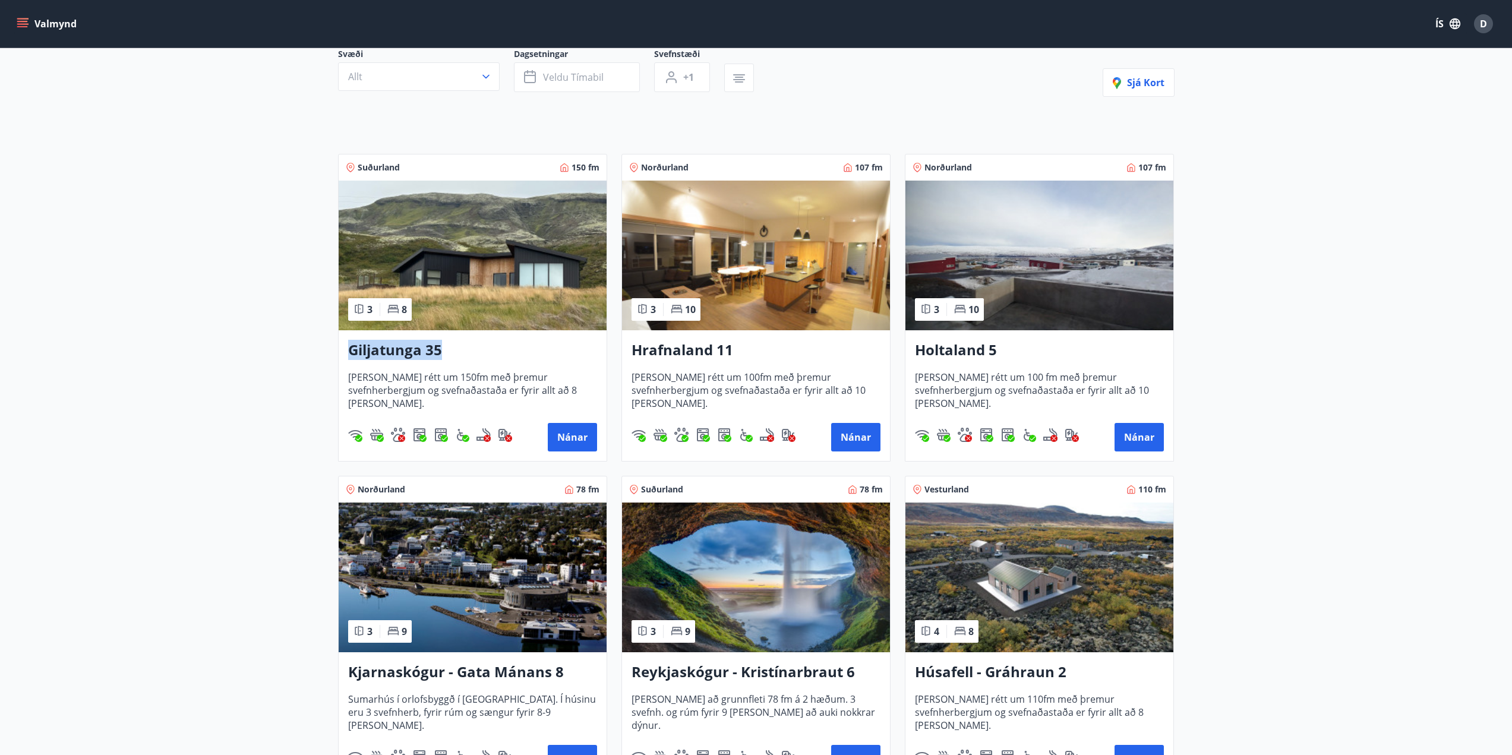
copy h3 "Giljatunga 35"
drag, startPoint x: 356, startPoint y: 350, endPoint x: 442, endPoint y: 361, distance: 86.9
click at [442, 361] on div "Giljatunga 35 Húsið er rétt um 150fm með þremur svefnherbergjum og svefnaðastað…" at bounding box center [473, 395] width 268 height 131
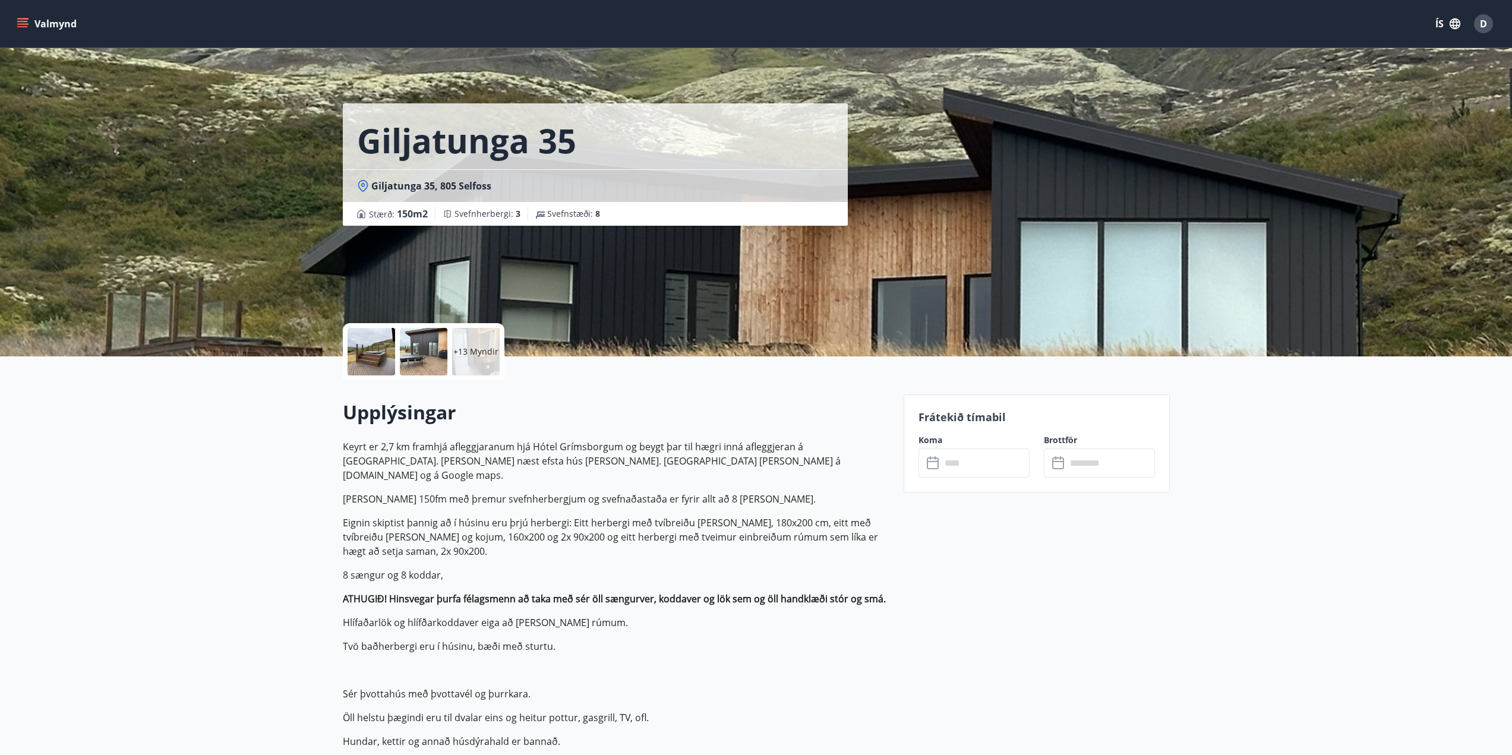
click at [362, 354] on div at bounding box center [372, 352] width 48 height 48
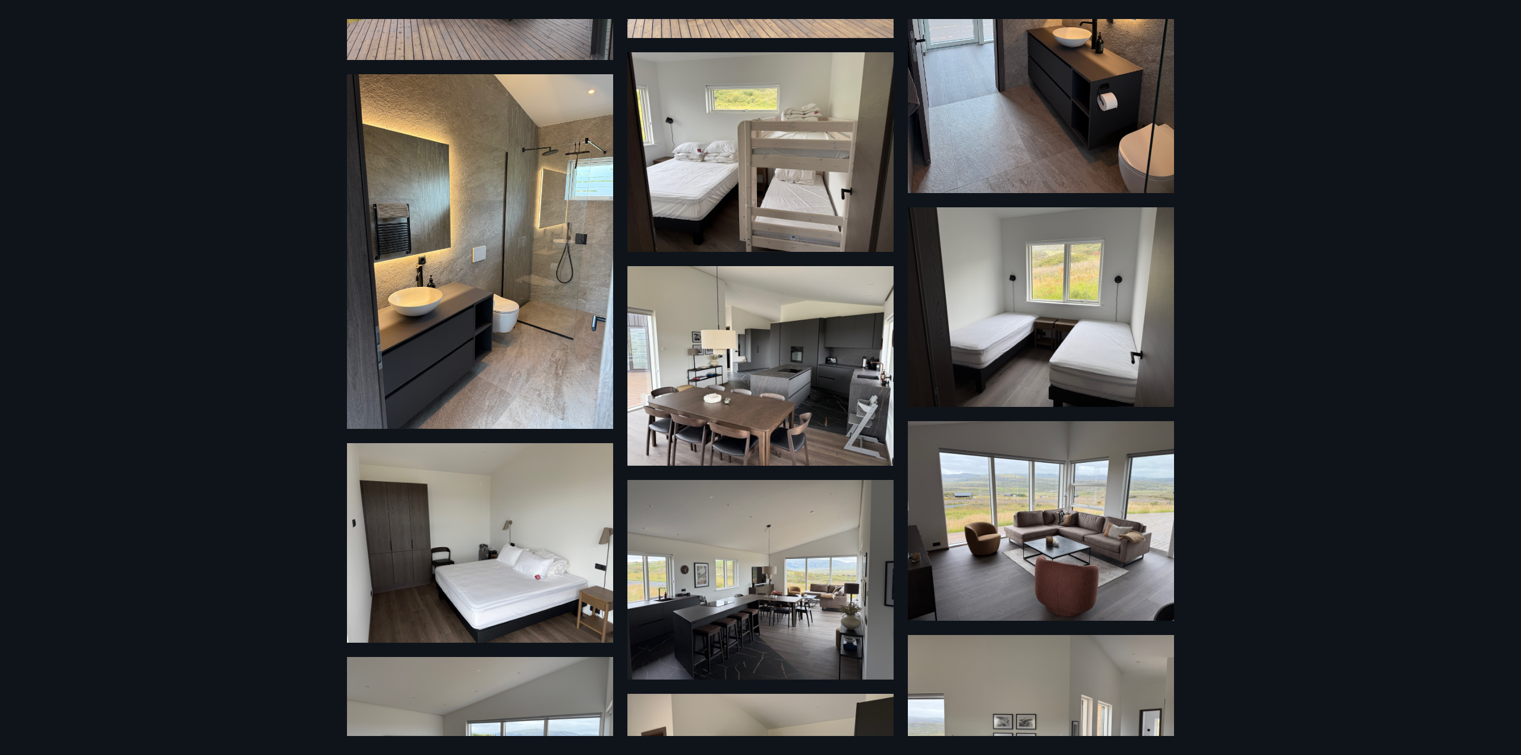
scroll to position [416, 0]
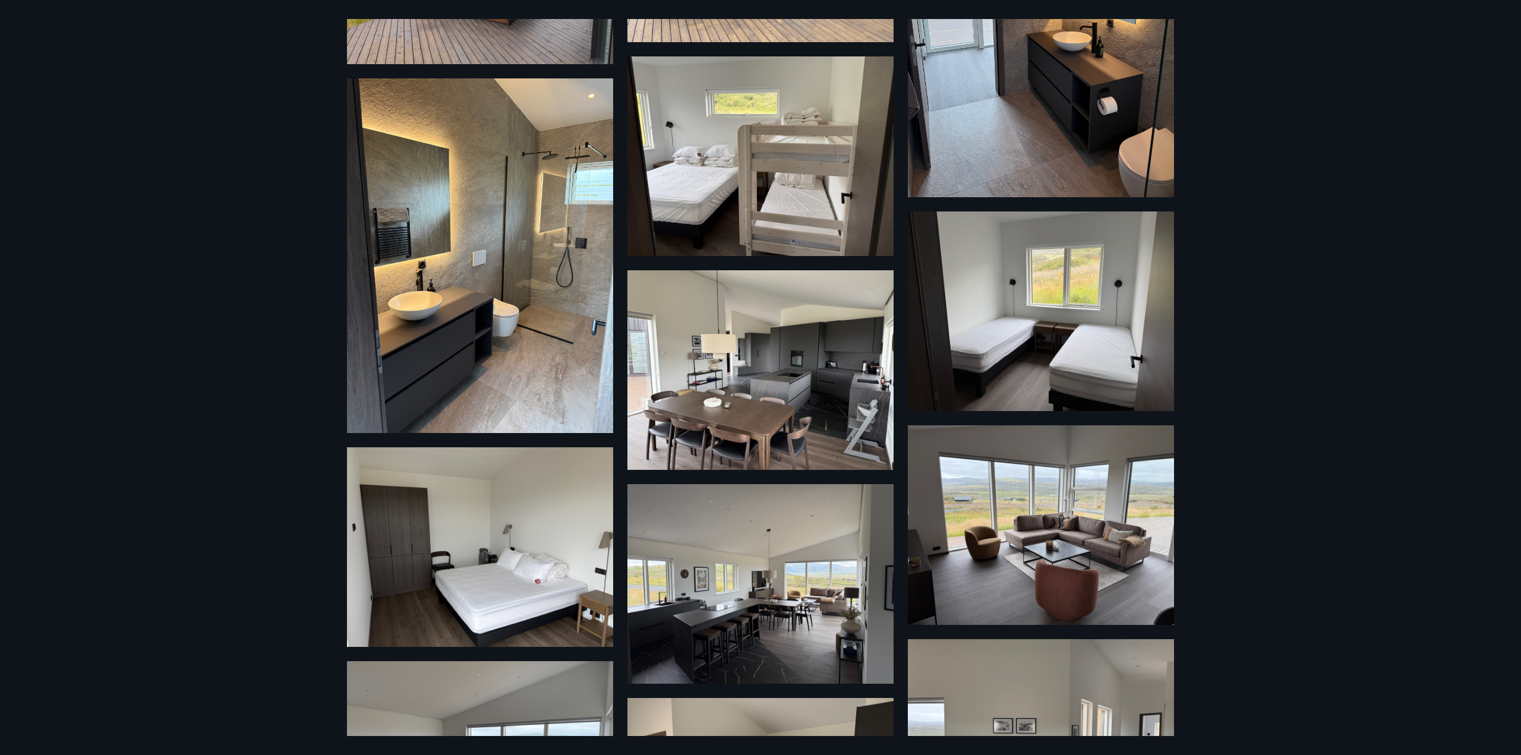
click at [1341, 144] on div "19 Myndir" at bounding box center [760, 377] width 1521 height 755
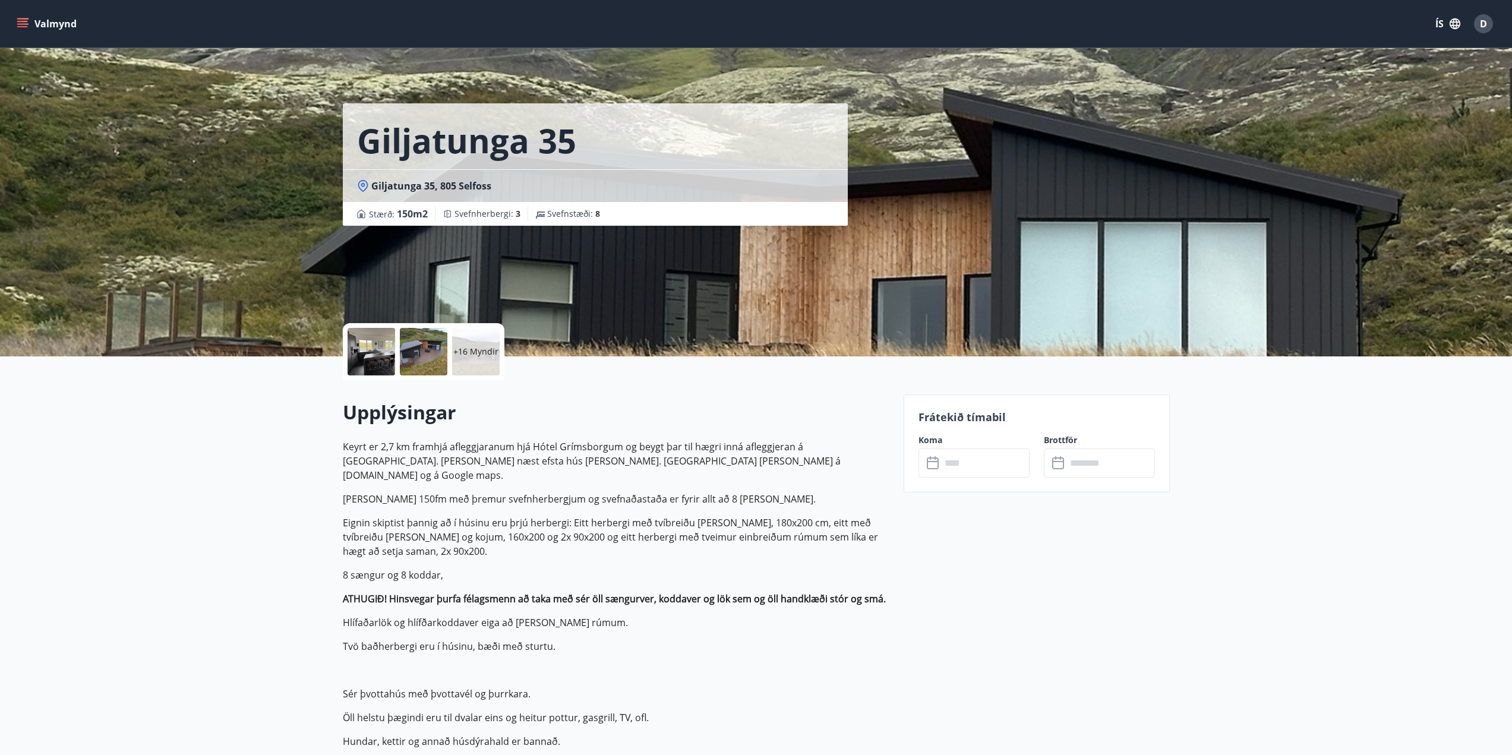
click at [979, 470] on input "text" at bounding box center [985, 463] width 89 height 29
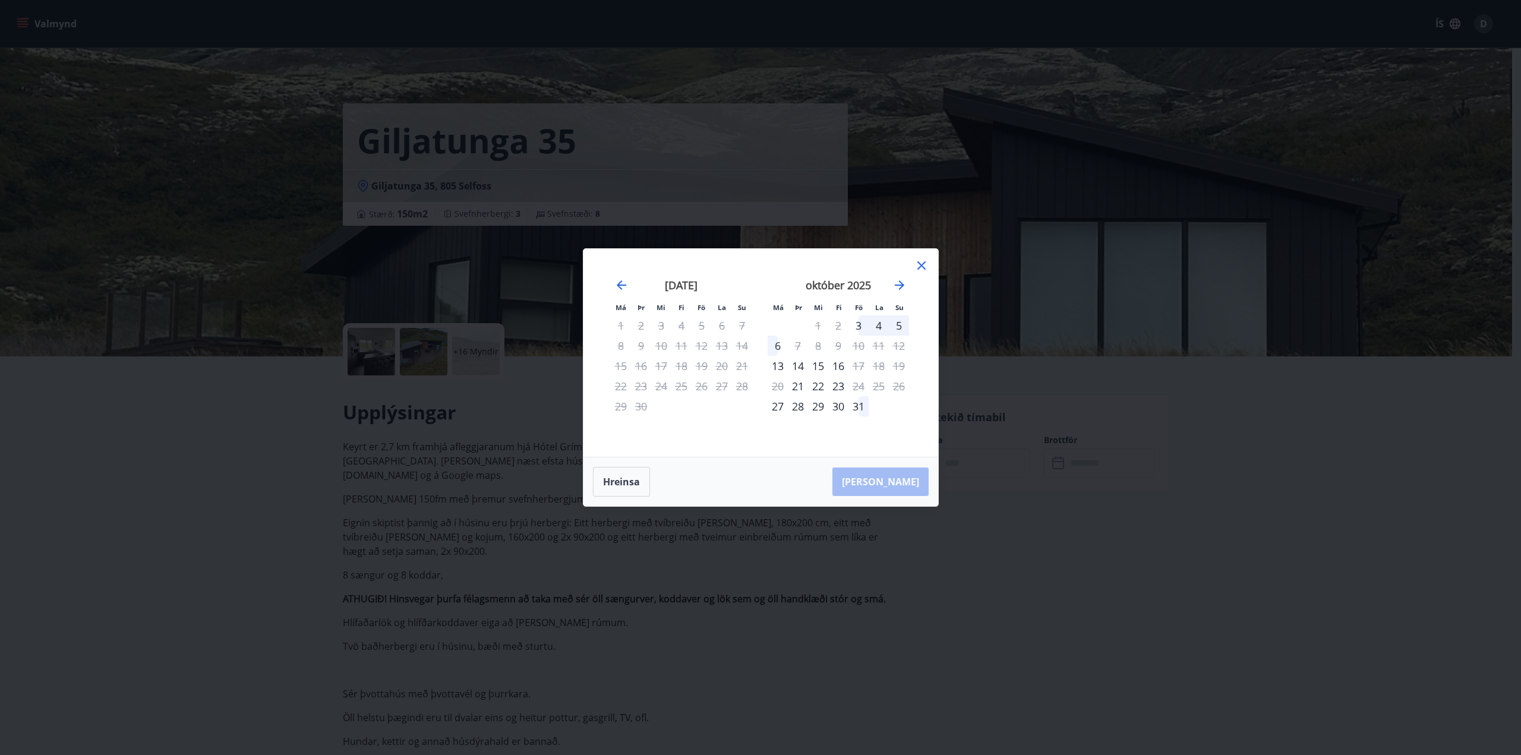
click at [924, 263] on icon at bounding box center [922, 265] width 8 height 8
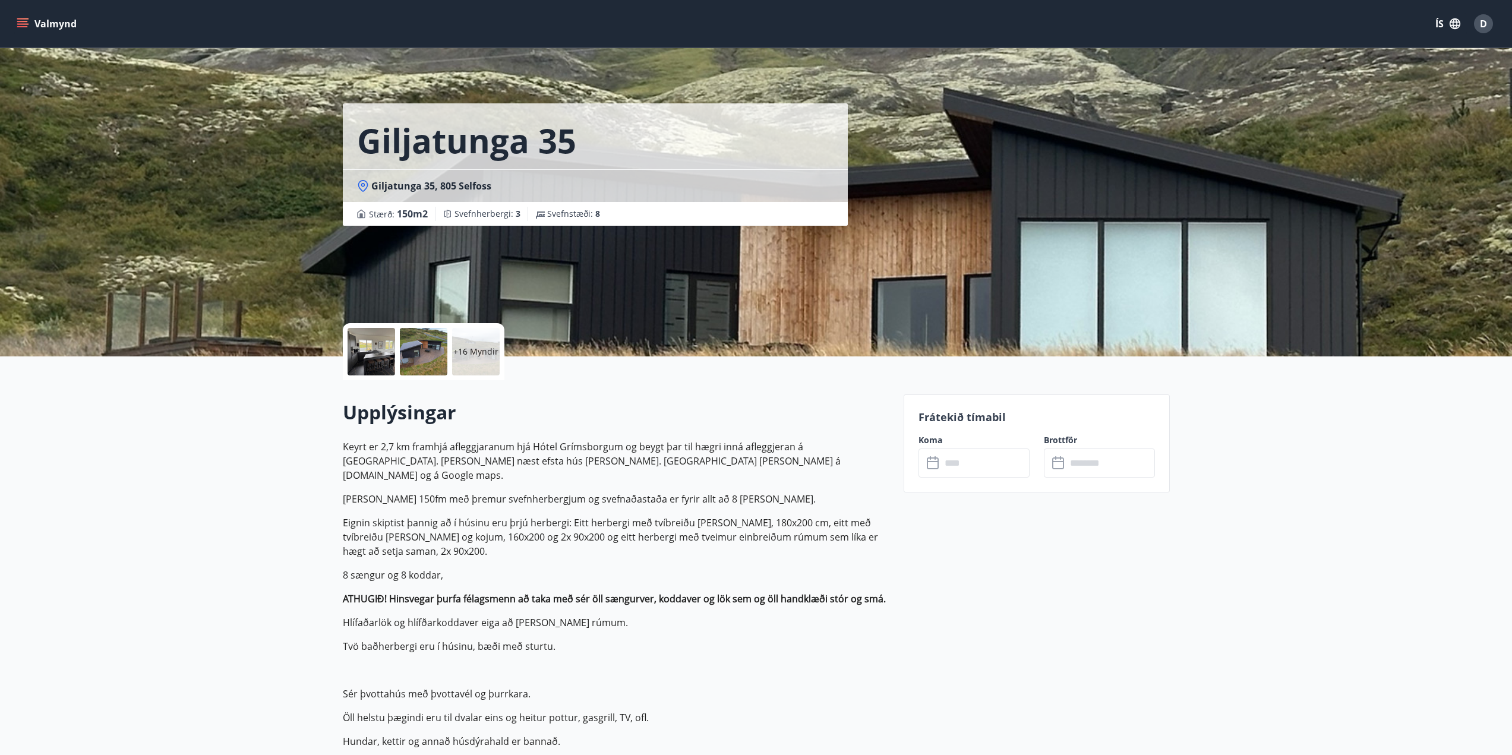
click at [464, 365] on div "+16 Myndir" at bounding box center [476, 352] width 48 height 48
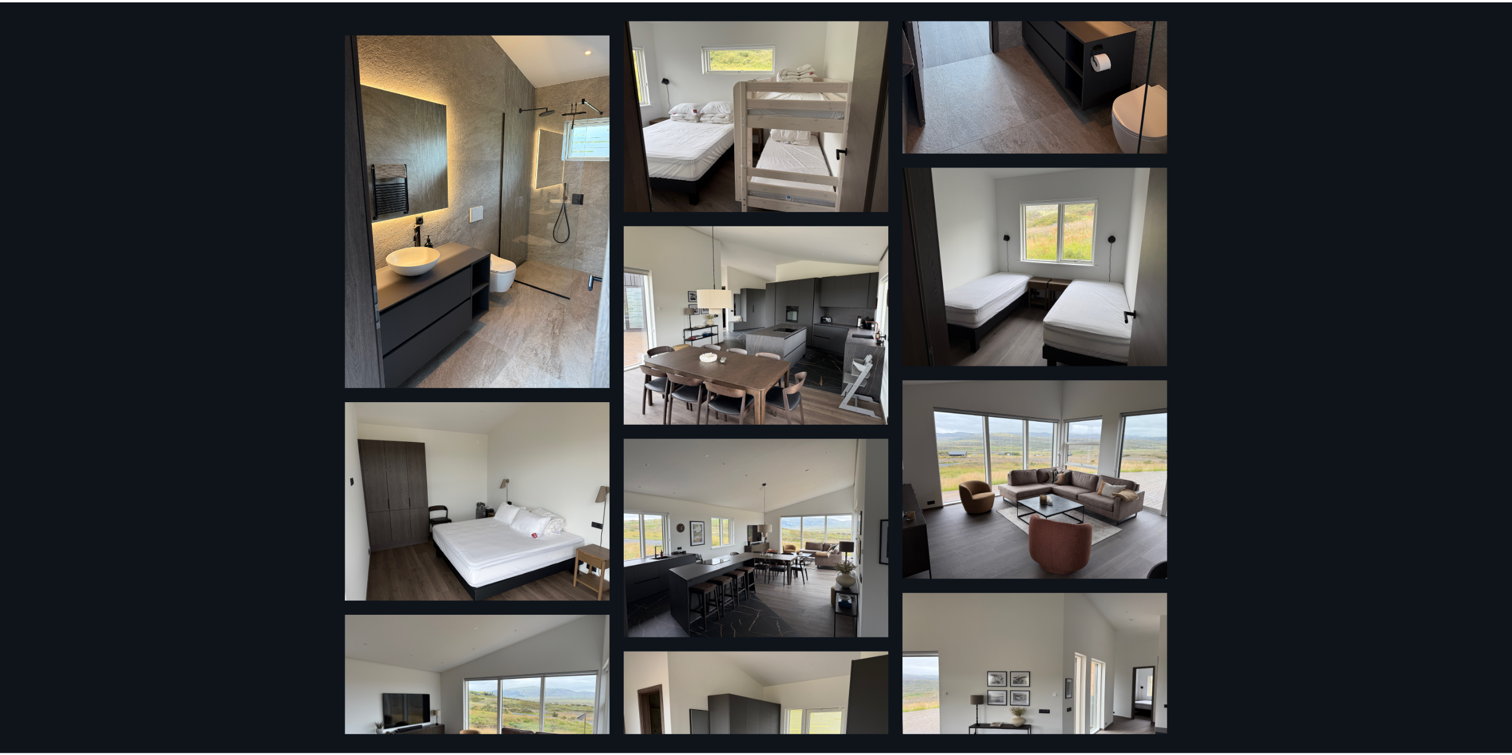
scroll to position [475, 0]
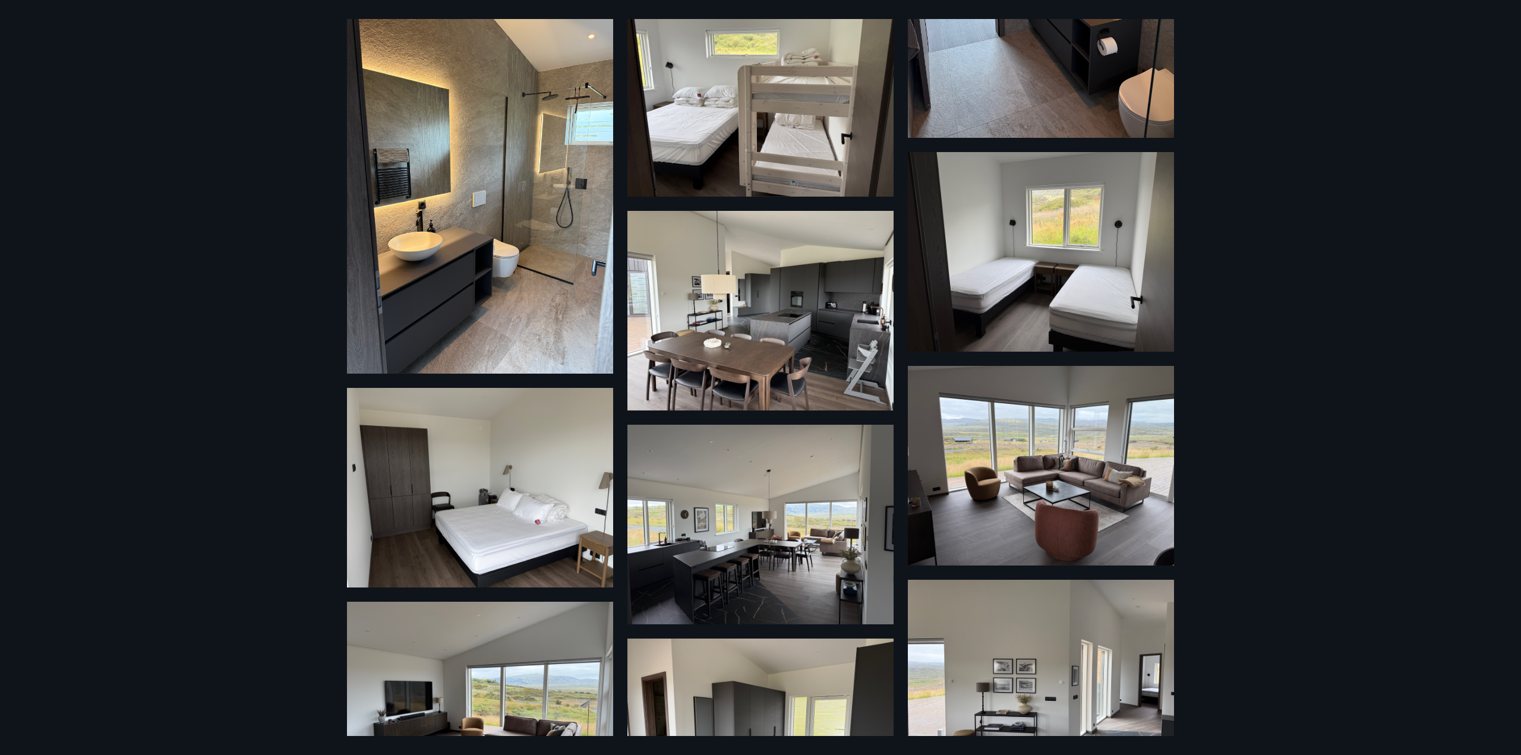
drag, startPoint x: 1073, startPoint y: 484, endPoint x: 985, endPoint y: 517, distance: 93.5
click at [985, 517] on img at bounding box center [1041, 466] width 266 height 200
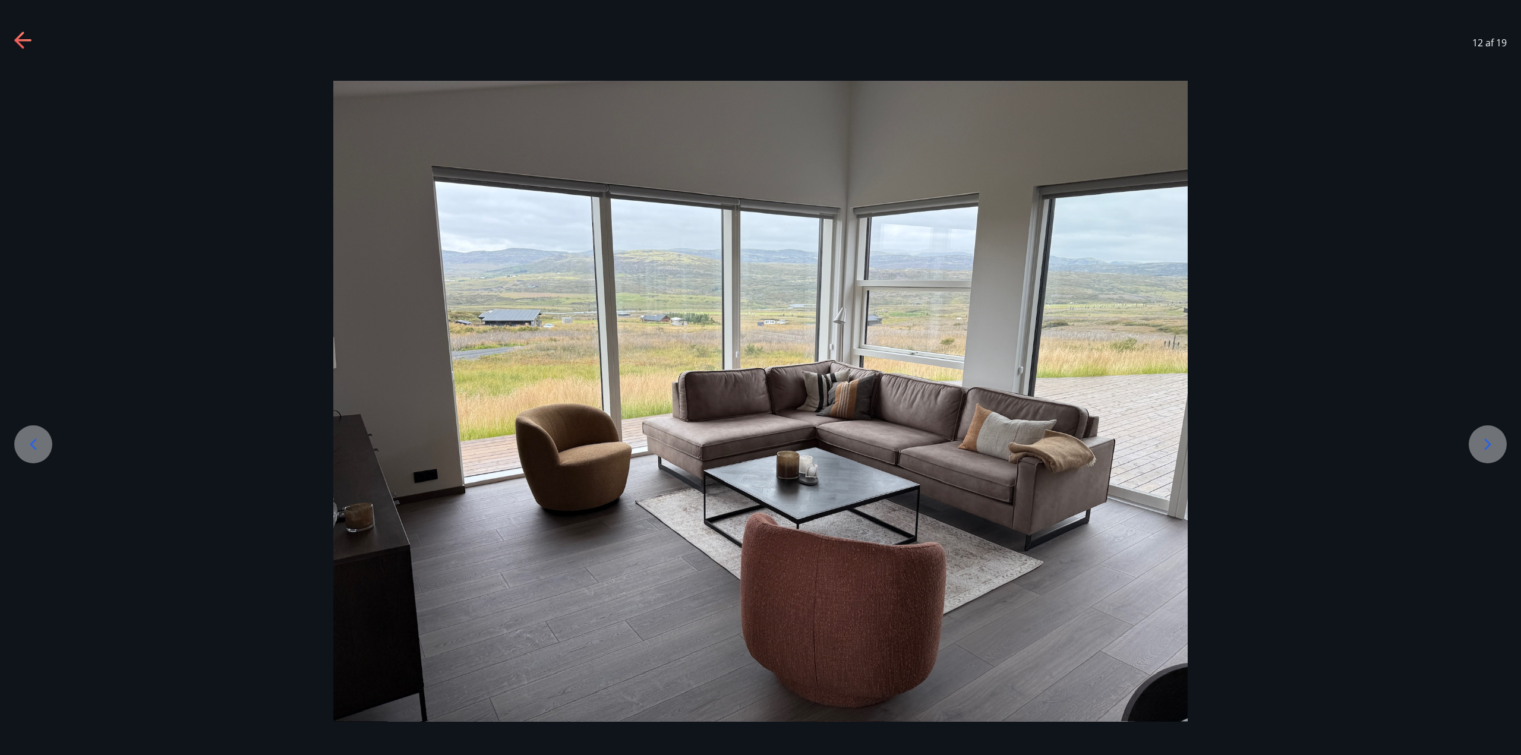
click at [1492, 448] on icon at bounding box center [1487, 444] width 19 height 19
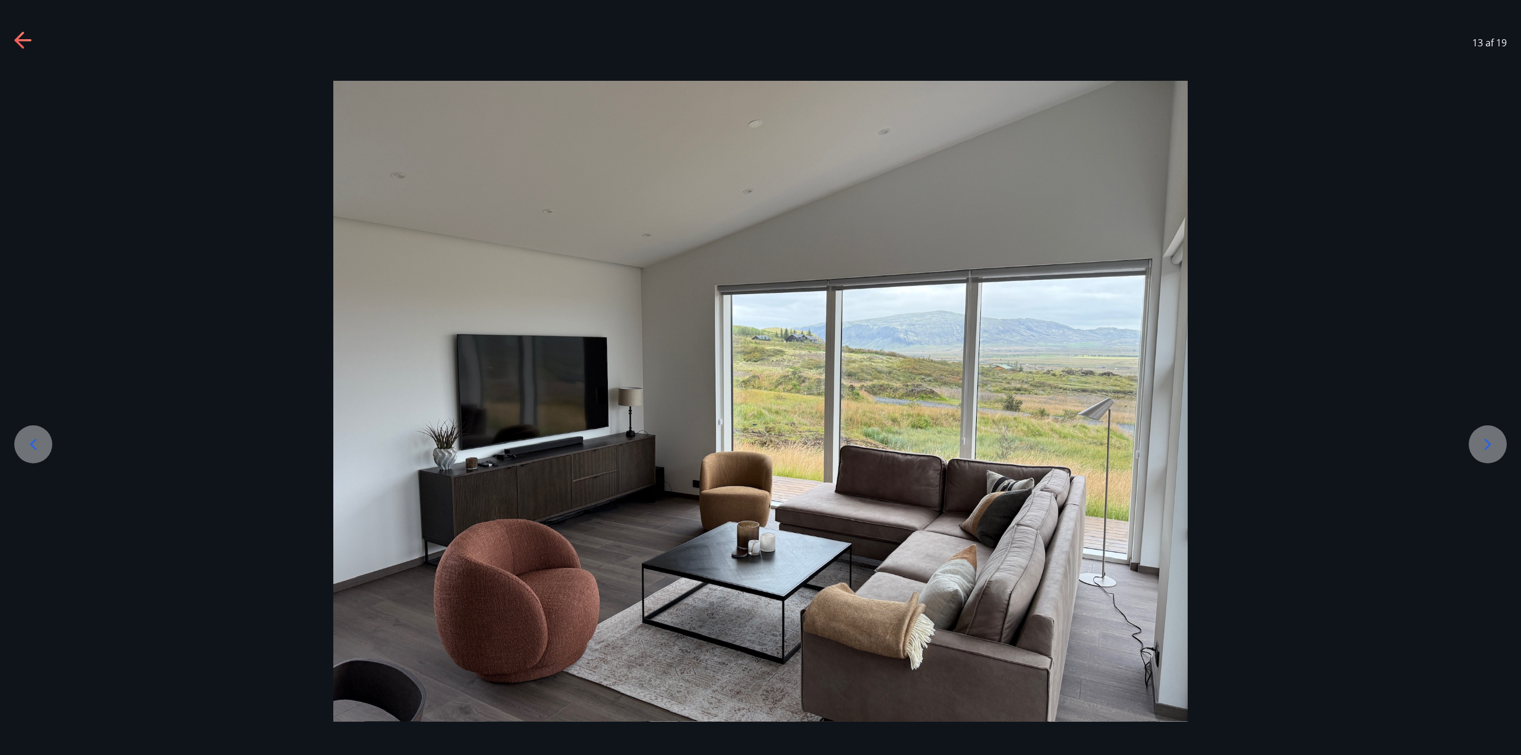
click at [45, 445] on div at bounding box center [33, 444] width 38 height 38
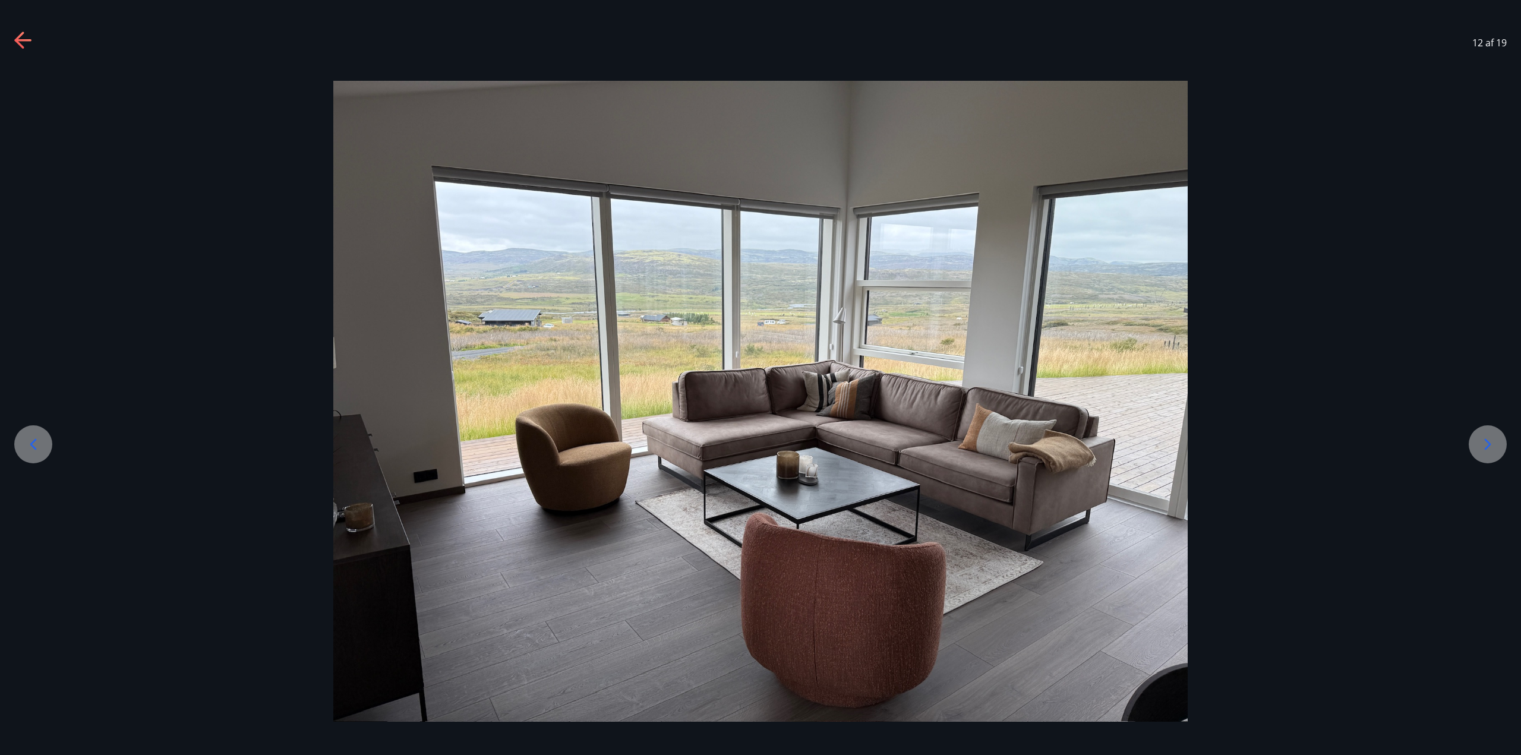
click at [1494, 442] on icon at bounding box center [1487, 444] width 19 height 19
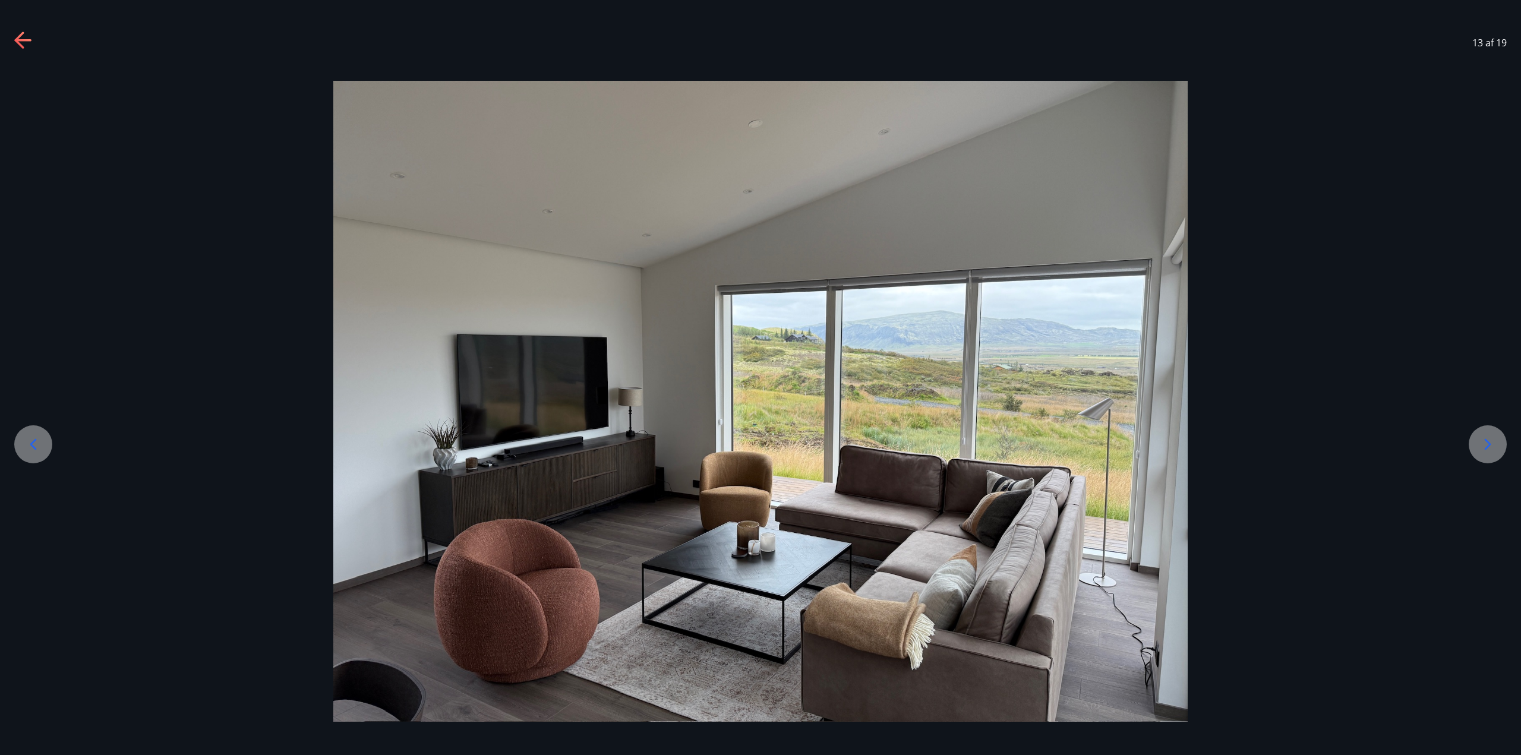
click at [1494, 442] on icon at bounding box center [1487, 444] width 19 height 19
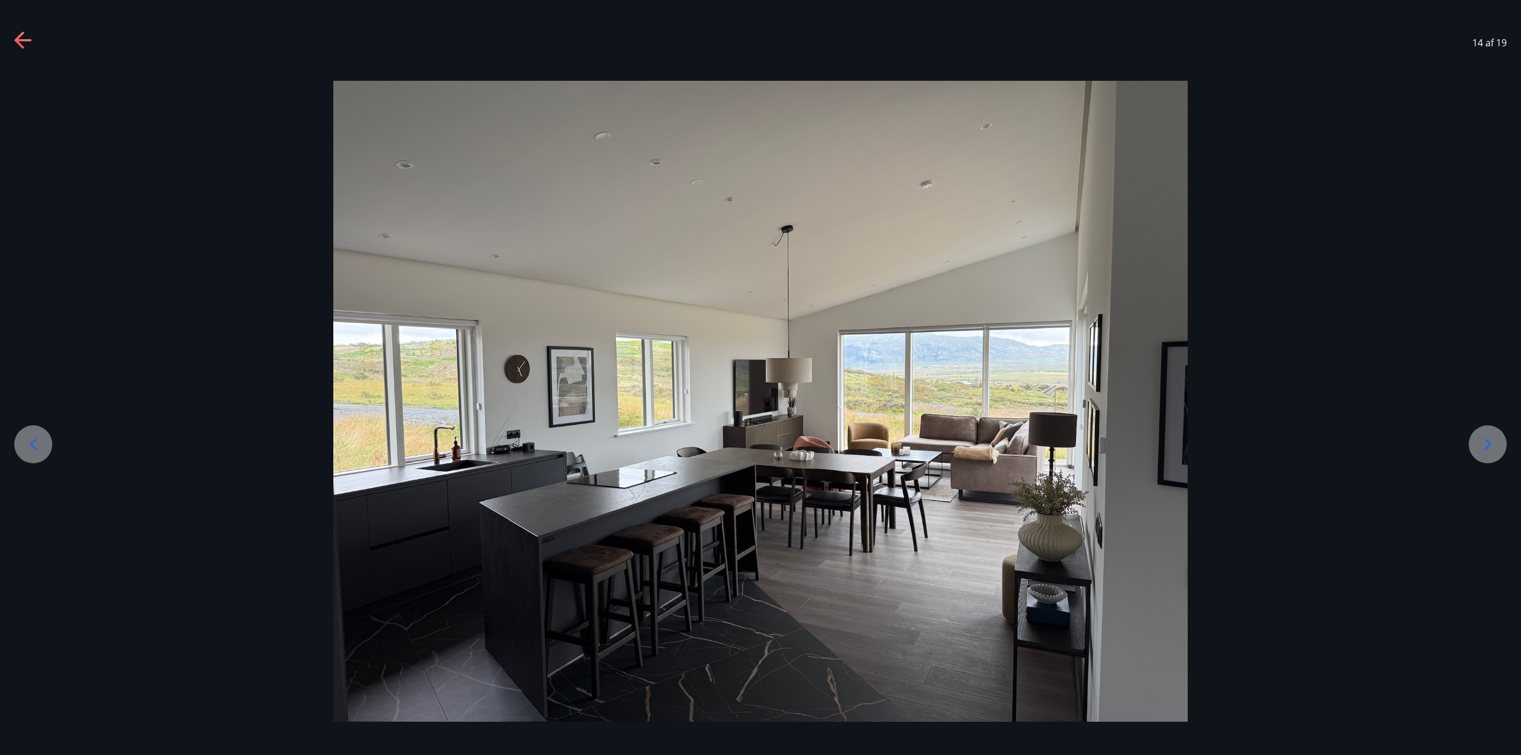
click at [1486, 456] on div at bounding box center [1488, 444] width 38 height 38
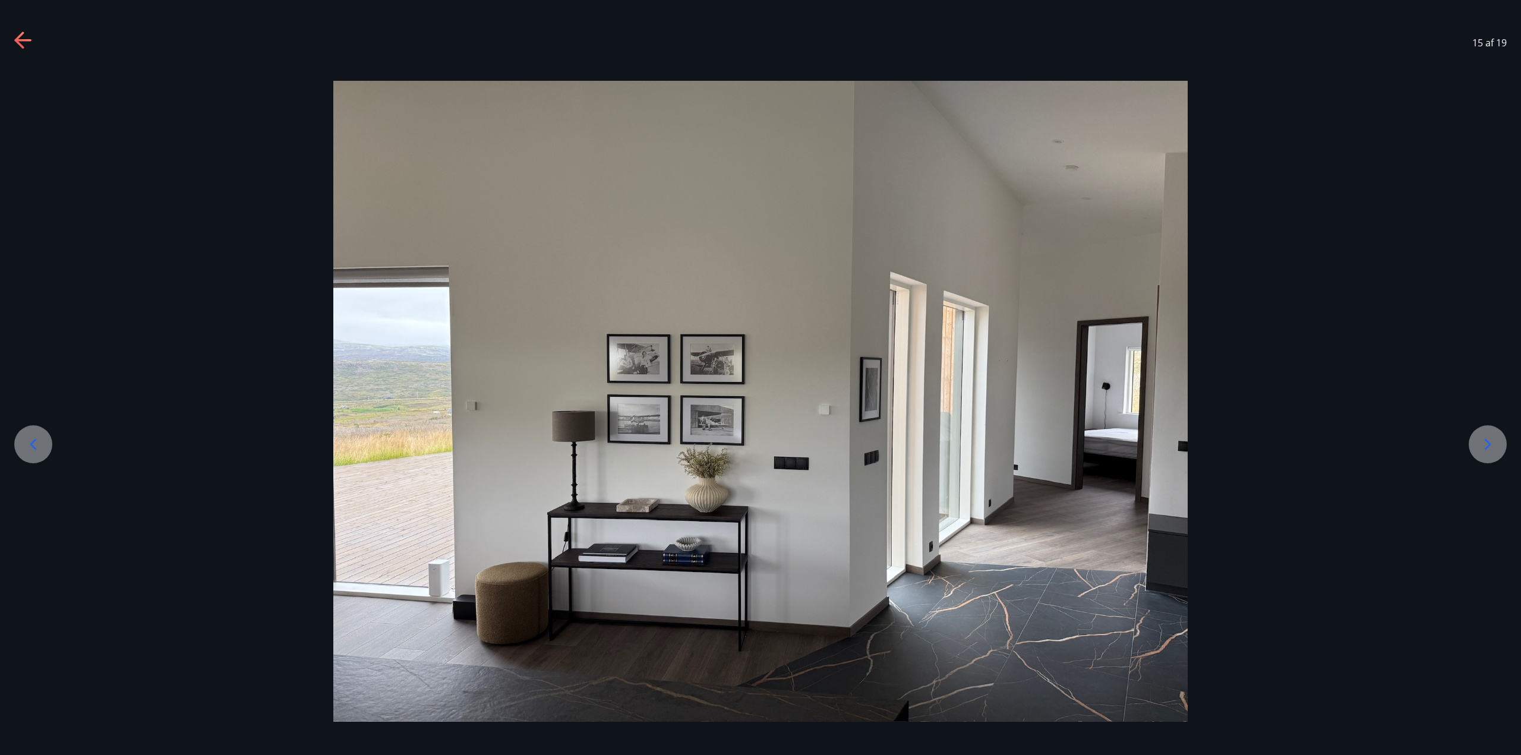
click at [1489, 452] on icon at bounding box center [1487, 444] width 19 height 19
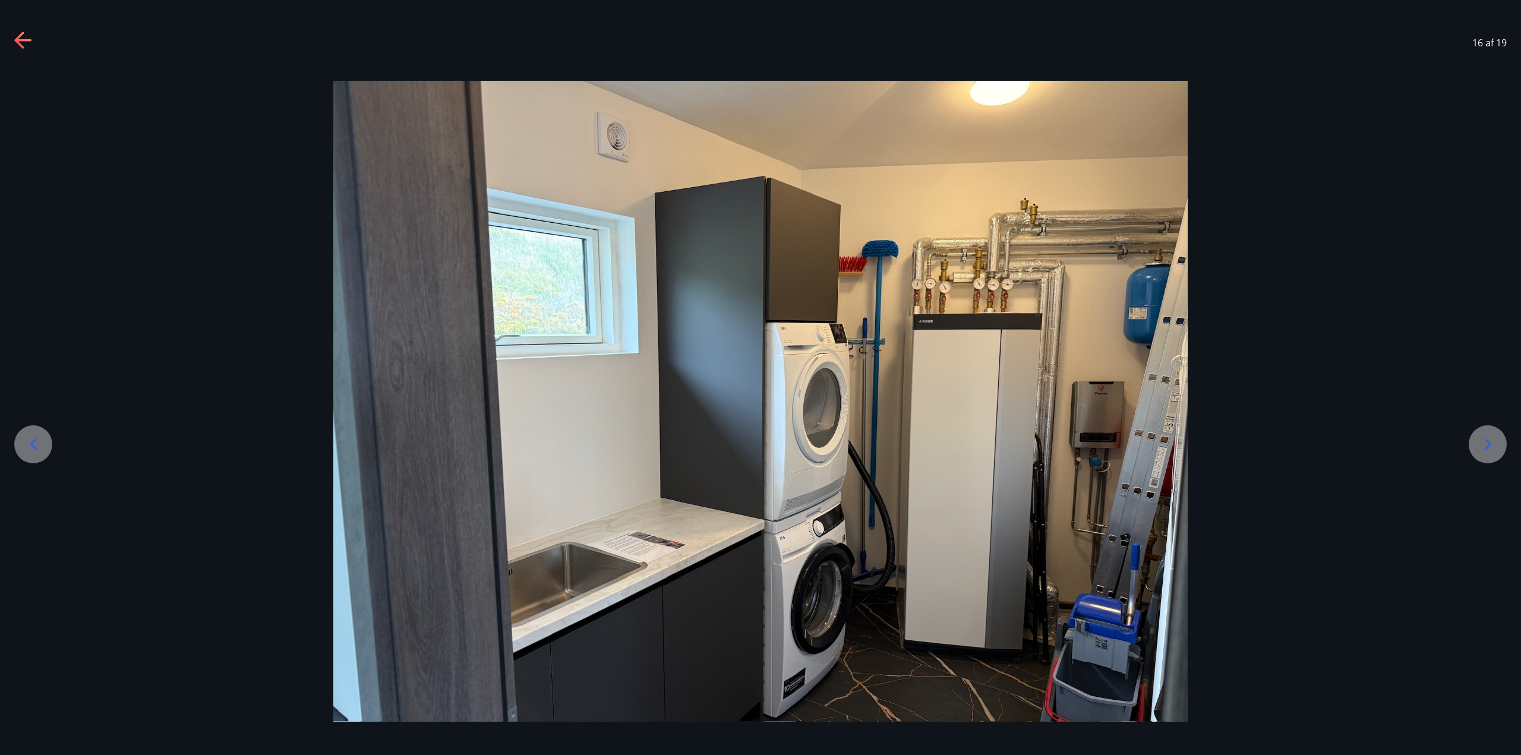
click at [1489, 453] on icon at bounding box center [1487, 444] width 19 height 19
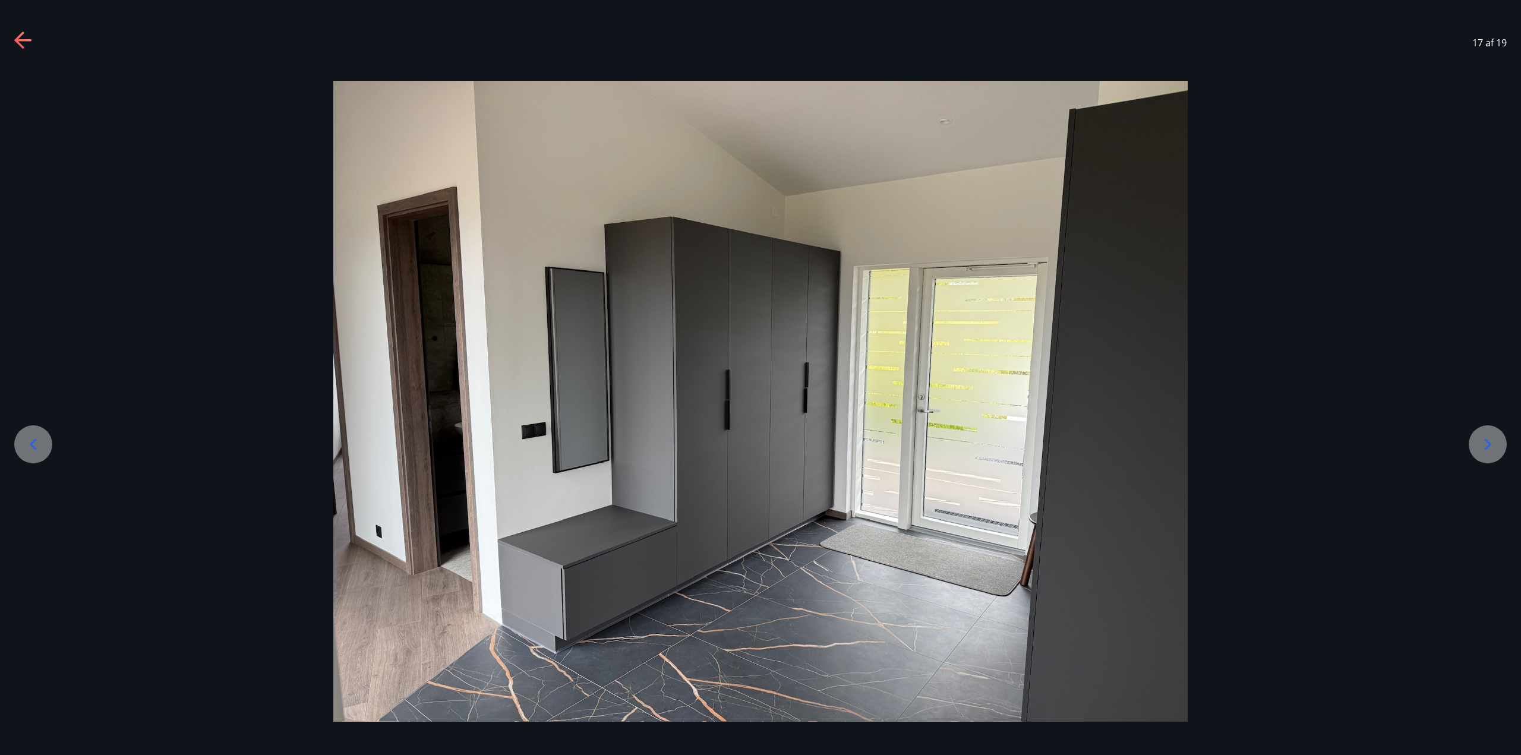
click at [1486, 447] on icon at bounding box center [1487, 444] width 19 height 19
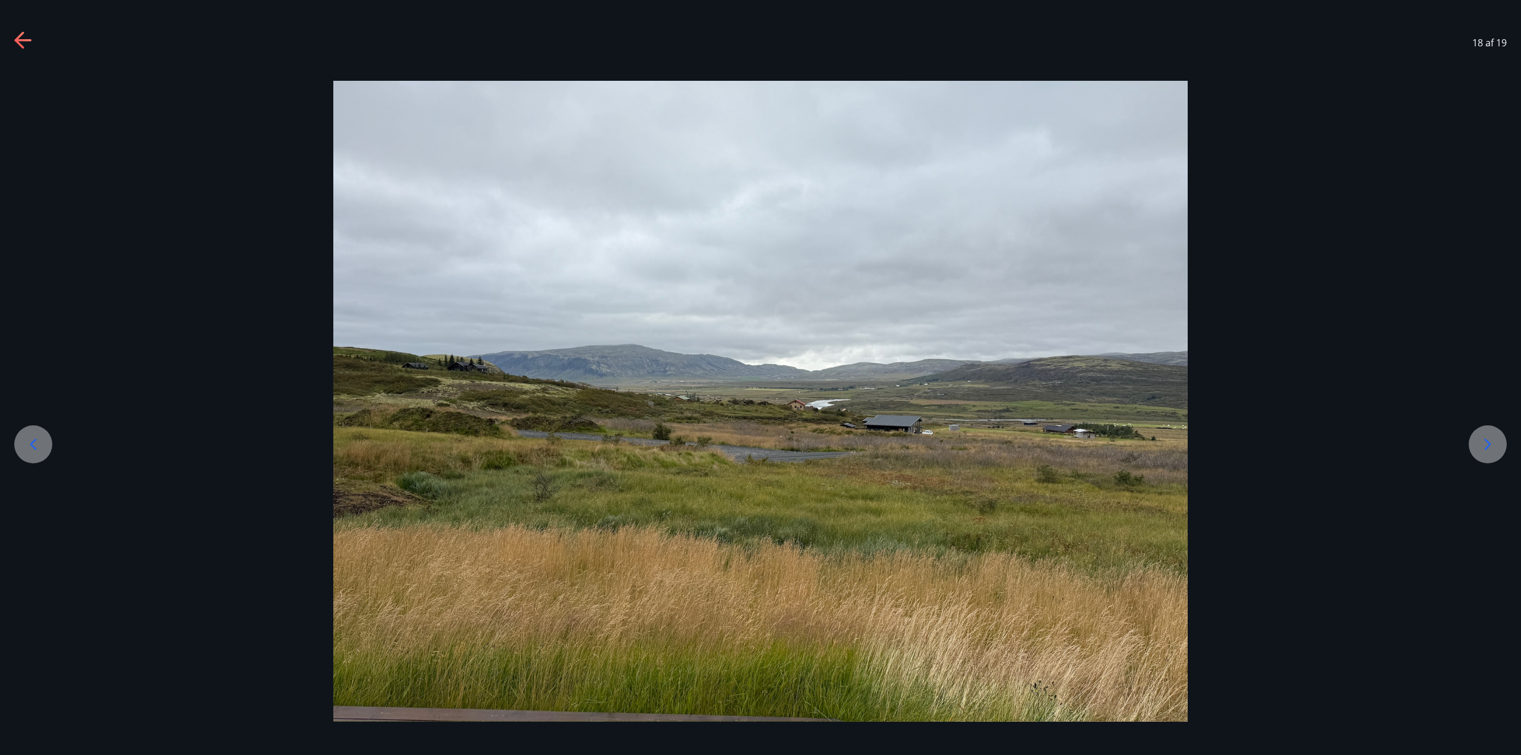
click at [1486, 447] on icon at bounding box center [1487, 444] width 19 height 19
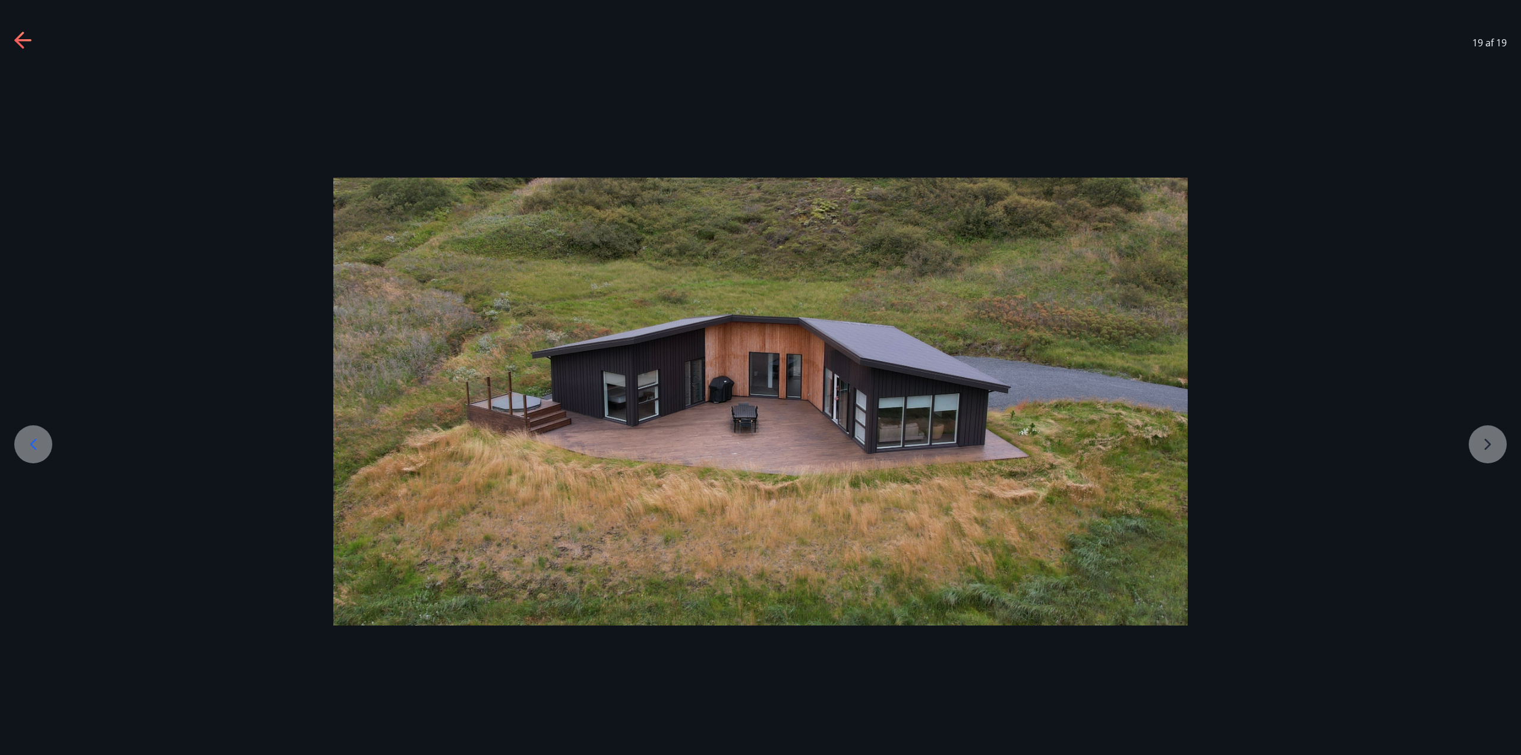
click at [1486, 447] on div at bounding box center [760, 402] width 1521 height 448
click at [1481, 439] on div at bounding box center [760, 402] width 1521 height 448
click at [1382, 124] on div at bounding box center [760, 402] width 1521 height 670
click at [22, 40] on icon at bounding box center [22, 40] width 17 height 2
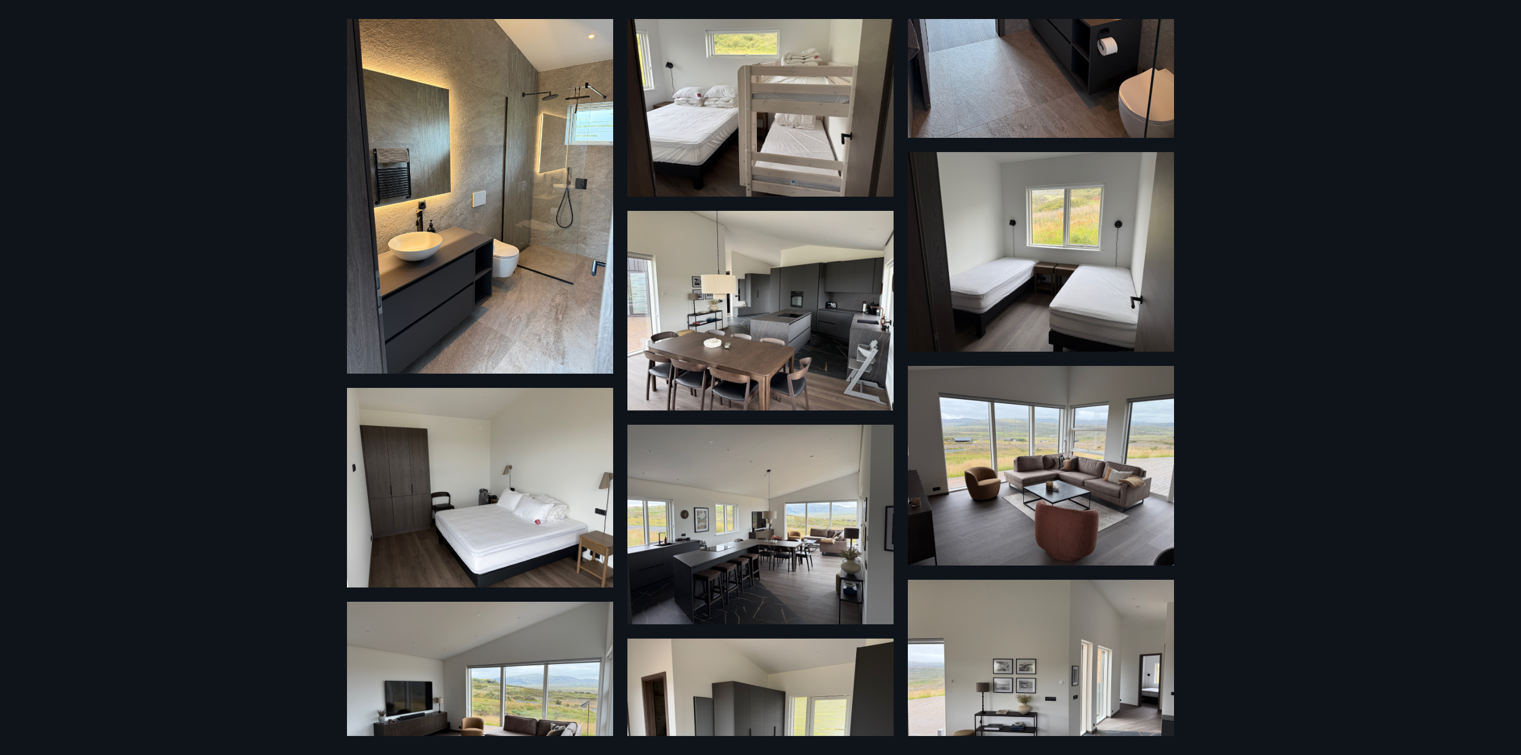
click at [1347, 125] on div "19 Myndir" at bounding box center [760, 377] width 1521 height 755
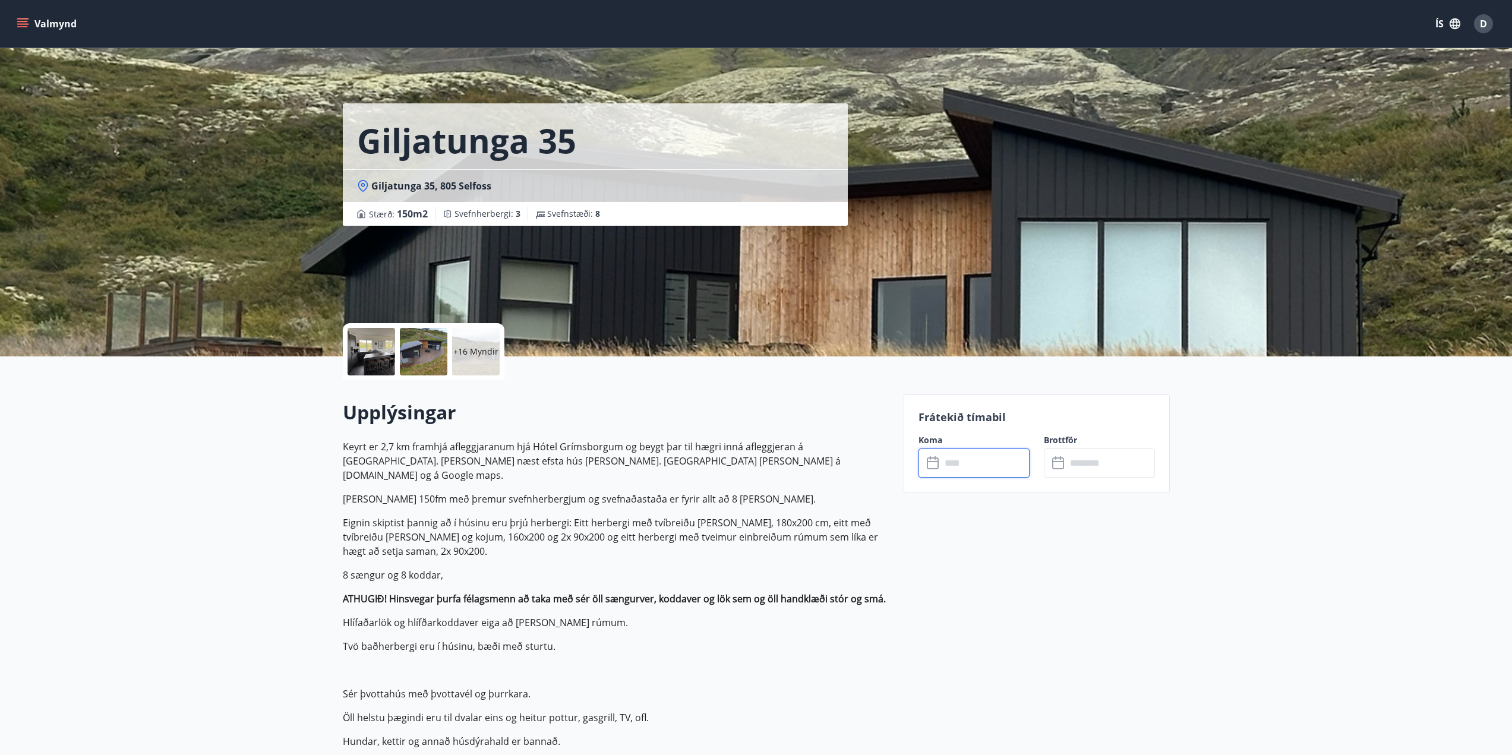
click at [970, 468] on input "text" at bounding box center [985, 463] width 89 height 29
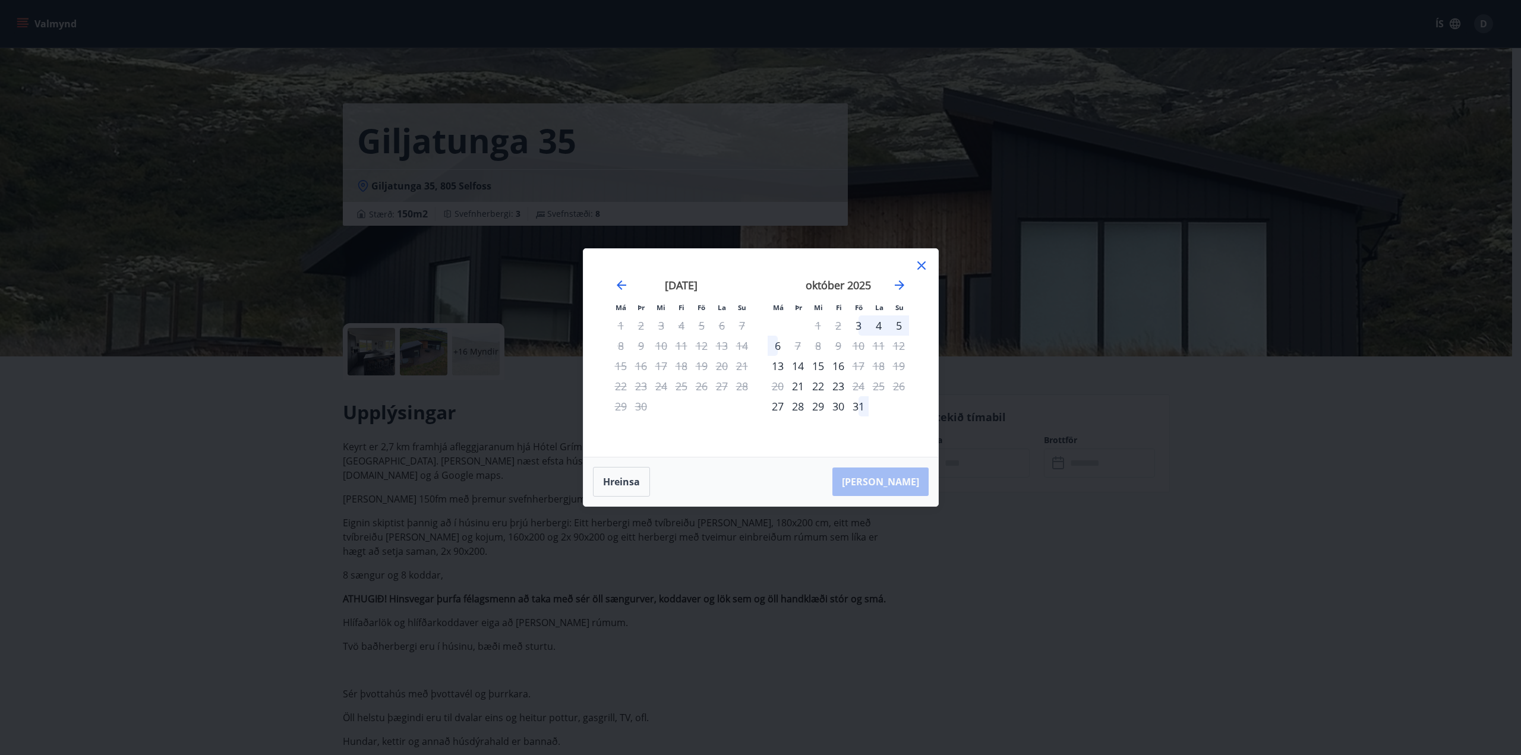
click at [920, 264] on icon at bounding box center [922, 265] width 8 height 8
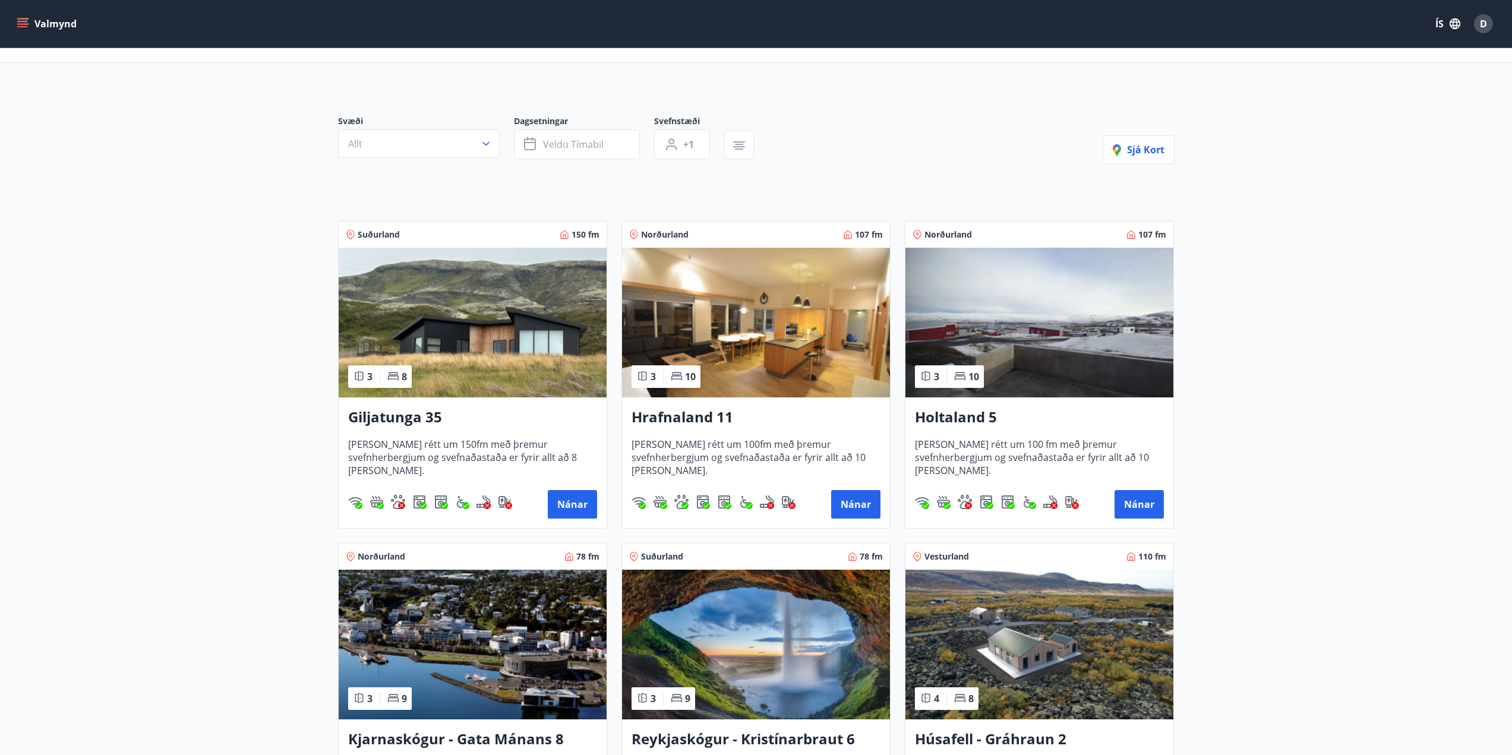
scroll to position [238, 0]
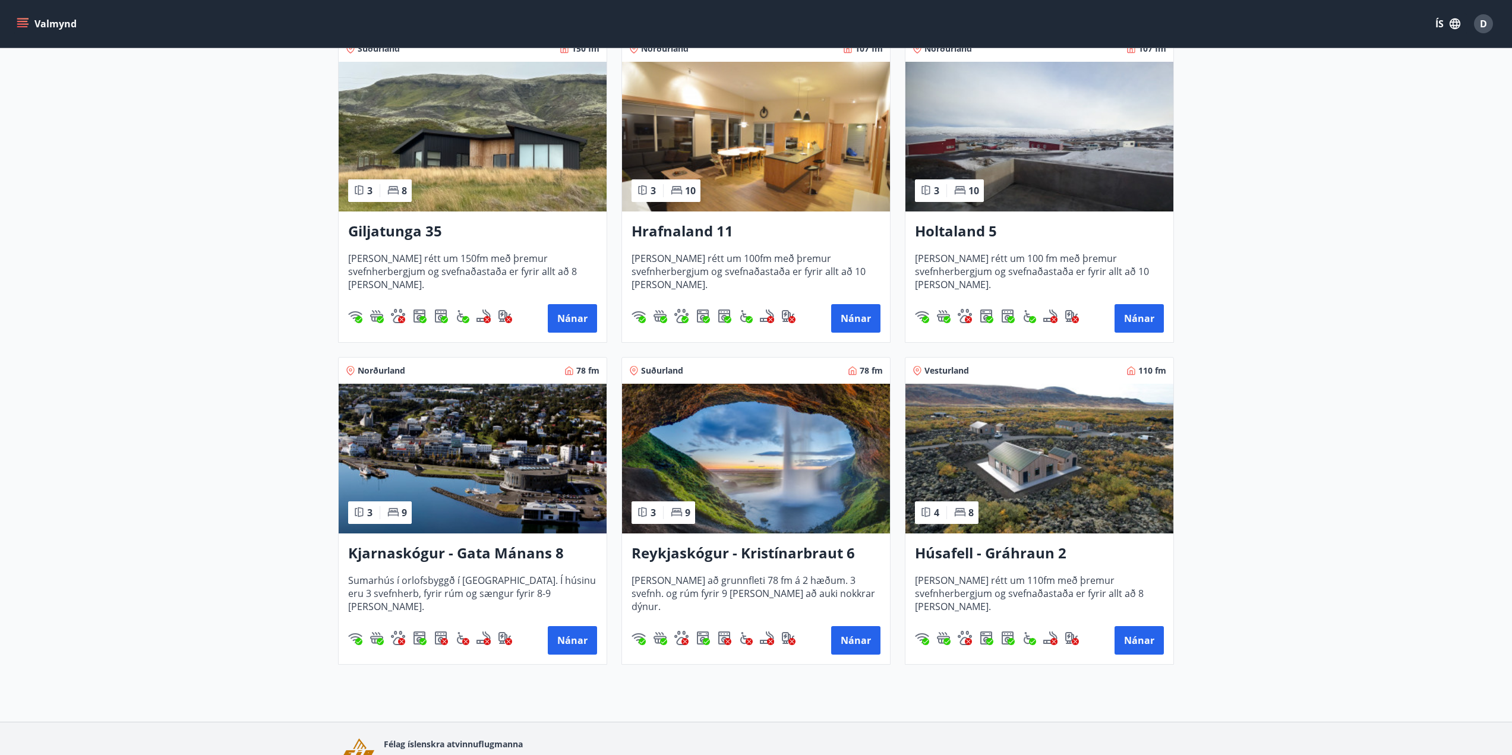
click at [209, 339] on main "Framboð Svæði Allt Dagsetningar Veldu tímabil Svefnstæði +1 Sjá kort Suðurland …" at bounding box center [756, 242] width 1512 height 865
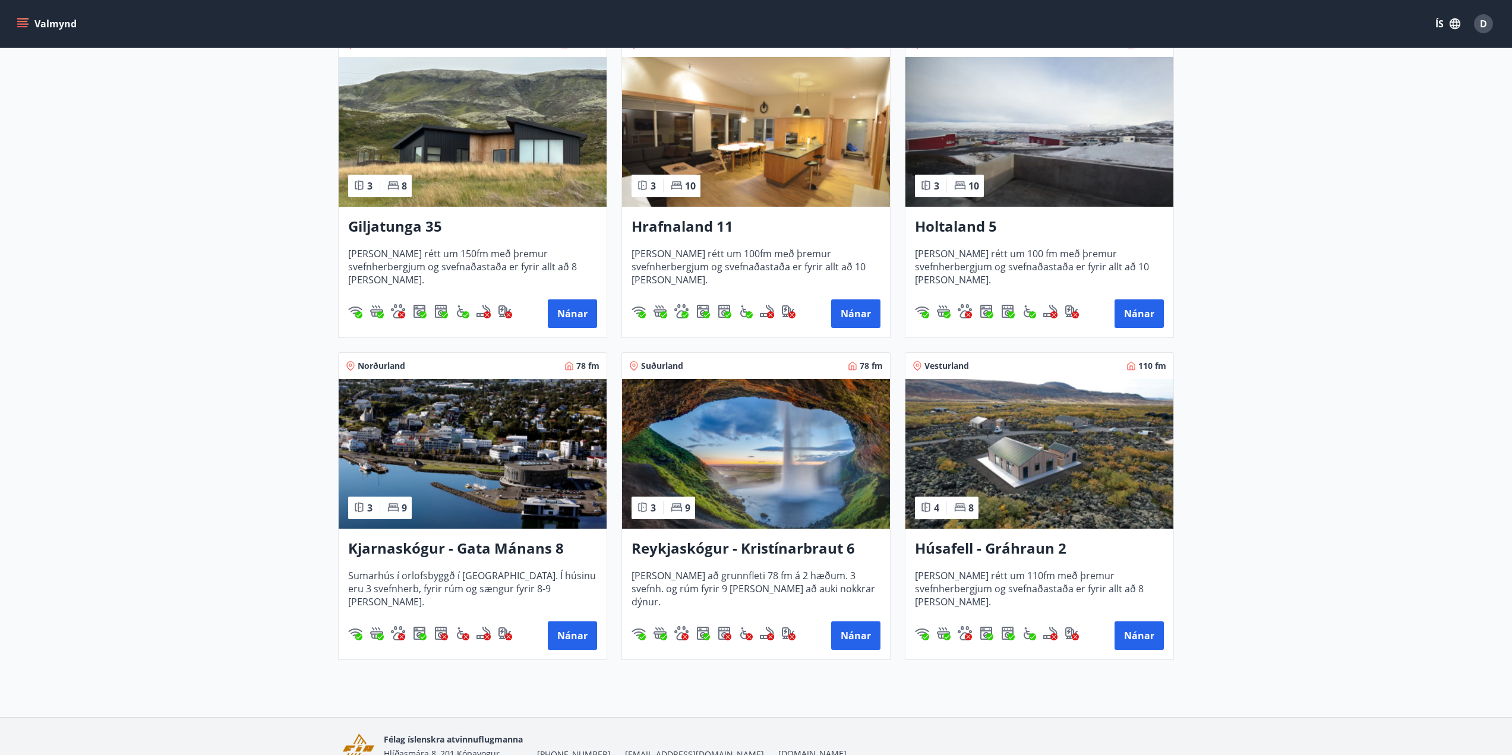
scroll to position [245, 0]
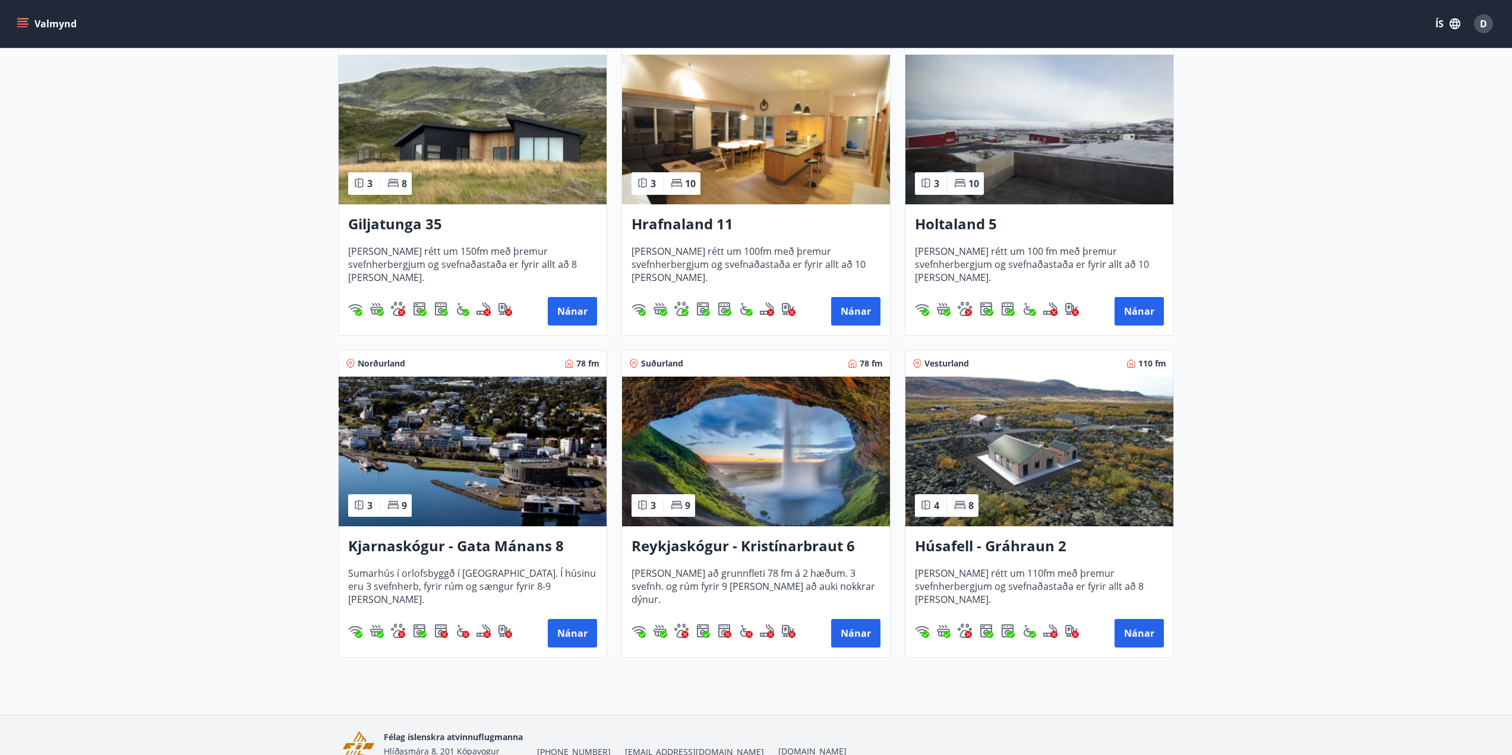
click at [992, 547] on h3 "Húsafell - Gráhraun 2" at bounding box center [1039, 546] width 249 height 21
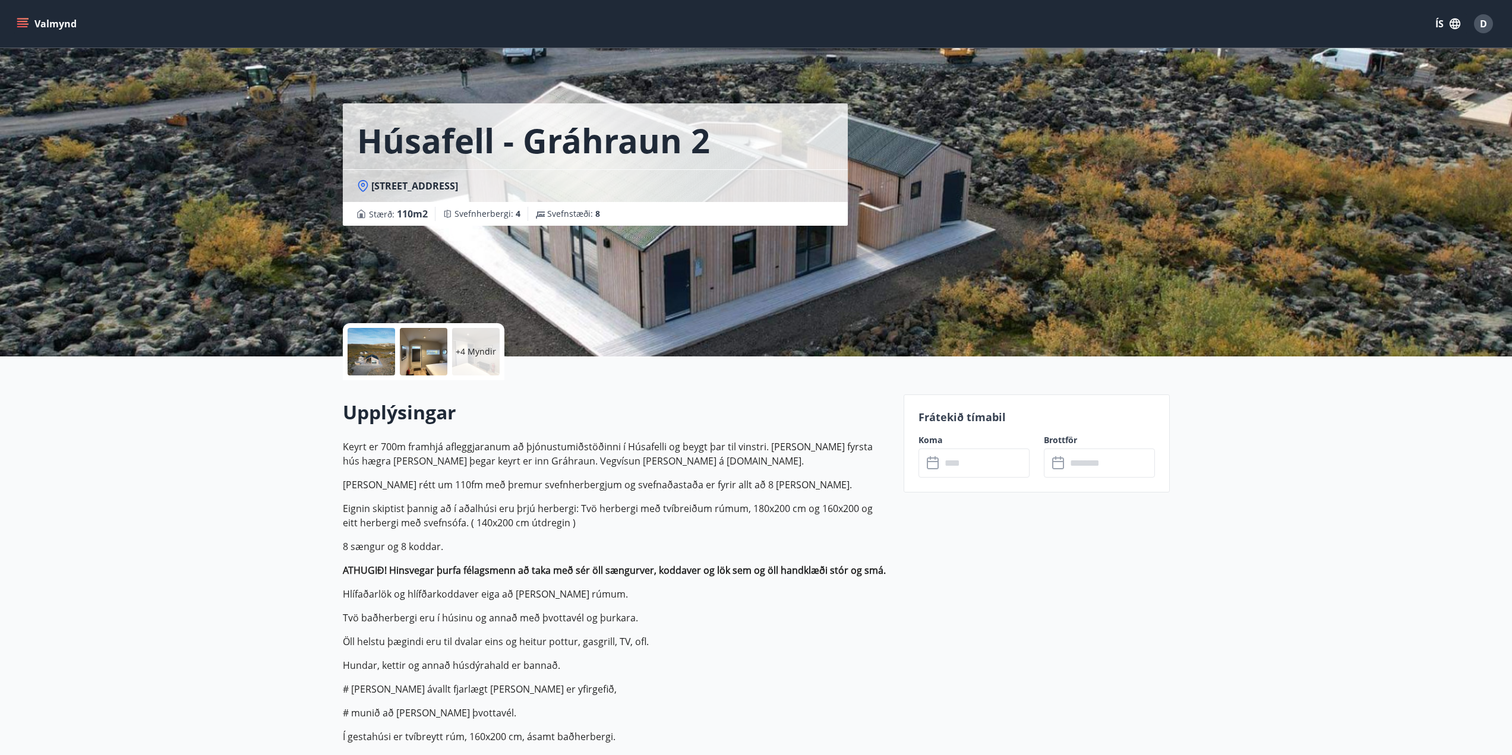
click at [415, 359] on div at bounding box center [424, 352] width 48 height 48
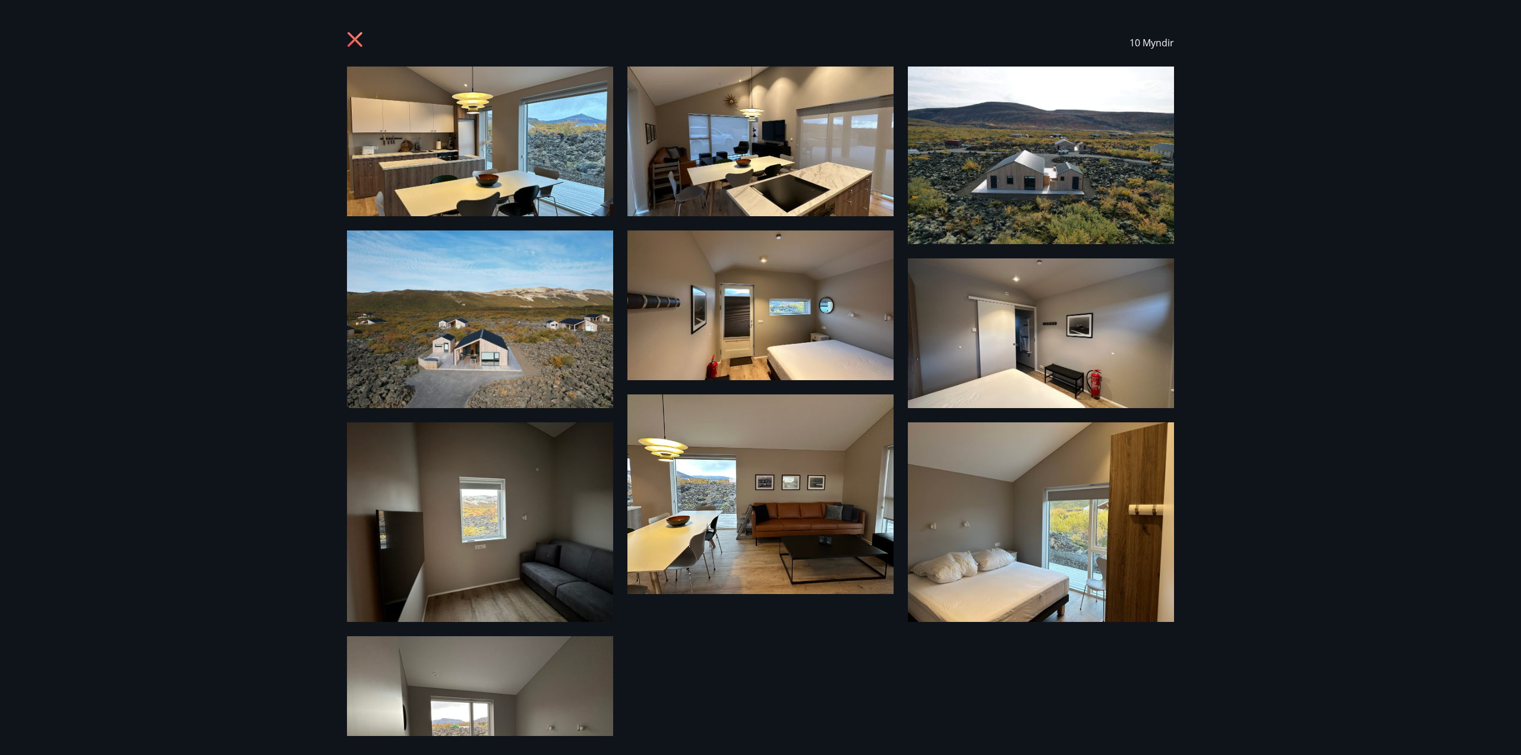
click at [355, 36] on icon at bounding box center [356, 40] width 19 height 19
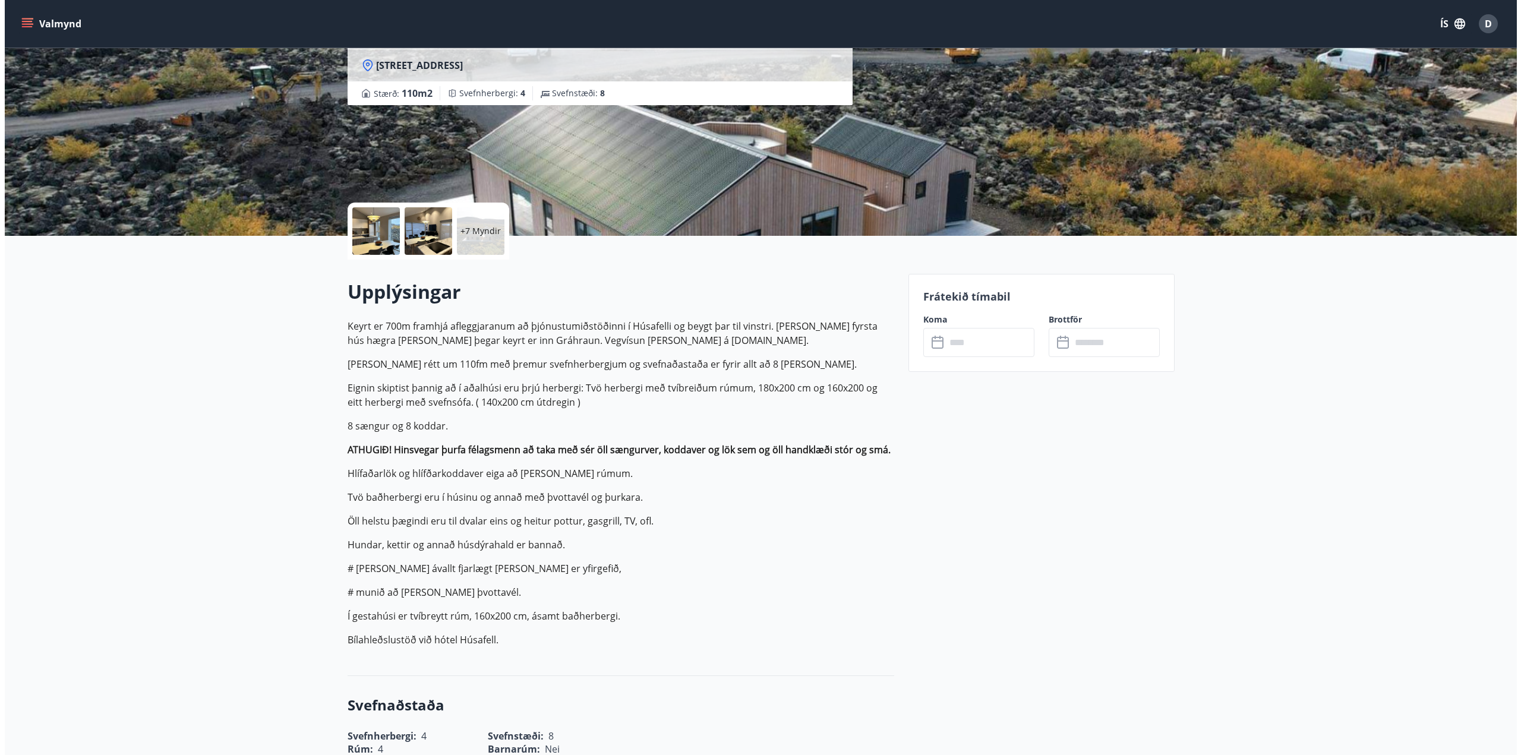
scroll to position [119, 0]
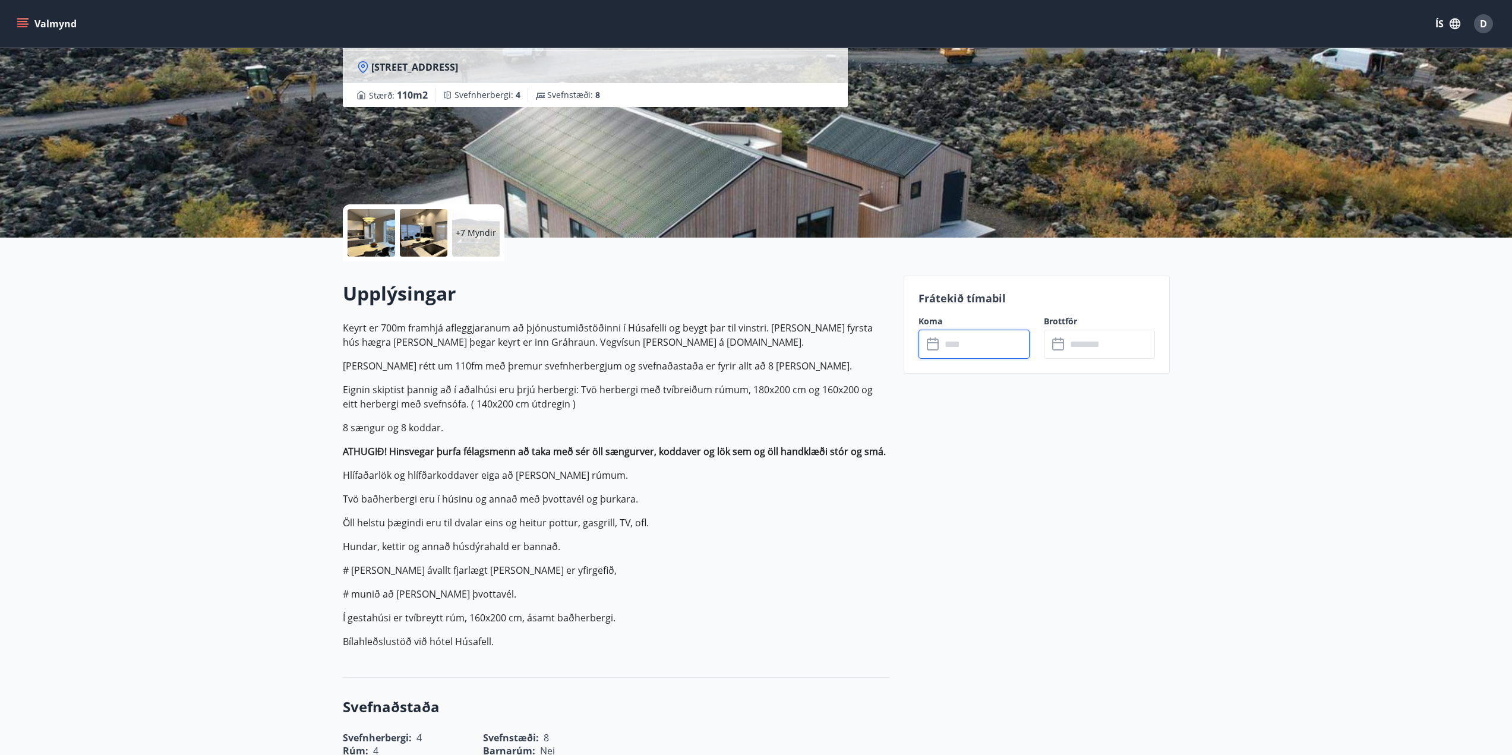
click at [981, 350] on input "text" at bounding box center [985, 344] width 89 height 29
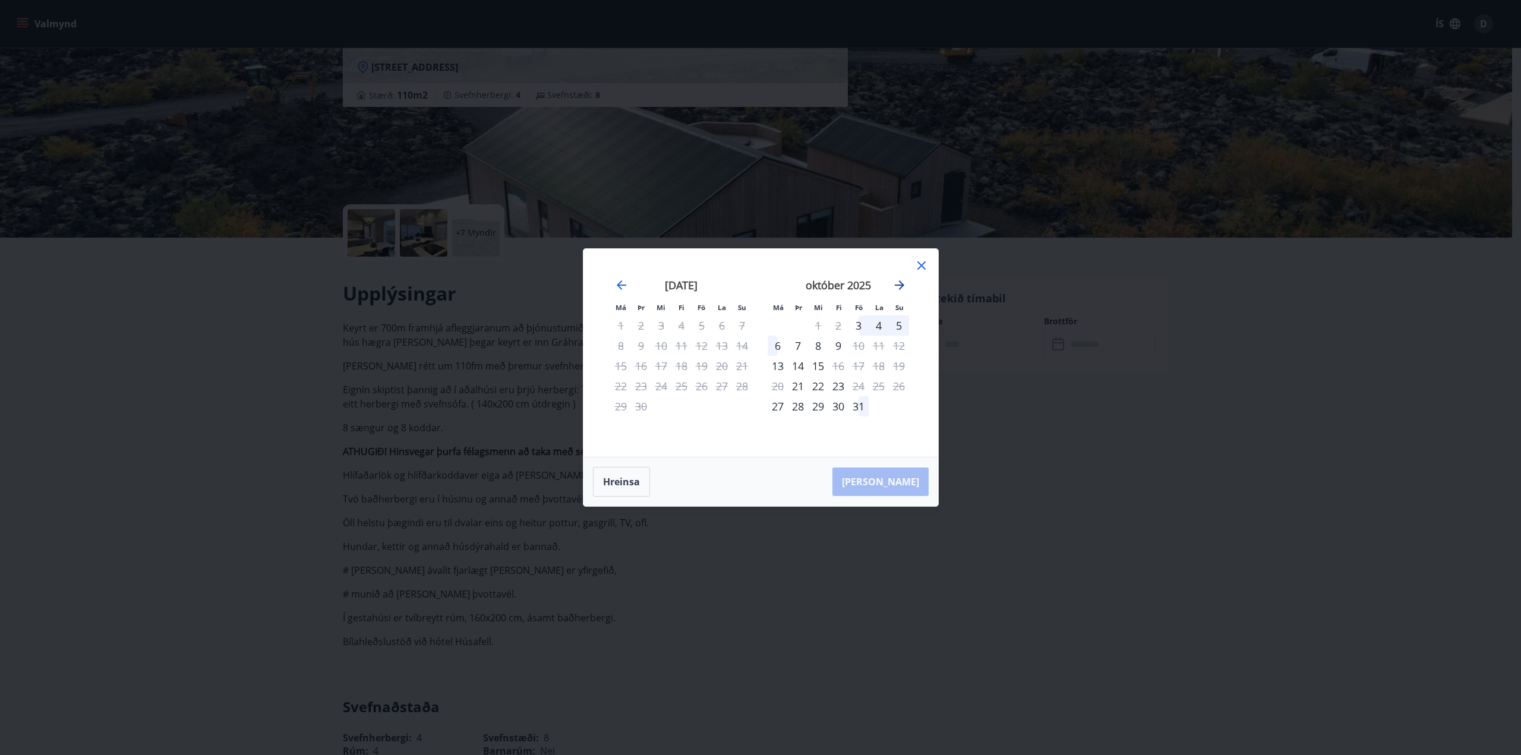
click at [897, 289] on icon "Move forward to switch to the next month." at bounding box center [900, 285] width 14 height 14
click at [925, 261] on icon at bounding box center [922, 265] width 14 height 14
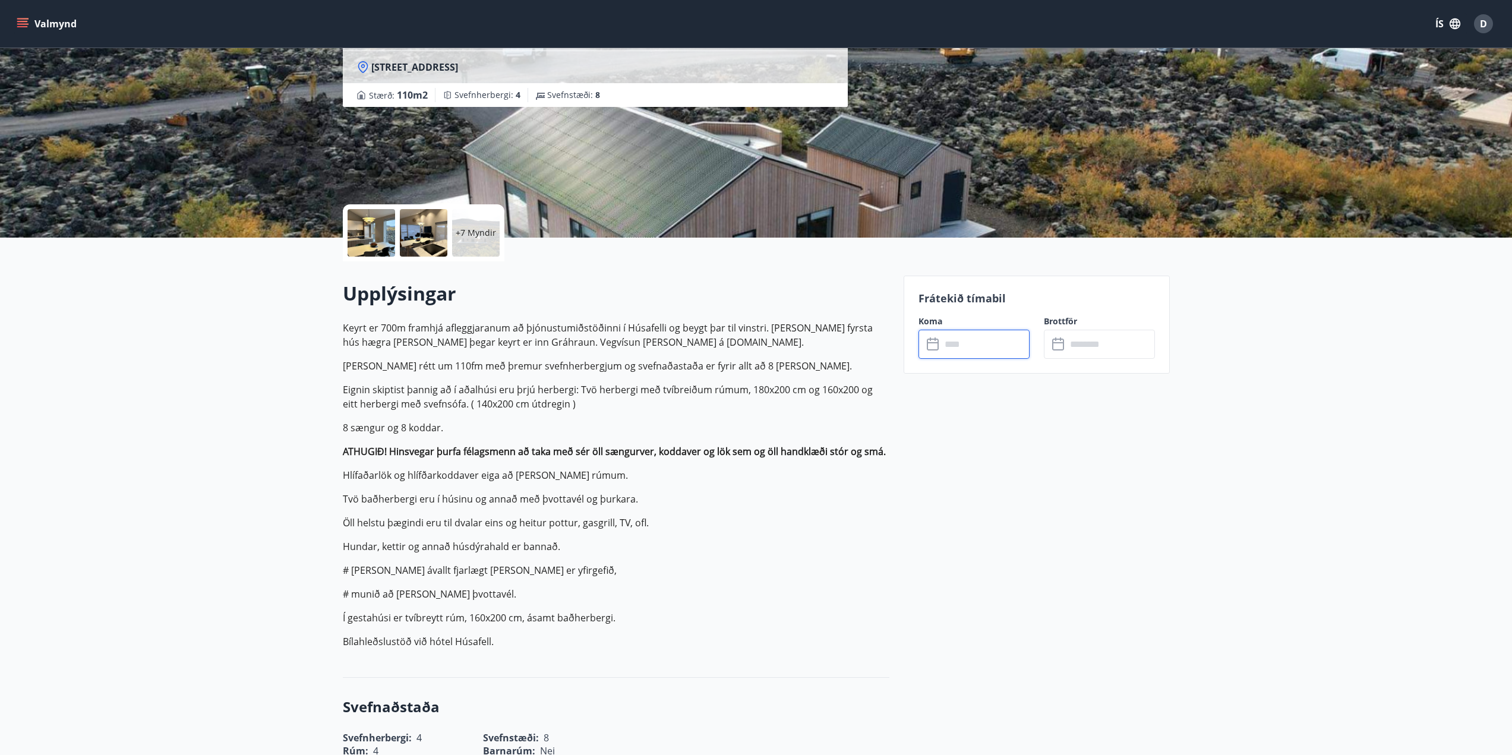
drag, startPoint x: 989, startPoint y: 509, endPoint x: 987, endPoint y: 491, distance: 18.0
click at [471, 243] on div "+7 Myndir" at bounding box center [476, 233] width 48 height 48
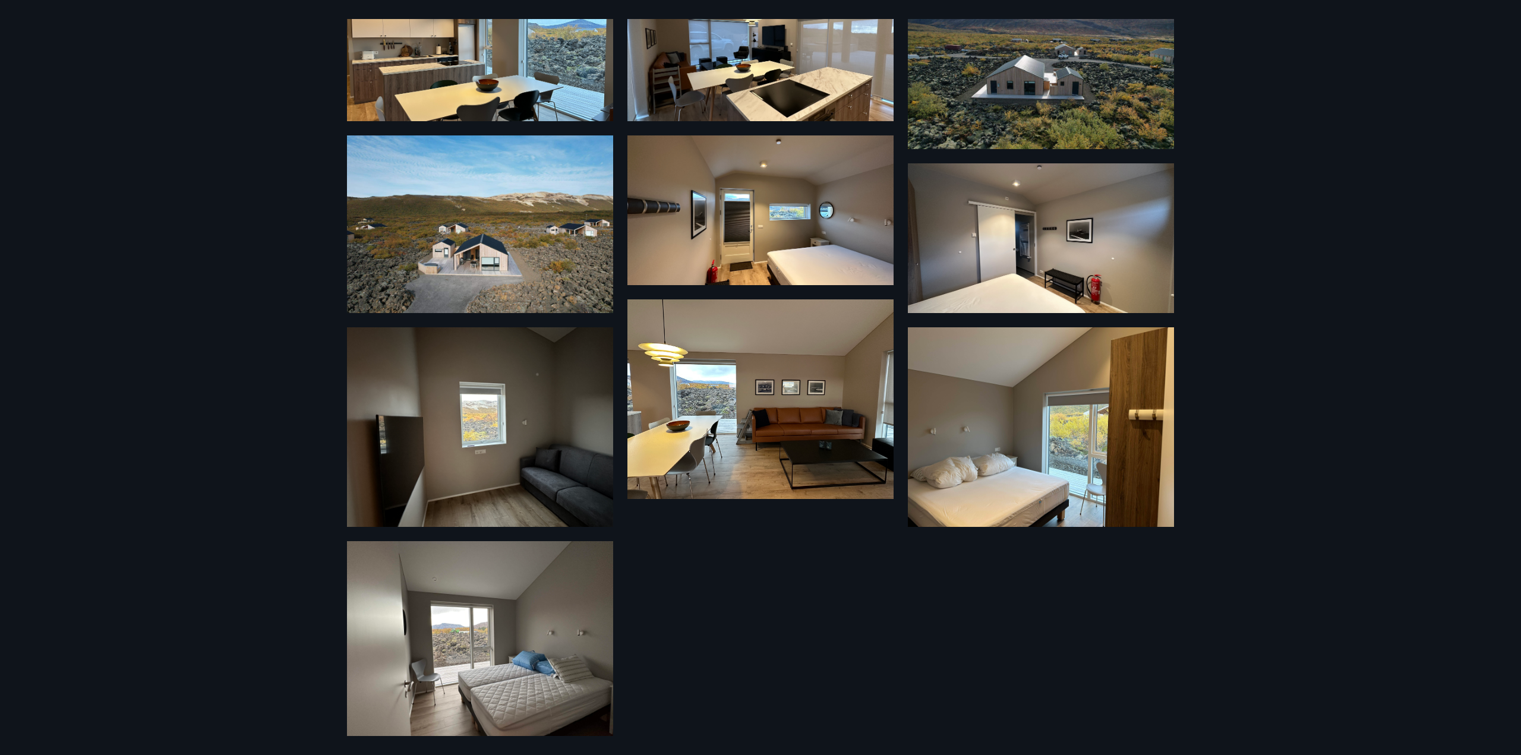
scroll to position [103, 0]
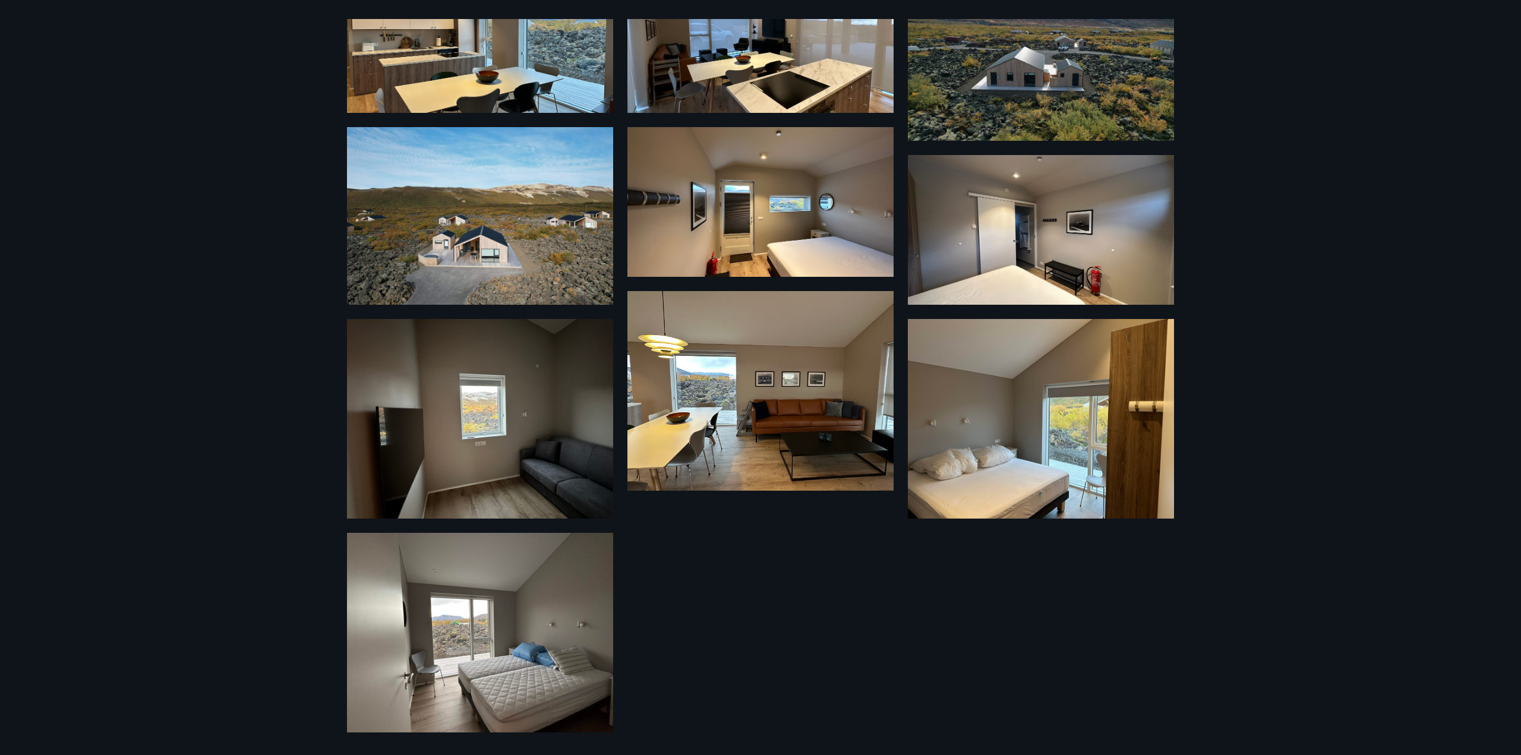
click at [529, 614] on img at bounding box center [480, 633] width 266 height 200
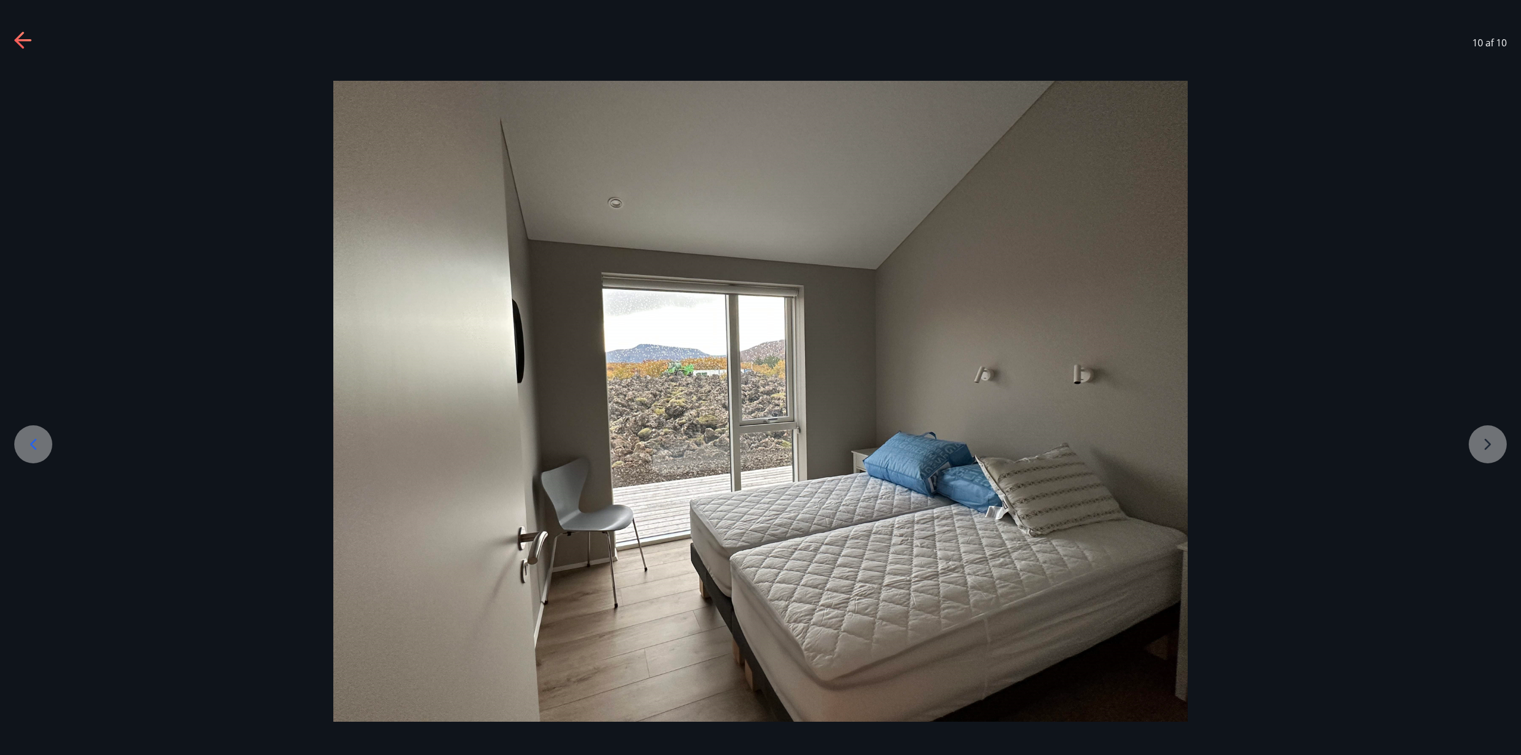
click at [1490, 452] on div at bounding box center [760, 401] width 1521 height 641
click at [1489, 444] on div at bounding box center [760, 401] width 1521 height 641
click at [37, 448] on icon at bounding box center [33, 444] width 19 height 19
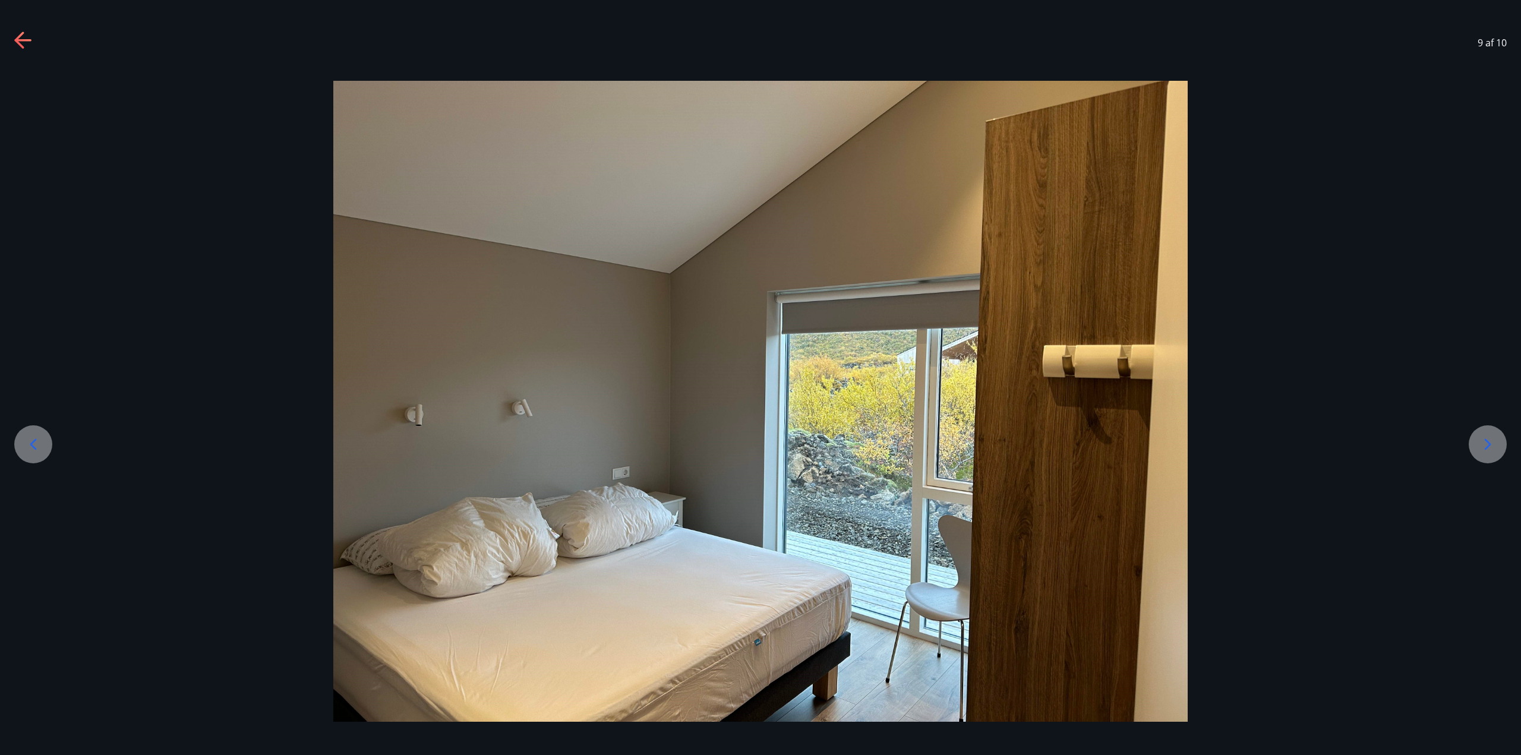
click at [37, 448] on icon at bounding box center [33, 444] width 19 height 19
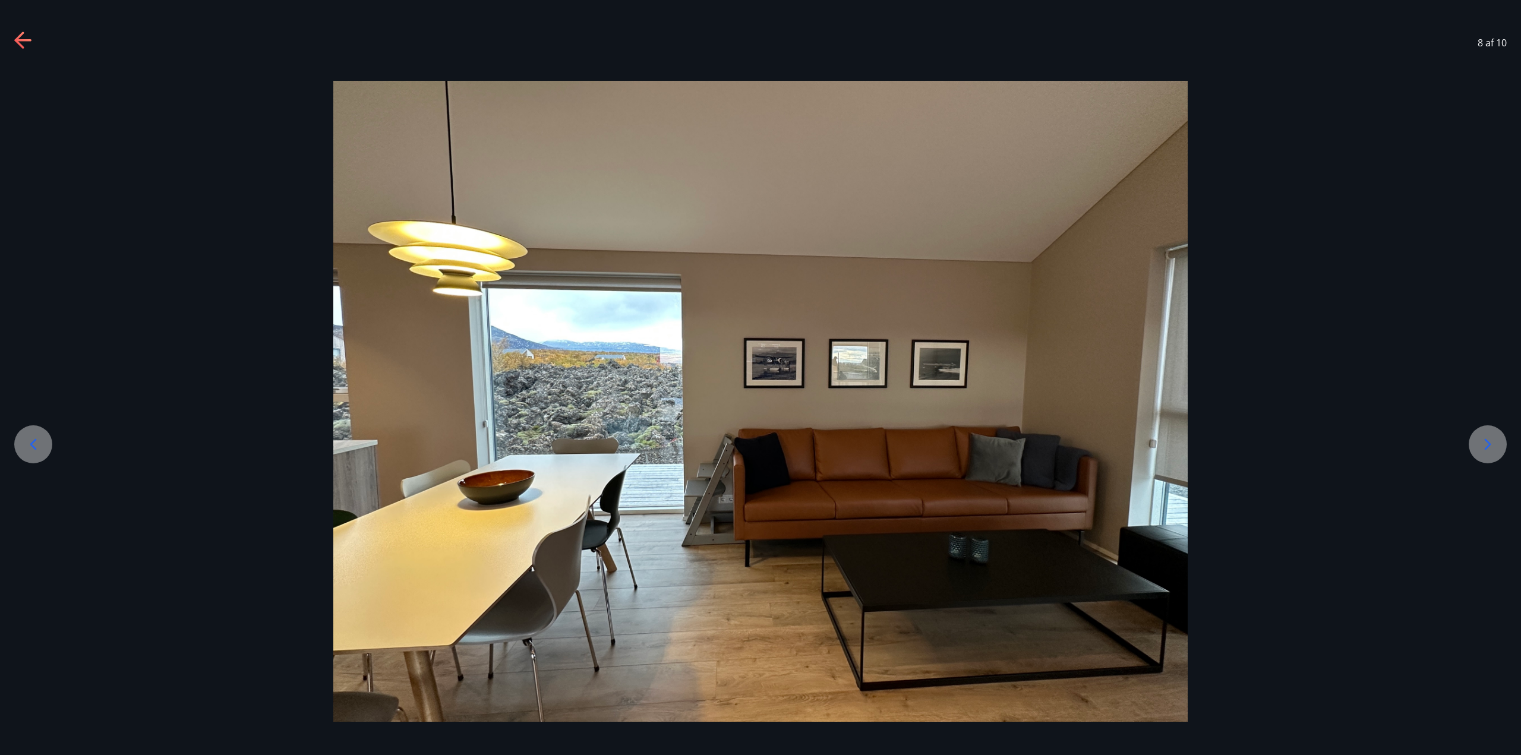
click at [37, 448] on icon at bounding box center [33, 444] width 19 height 19
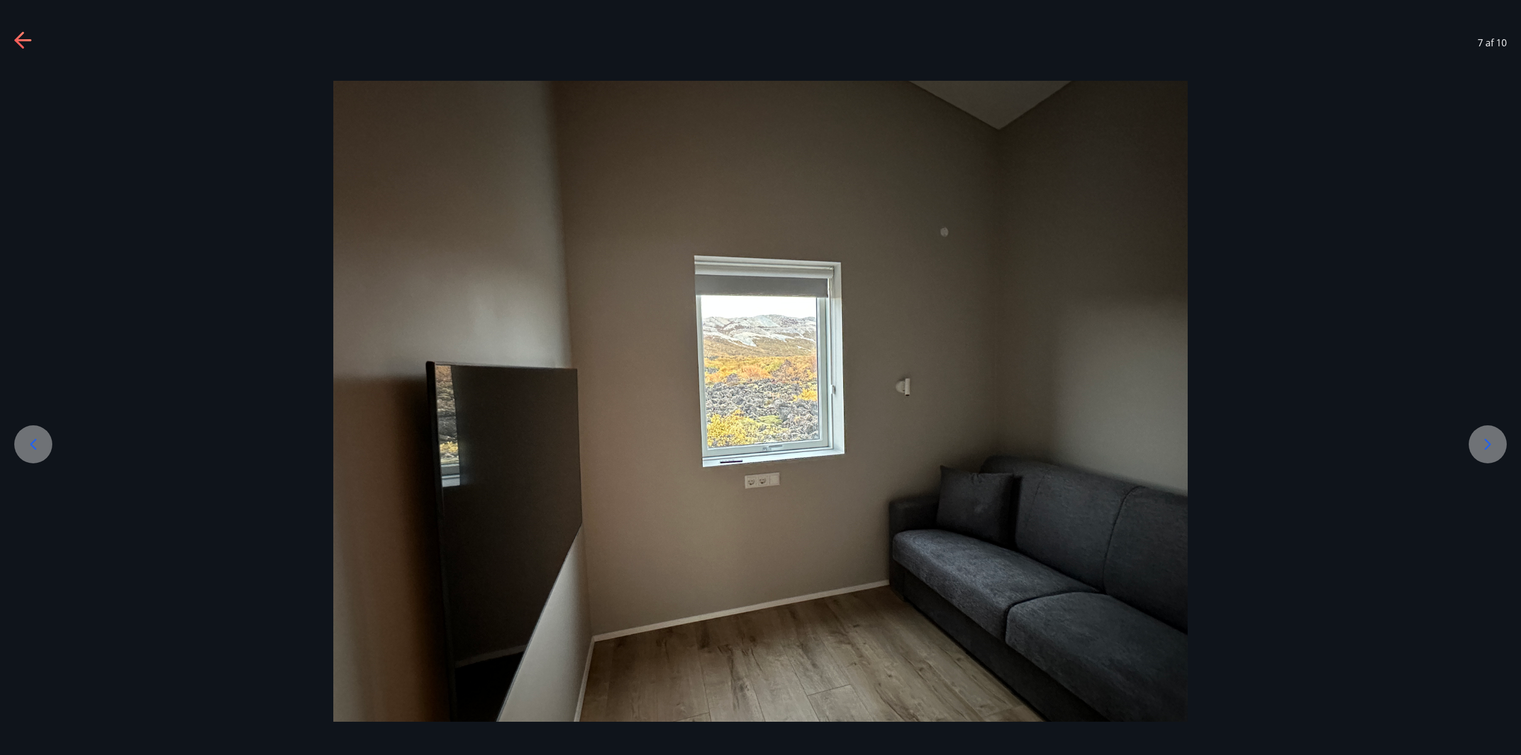
click at [37, 448] on icon at bounding box center [33, 444] width 19 height 19
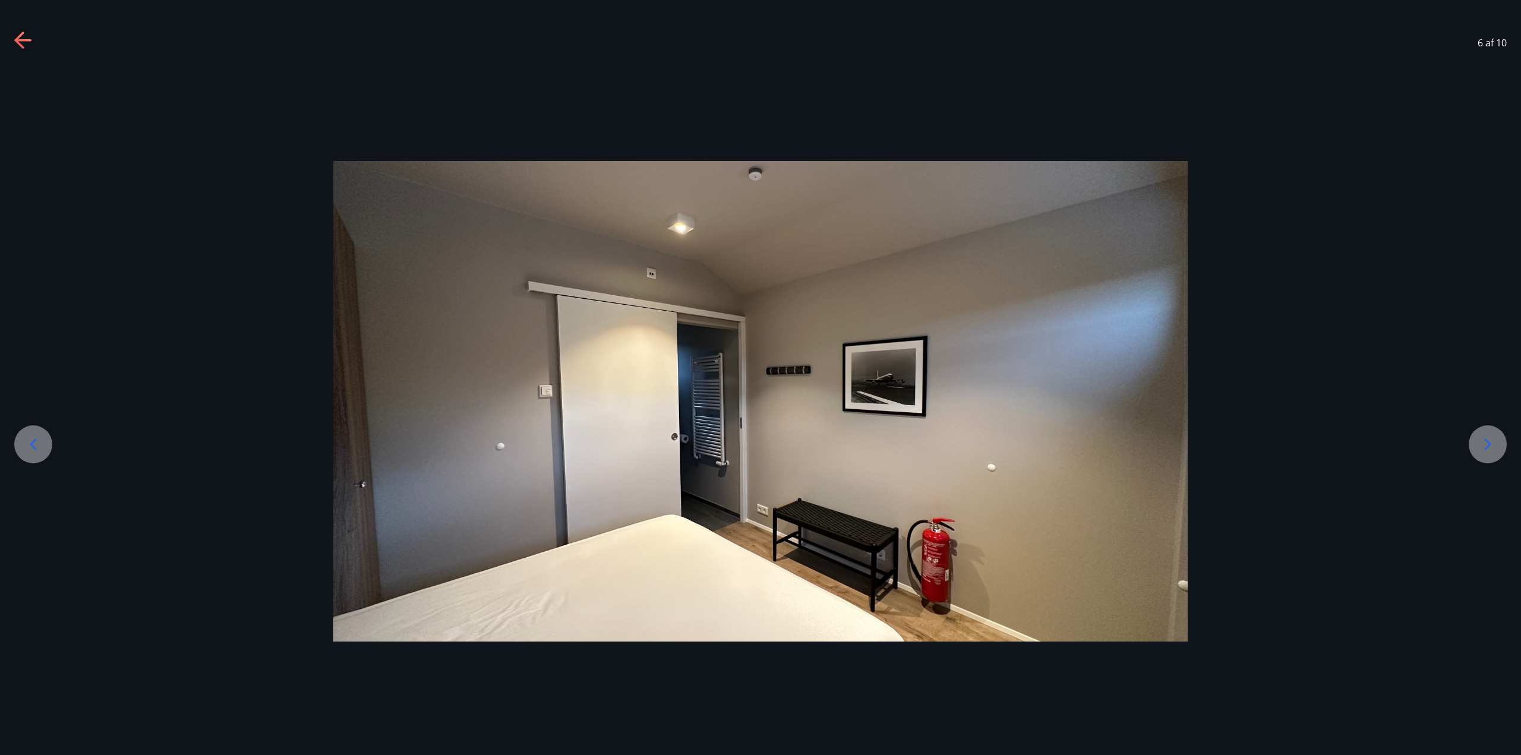
click at [37, 448] on icon at bounding box center [33, 444] width 19 height 19
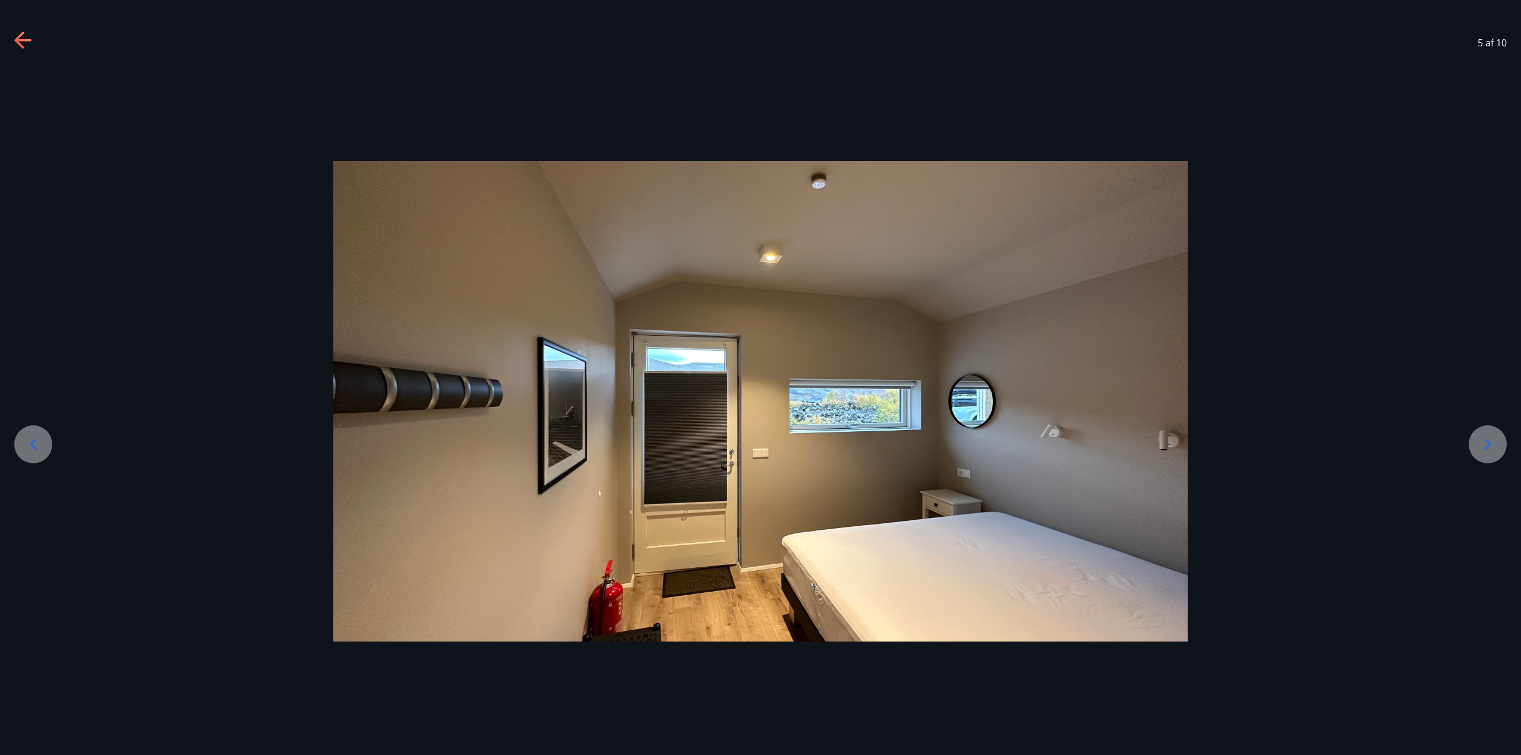
click at [37, 448] on icon at bounding box center [33, 444] width 19 height 19
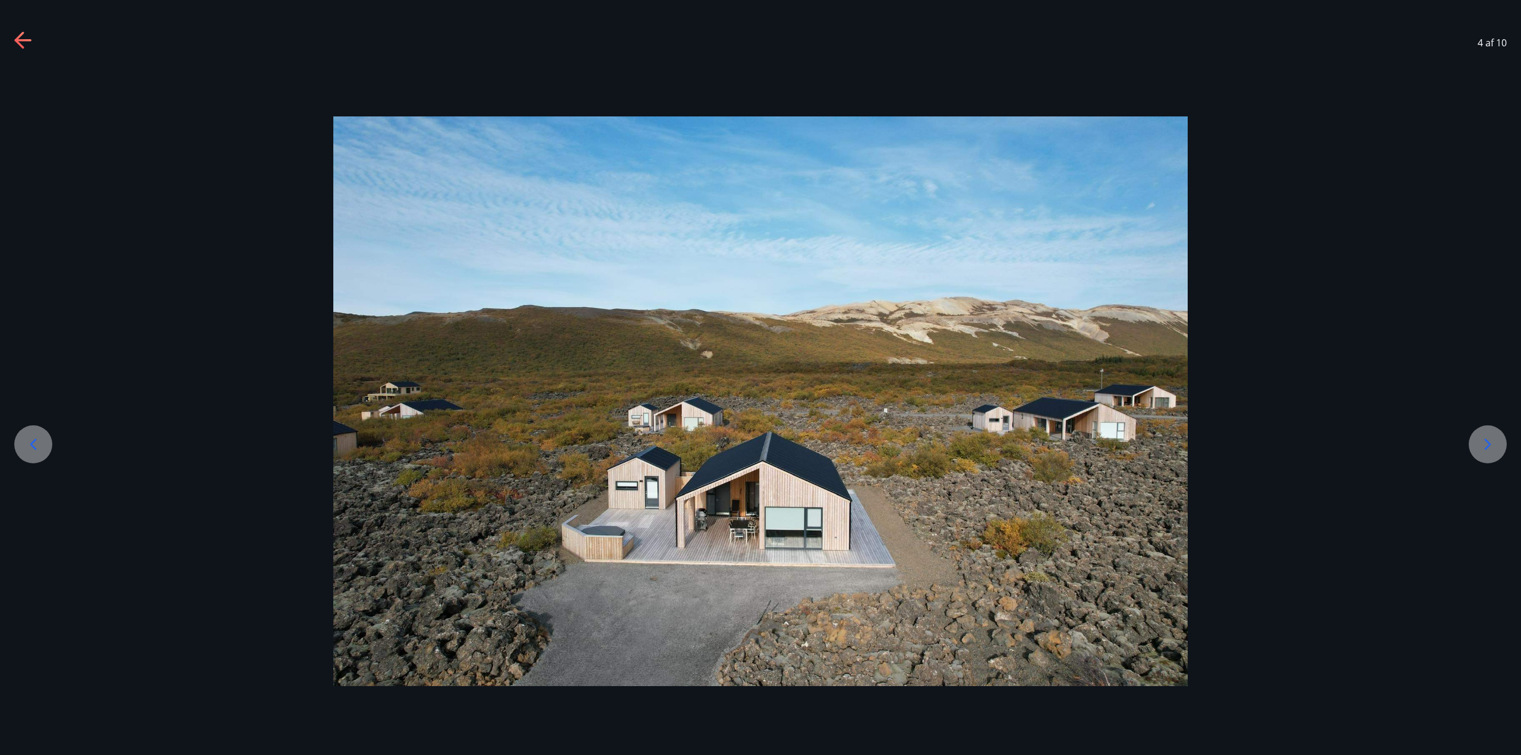
click at [30, 35] on icon at bounding box center [23, 40] width 19 height 19
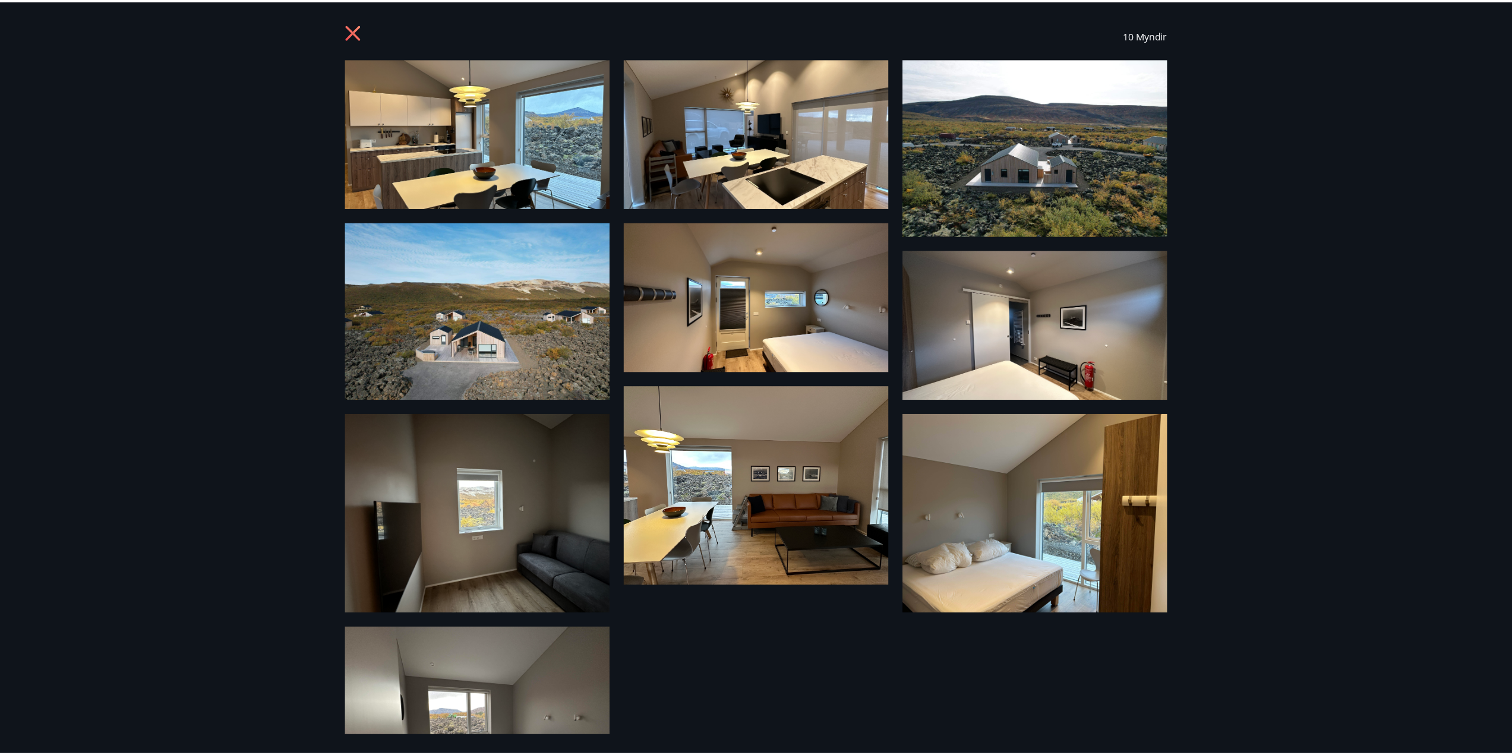
scroll to position [0, 0]
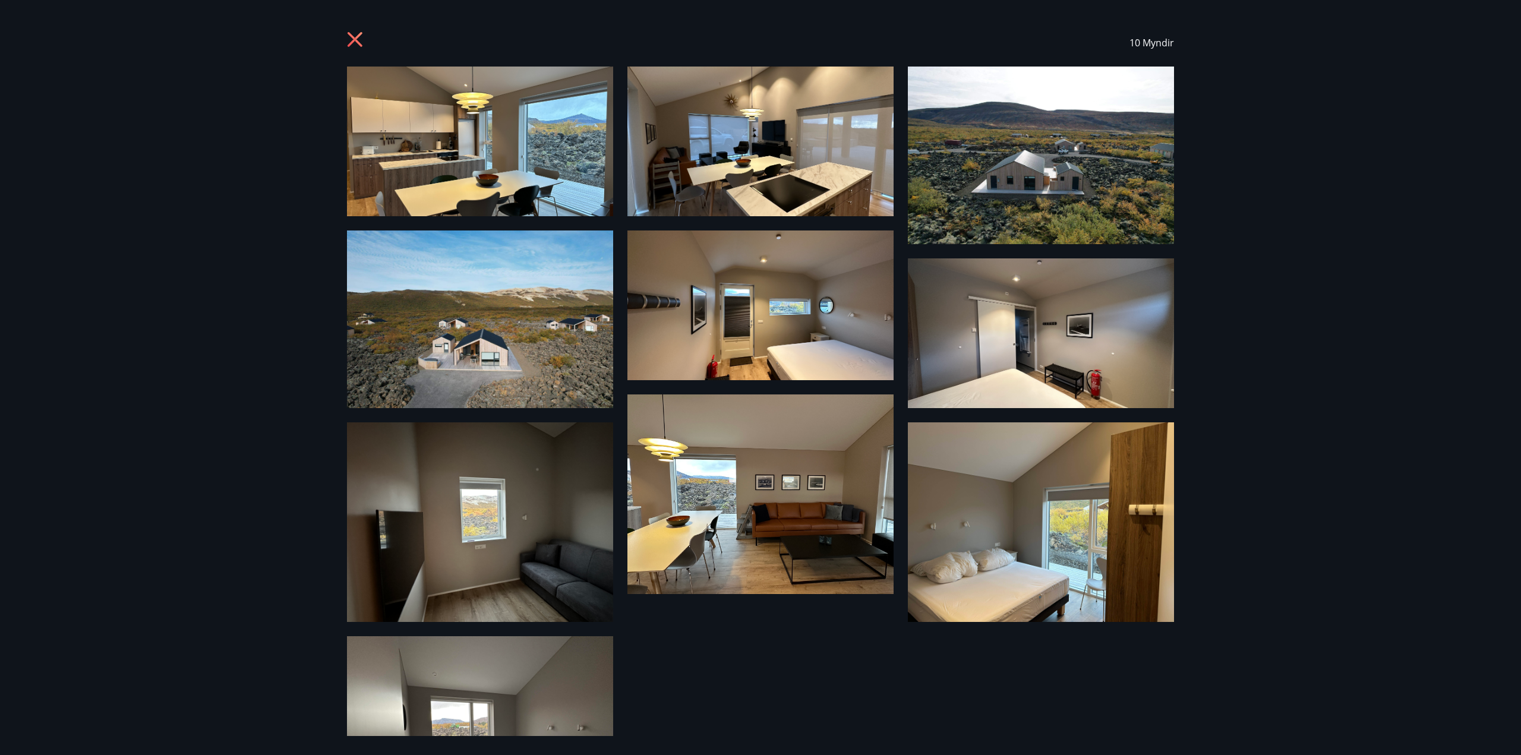
click at [356, 34] on icon at bounding box center [356, 40] width 19 height 19
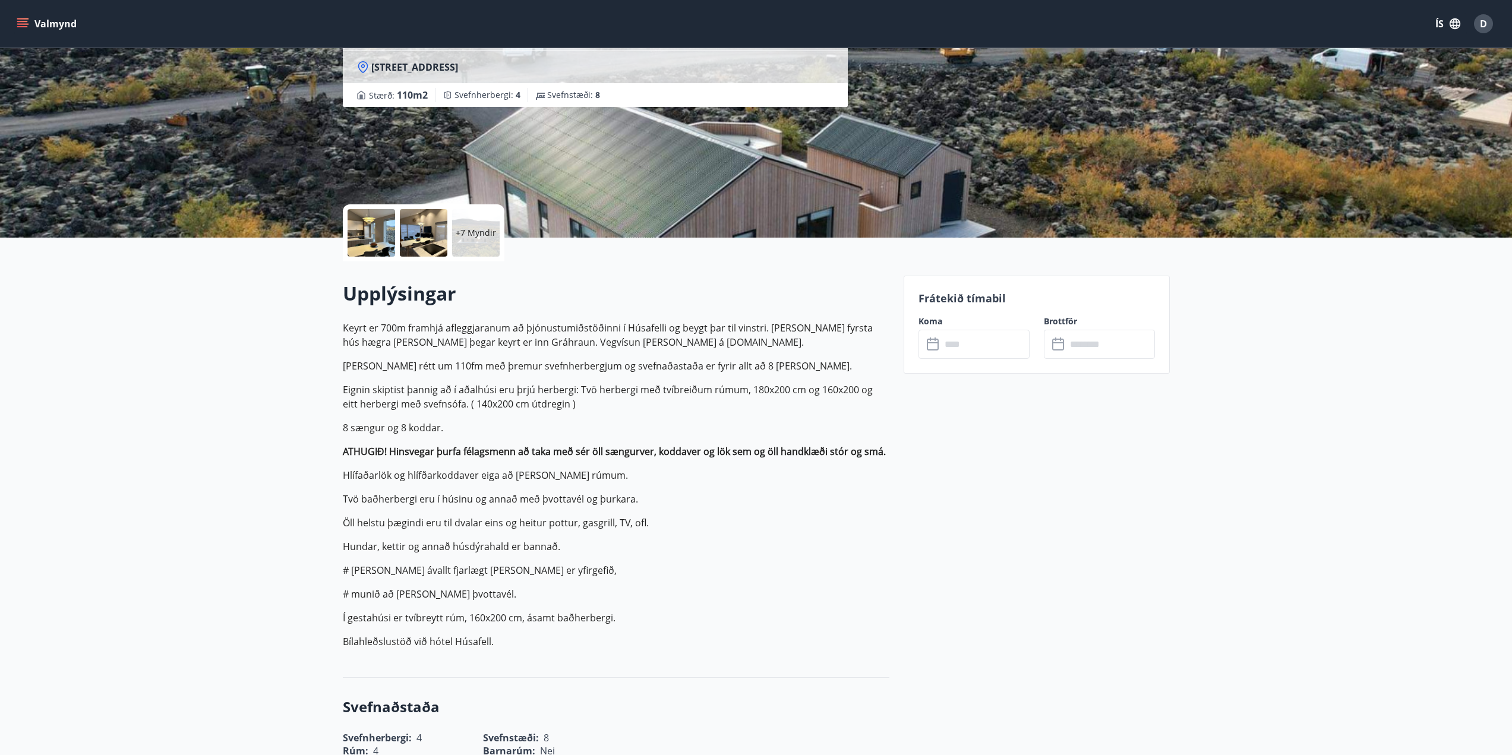
click at [822, 501] on p "Tvö baðherbergi eru í húsinu og annað með þvottavél og þurkara." at bounding box center [616, 499] width 547 height 14
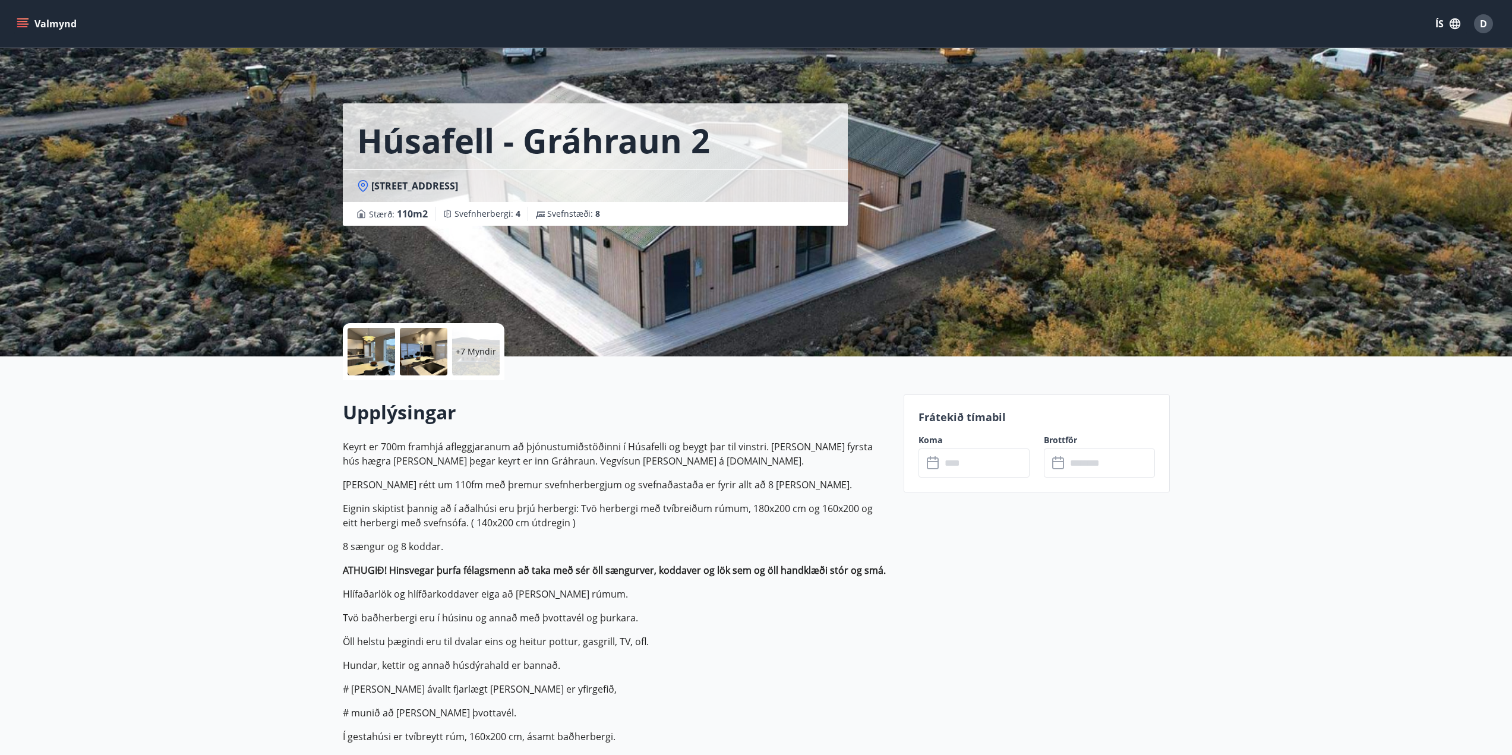
click at [632, 471] on p "Keyrt er 700m framhjá afleggjaranum að þjónustumiðstöðinni í Húsafelli og beygt…" at bounding box center [616, 604] width 547 height 328
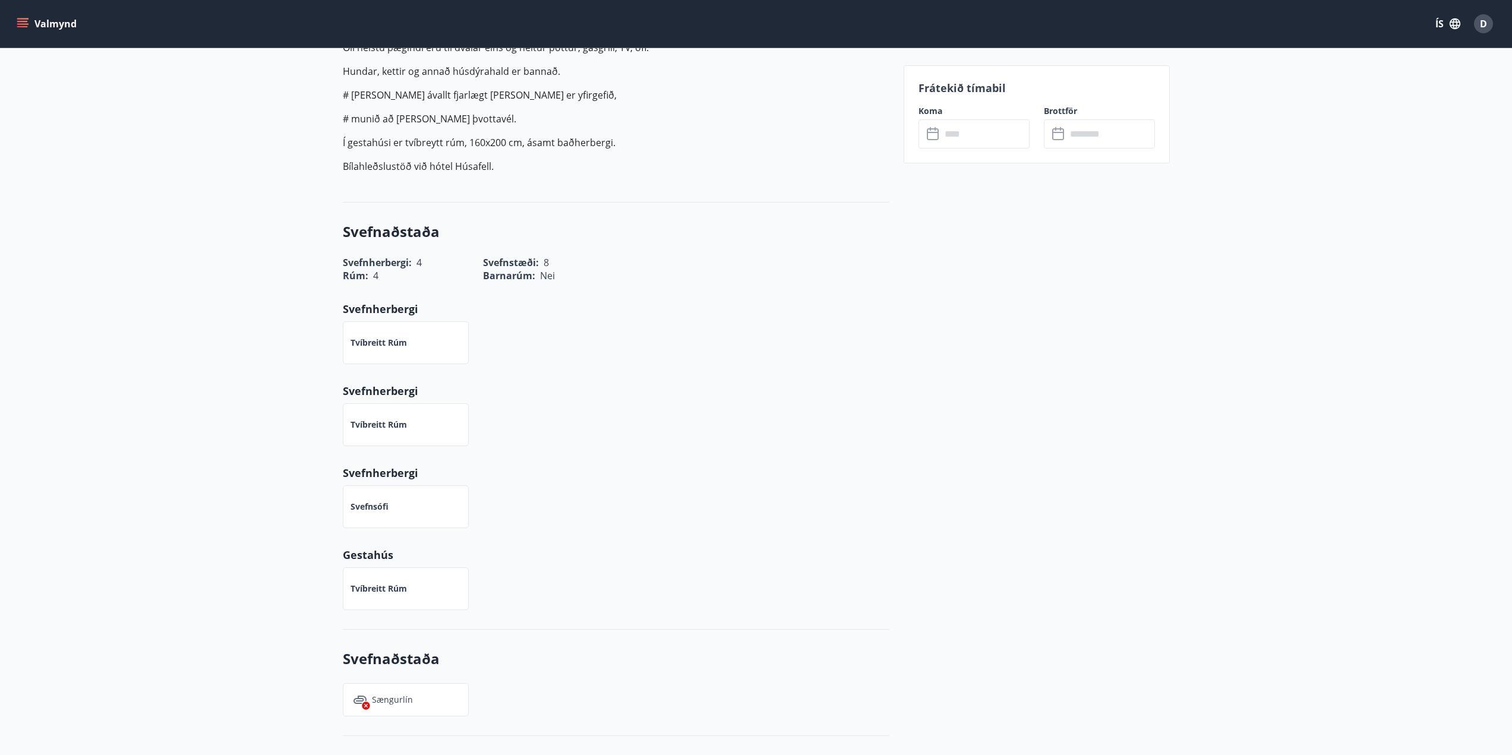
click at [604, 482] on div "Svefnsófi" at bounding box center [609, 499] width 561 height 57
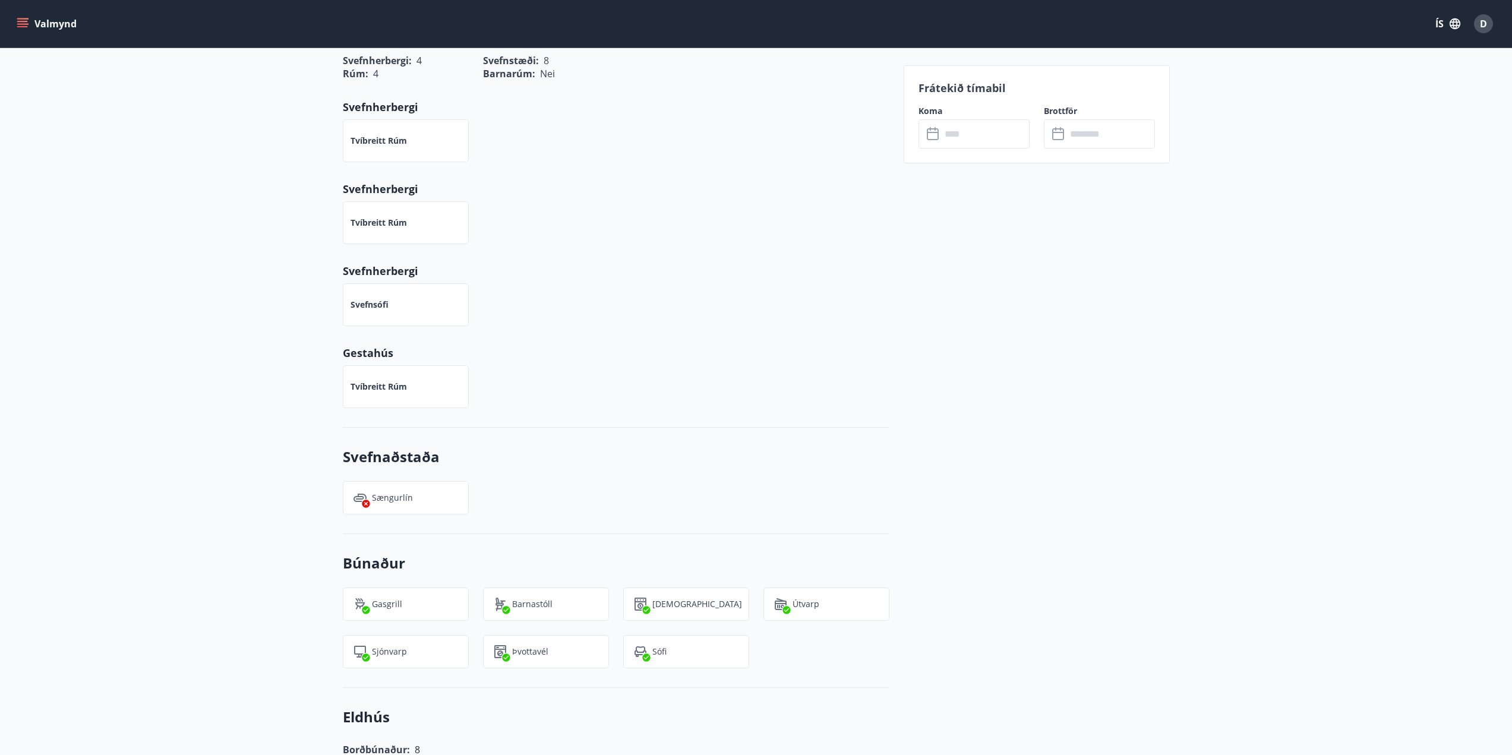
scroll to position [832, 0]
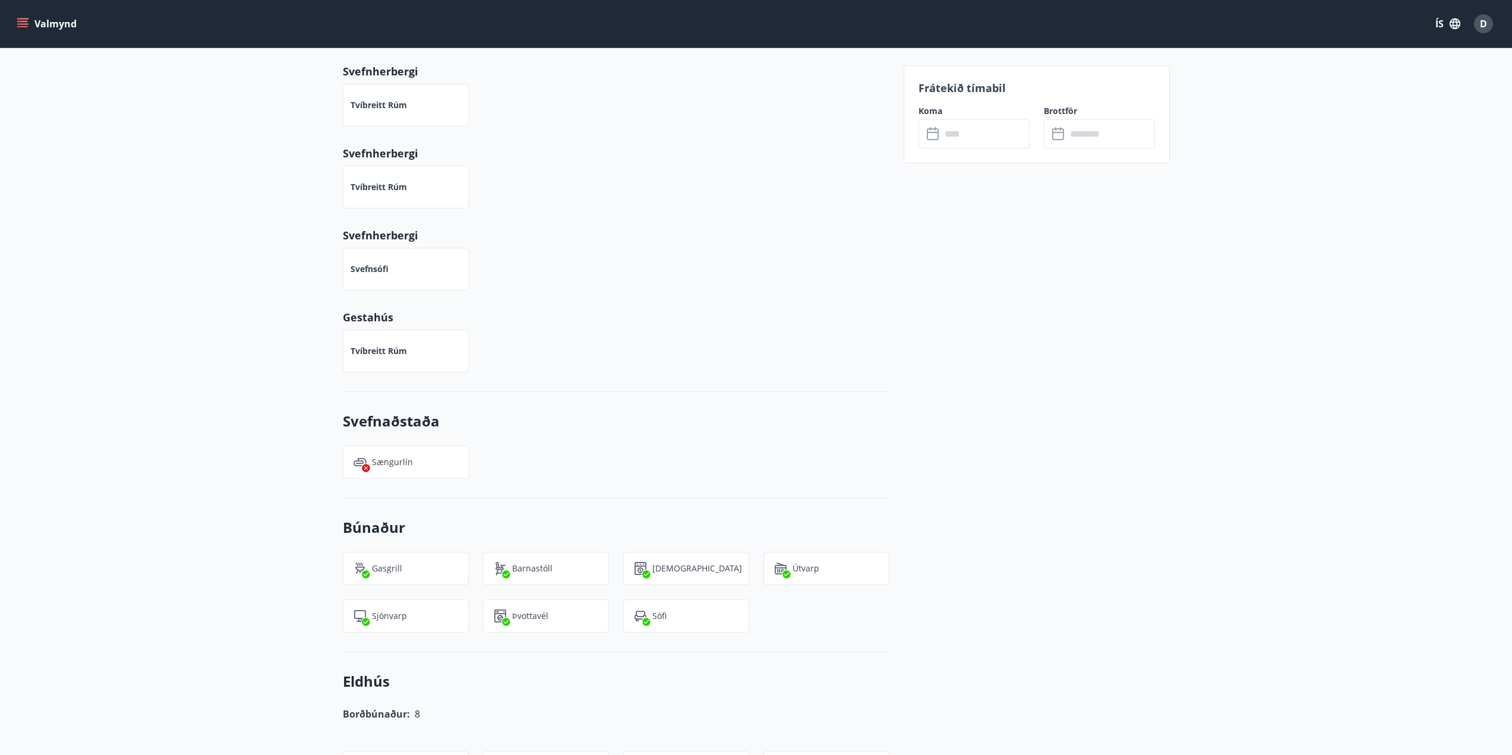
click at [200, 509] on div "+7 Myndir Upplýsingar Keyrt er 700m framhjá afleggjaranum að þjónustumiðstöðinn…" at bounding box center [756, 579] width 1512 height 2108
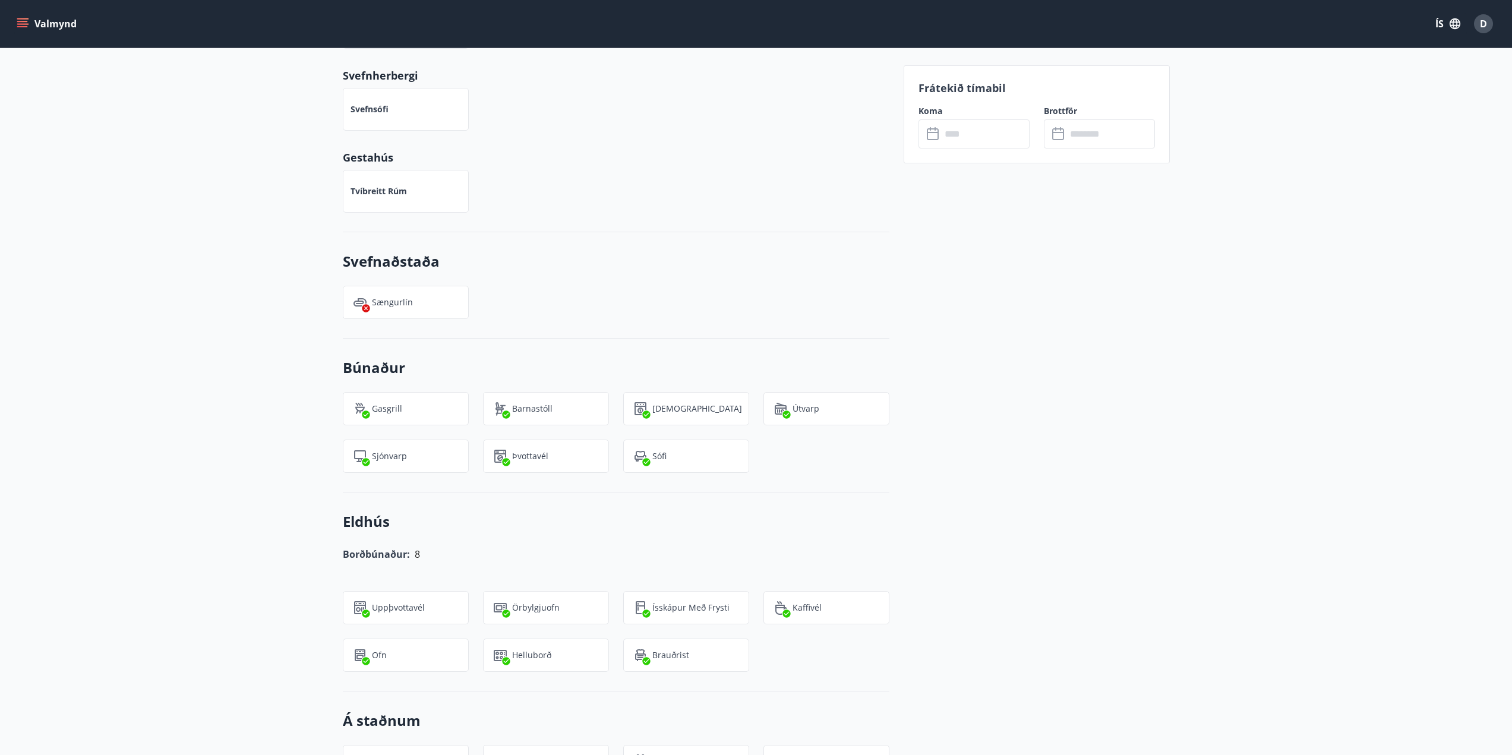
scroll to position [1070, 0]
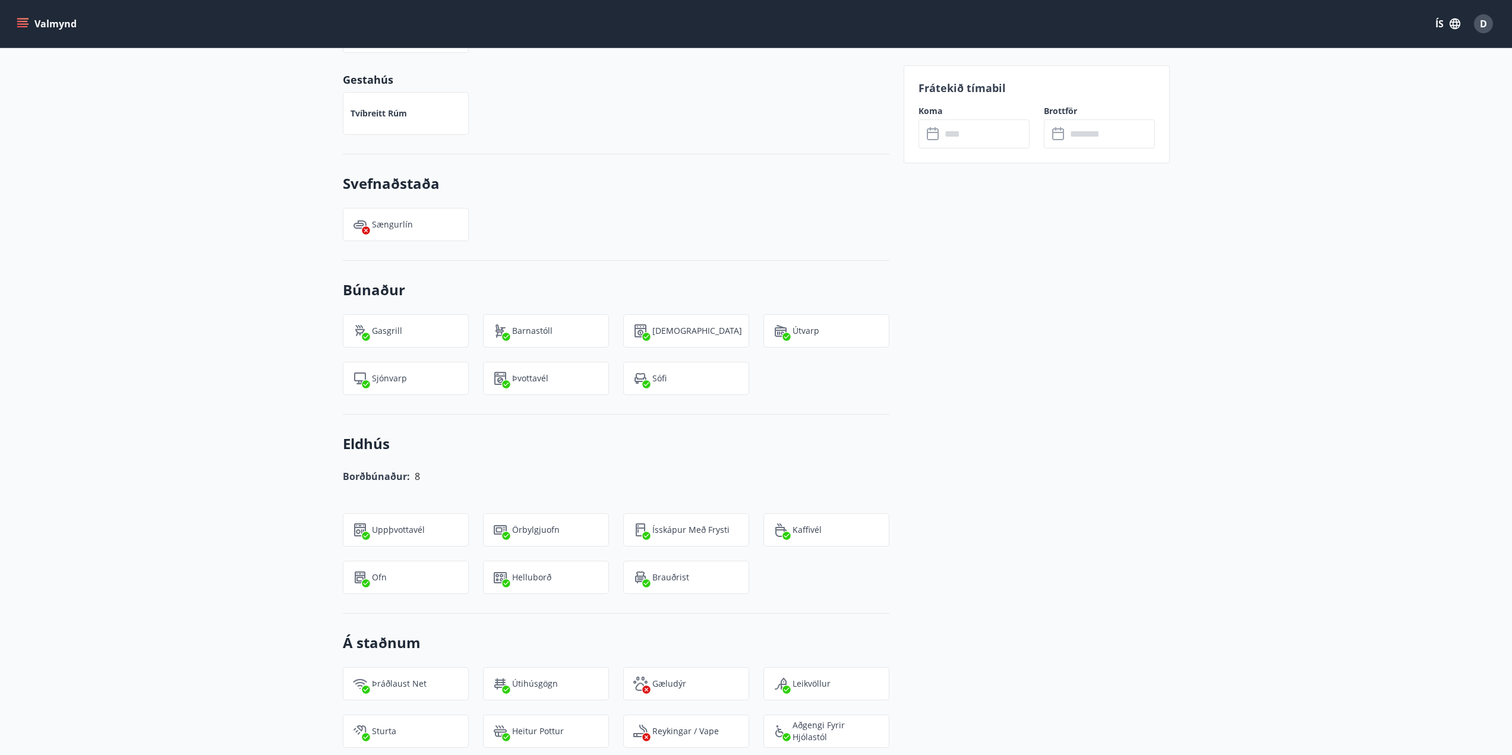
click at [1048, 420] on div "Frátekið tímabil Koma ​ ​ Brottför ​ ​" at bounding box center [1037, 379] width 266 height 2108
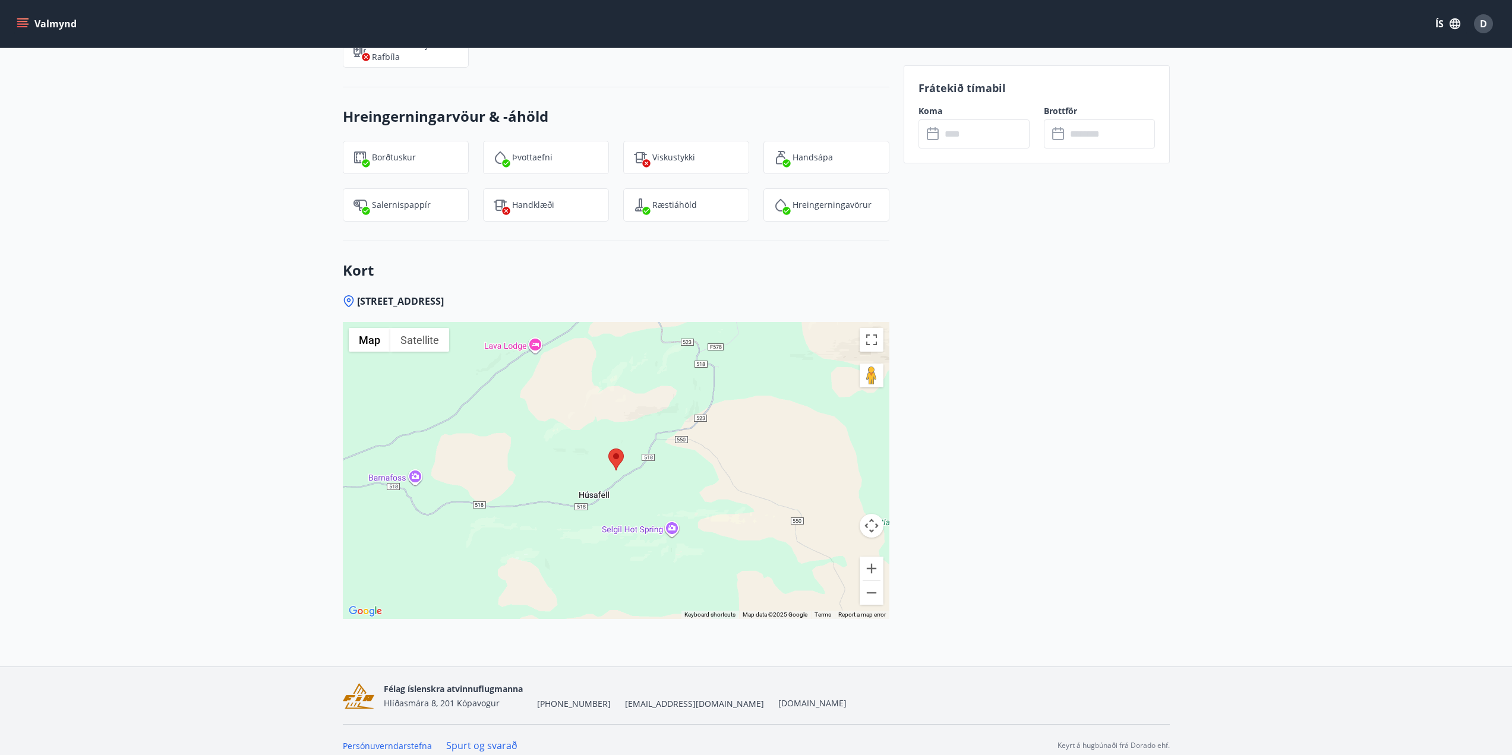
scroll to position [1809, 0]
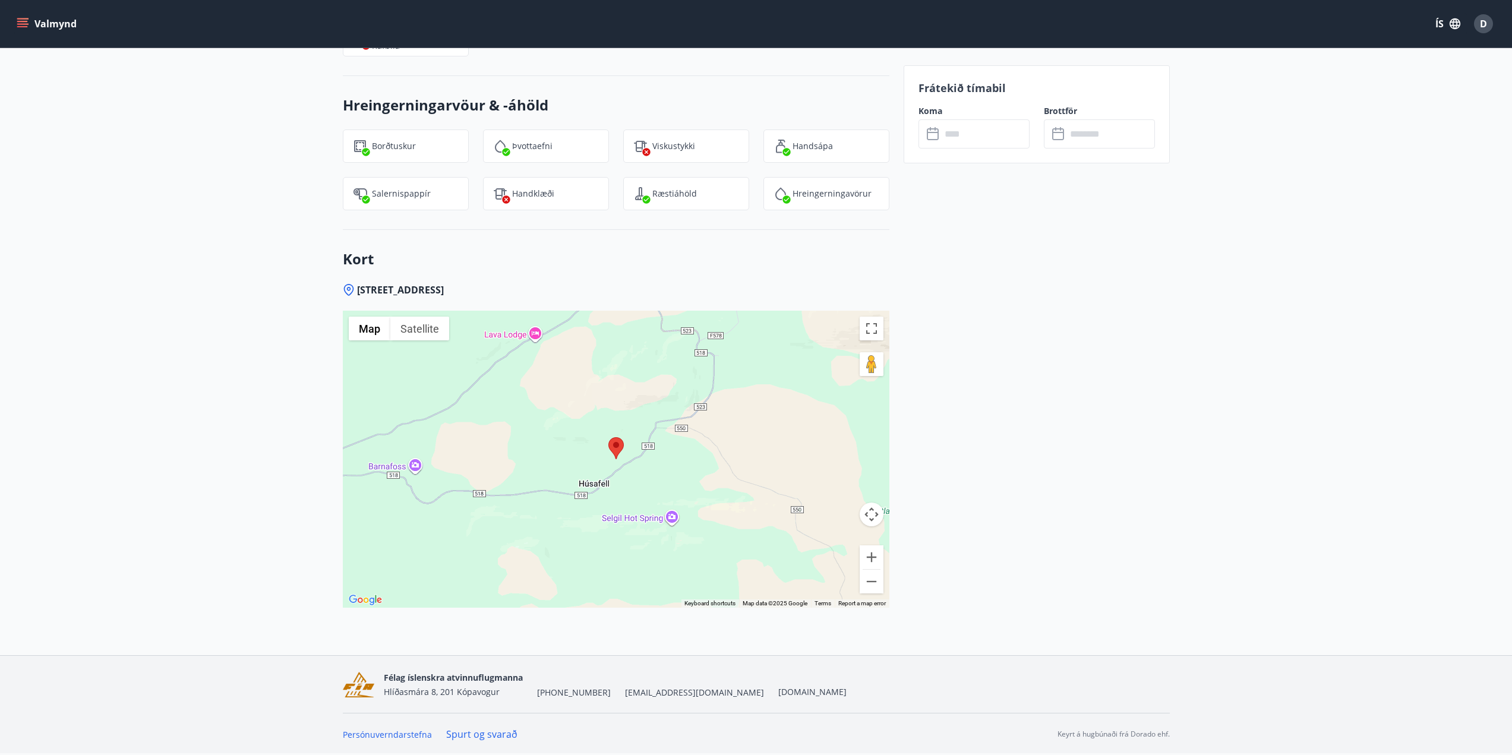
click at [668, 521] on div at bounding box center [616, 459] width 547 height 297
